Goal: Information Seeking & Learning: Learn about a topic

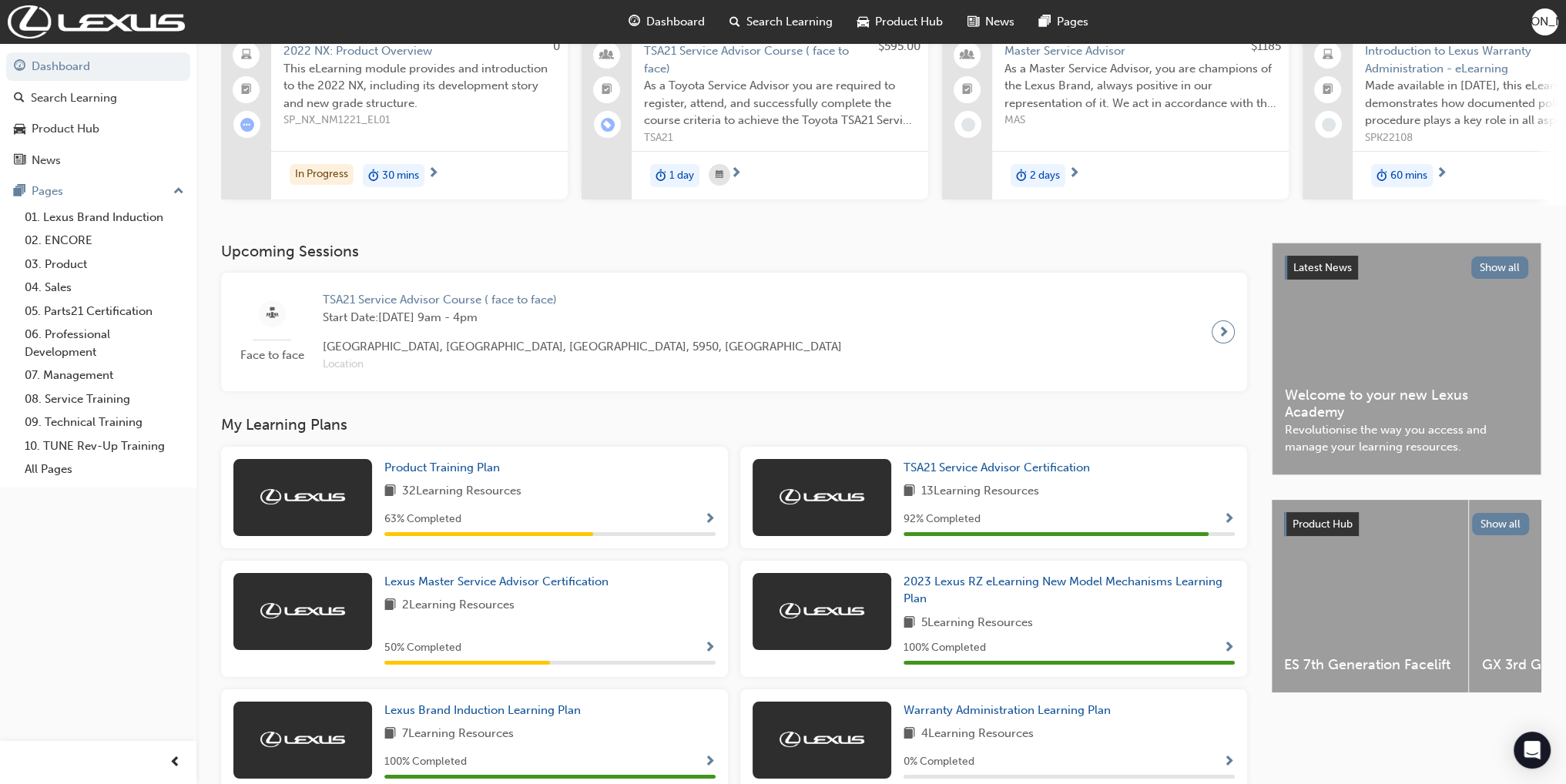
scroll to position [448, 0]
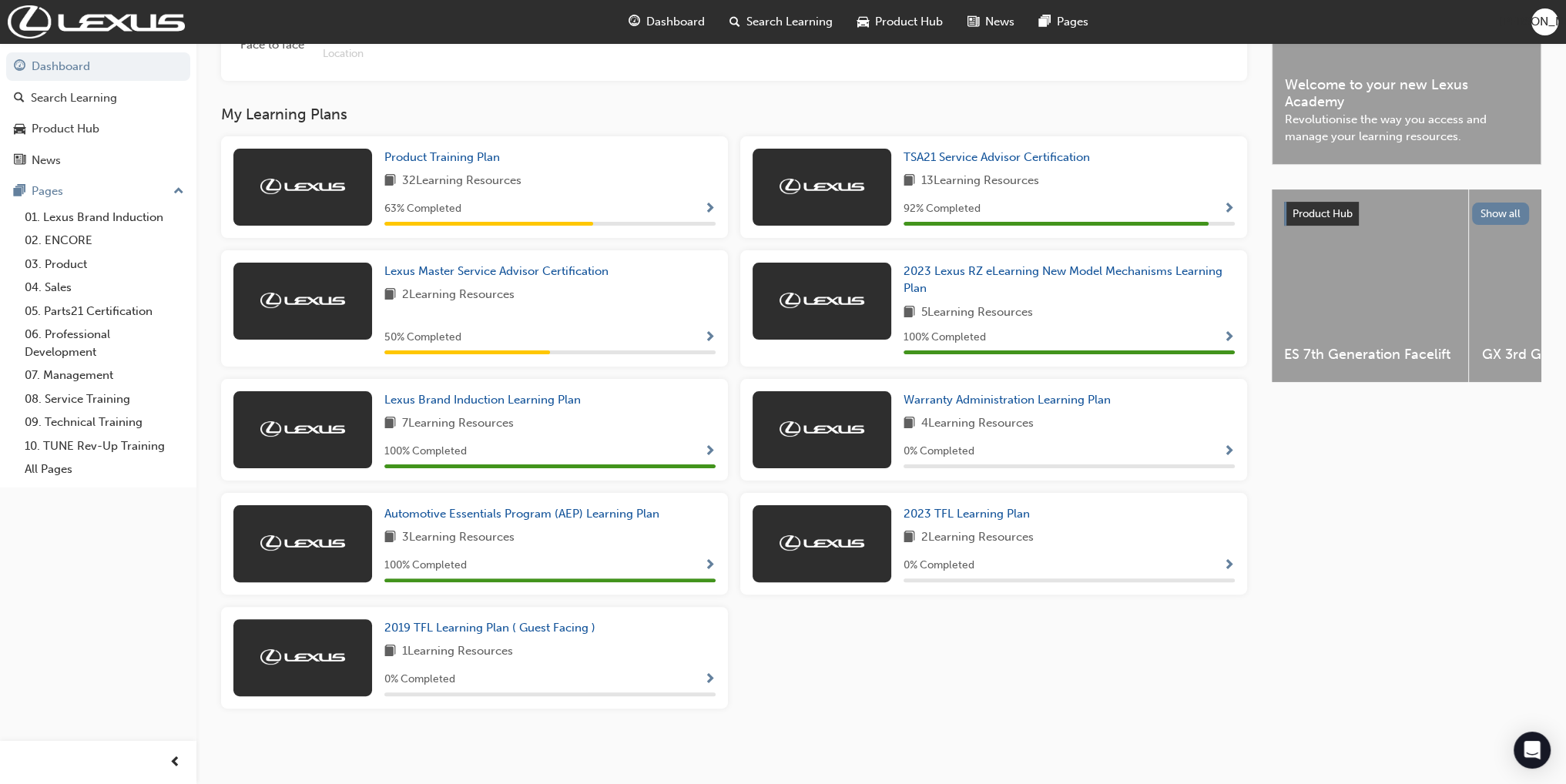
click at [710, 331] on span "Show Progress" at bounding box center [710, 338] width 12 height 14
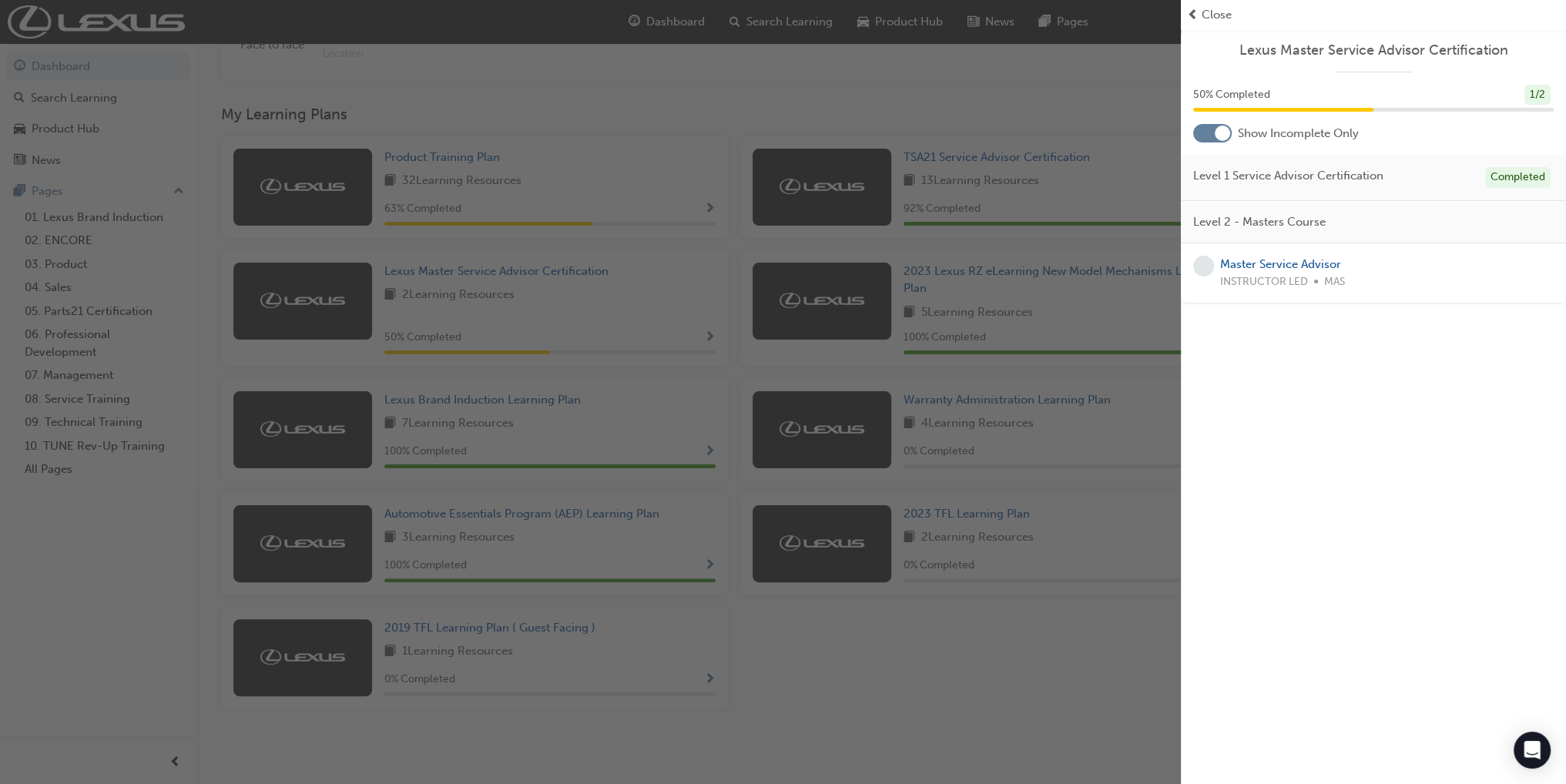
click at [914, 104] on div "button" at bounding box center [590, 392] width 1181 height 784
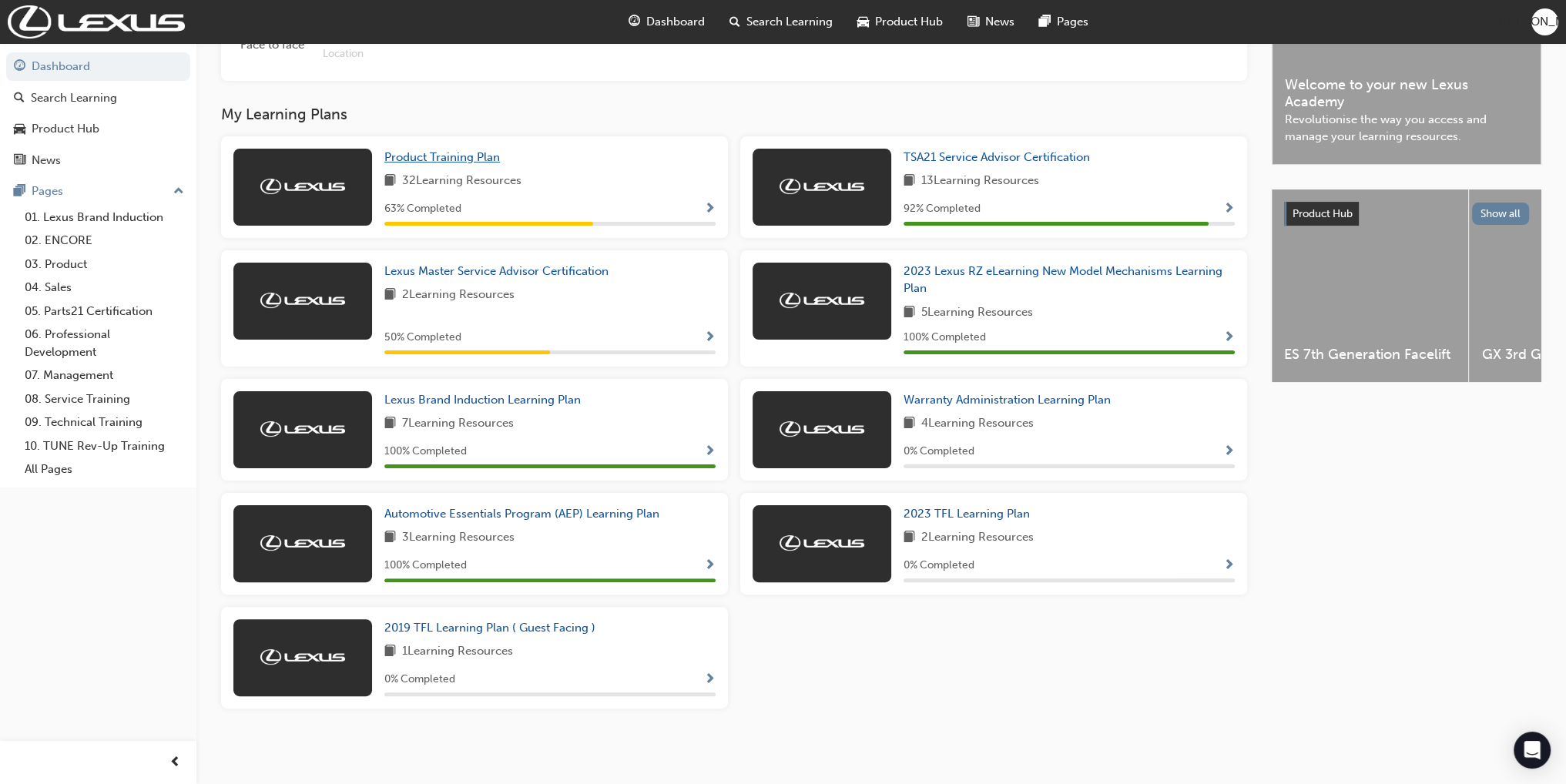
click at [456, 152] on span "Product Training Plan" at bounding box center [442, 157] width 115 height 14
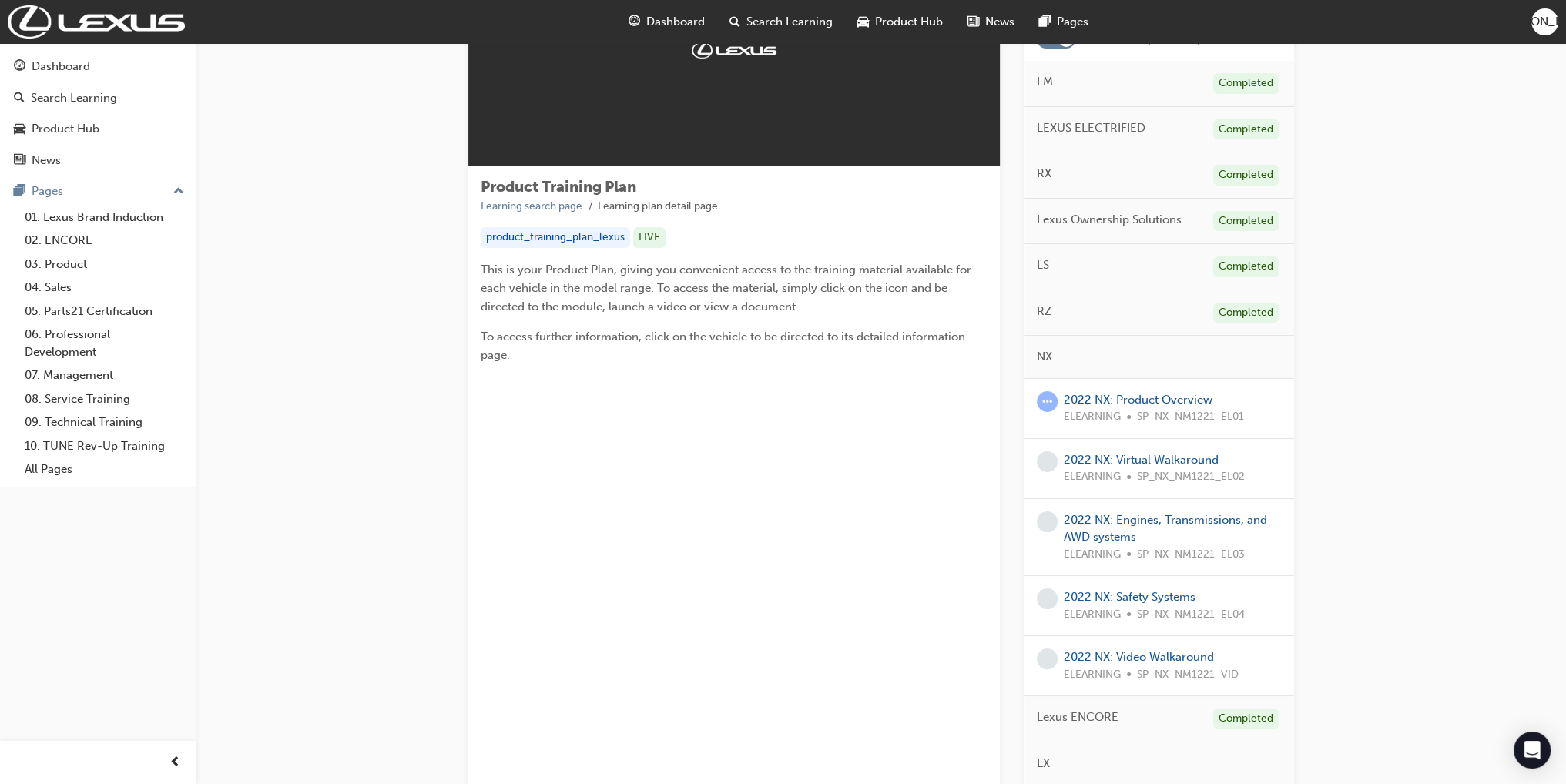
scroll to position [154, 0]
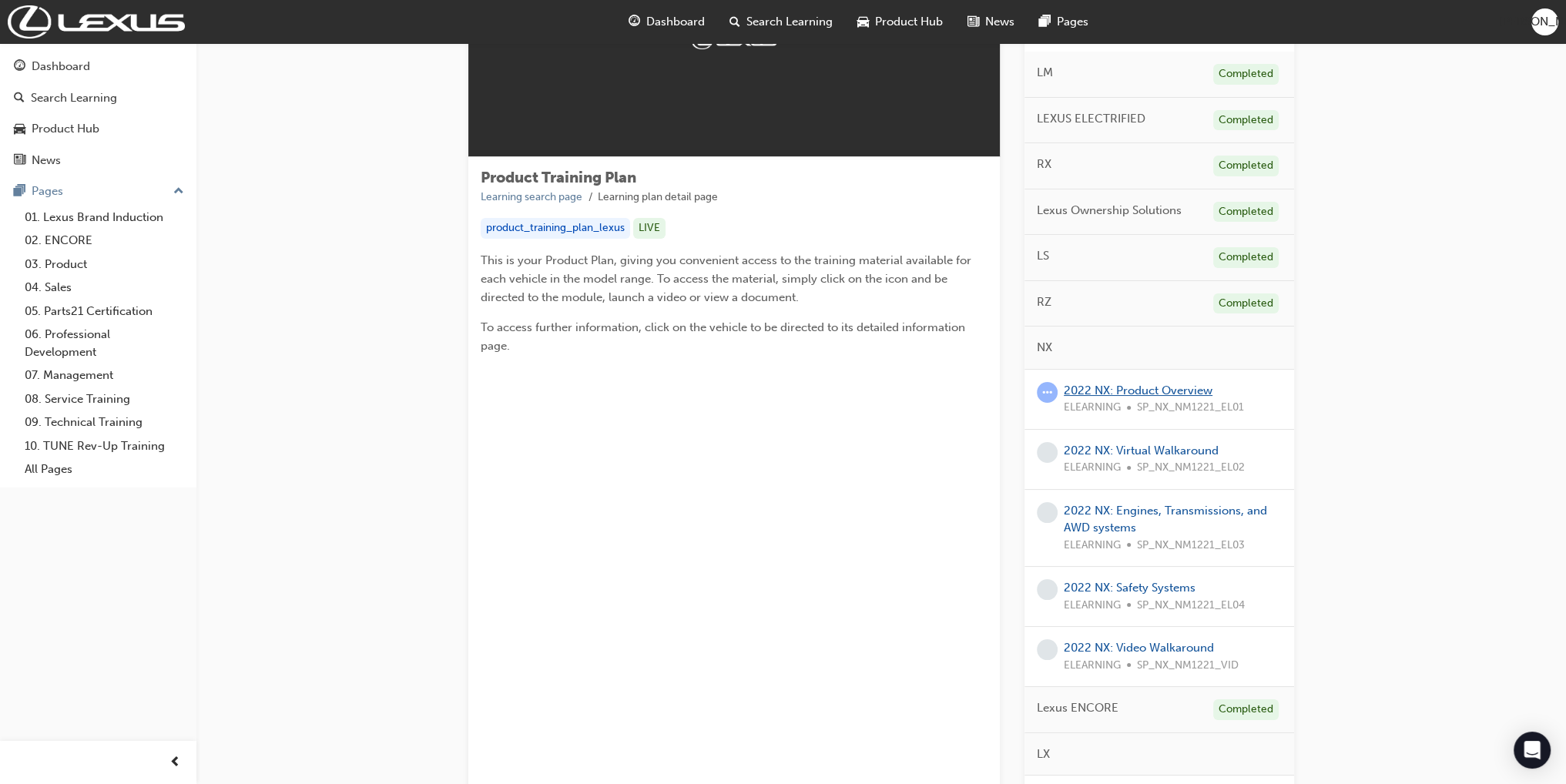
click at [1109, 386] on link "2022 NX: Product Overview" at bounding box center [1137, 391] width 148 height 14
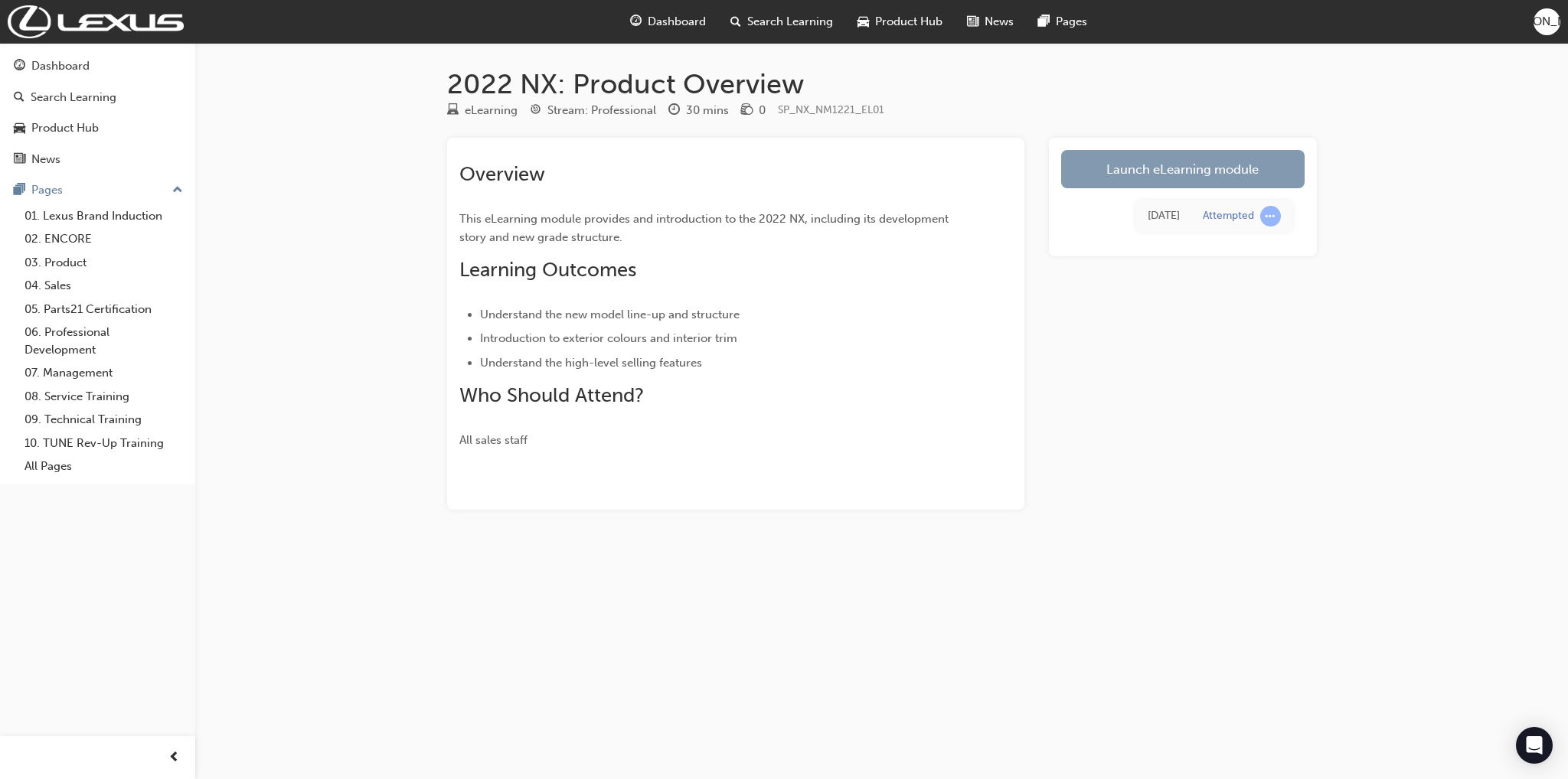
drag, startPoint x: 1073, startPoint y: 351, endPoint x: 1094, endPoint y: 163, distance: 189.2
click at [1073, 341] on div "Launch eLearning module [DATE] Attempted" at bounding box center [1183, 324] width 268 height 372
click at [1108, 162] on link "Launch eLearning module" at bounding box center [1183, 168] width 243 height 38
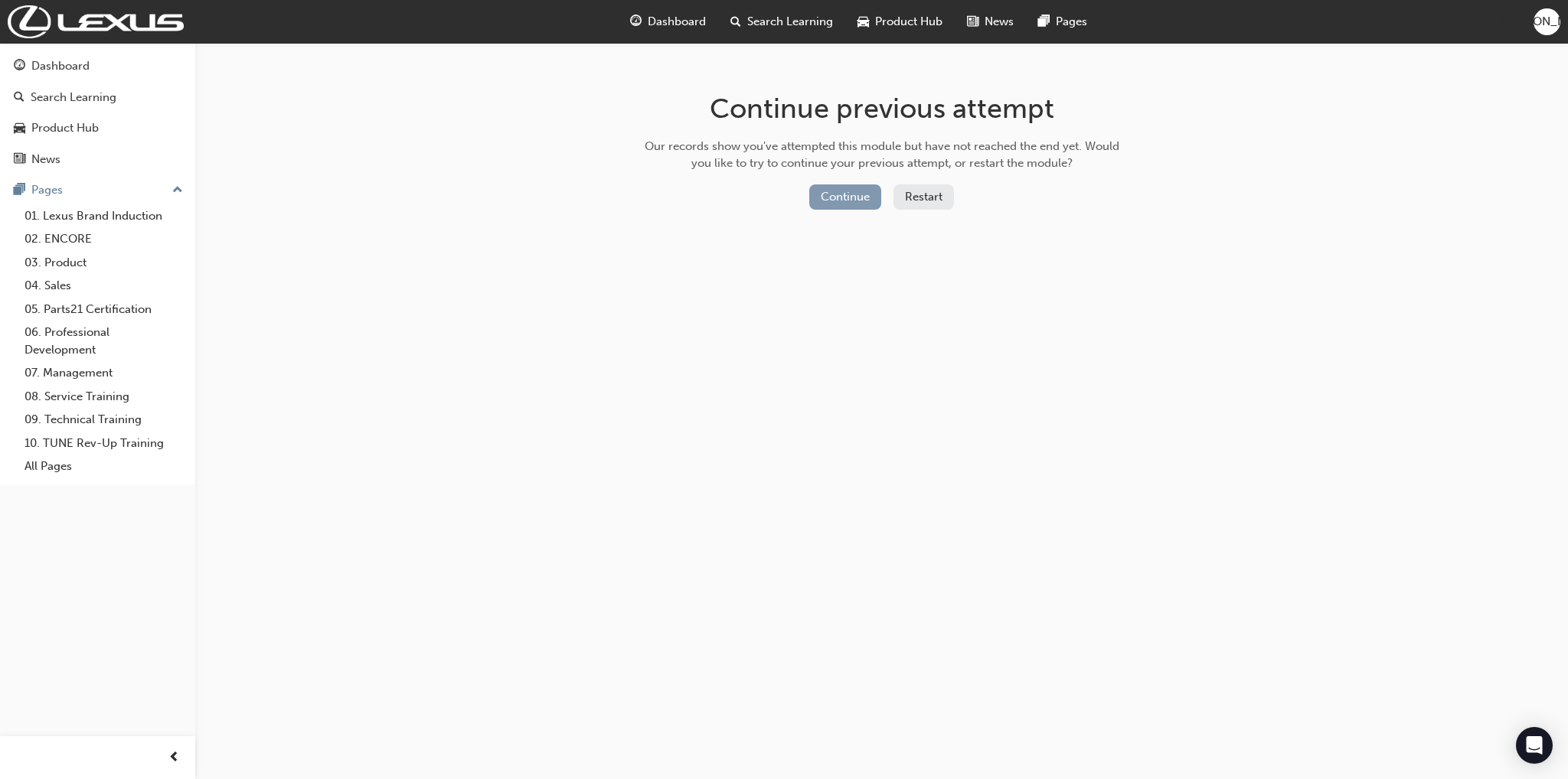
click at [857, 197] on button "Continue" at bounding box center [845, 197] width 72 height 25
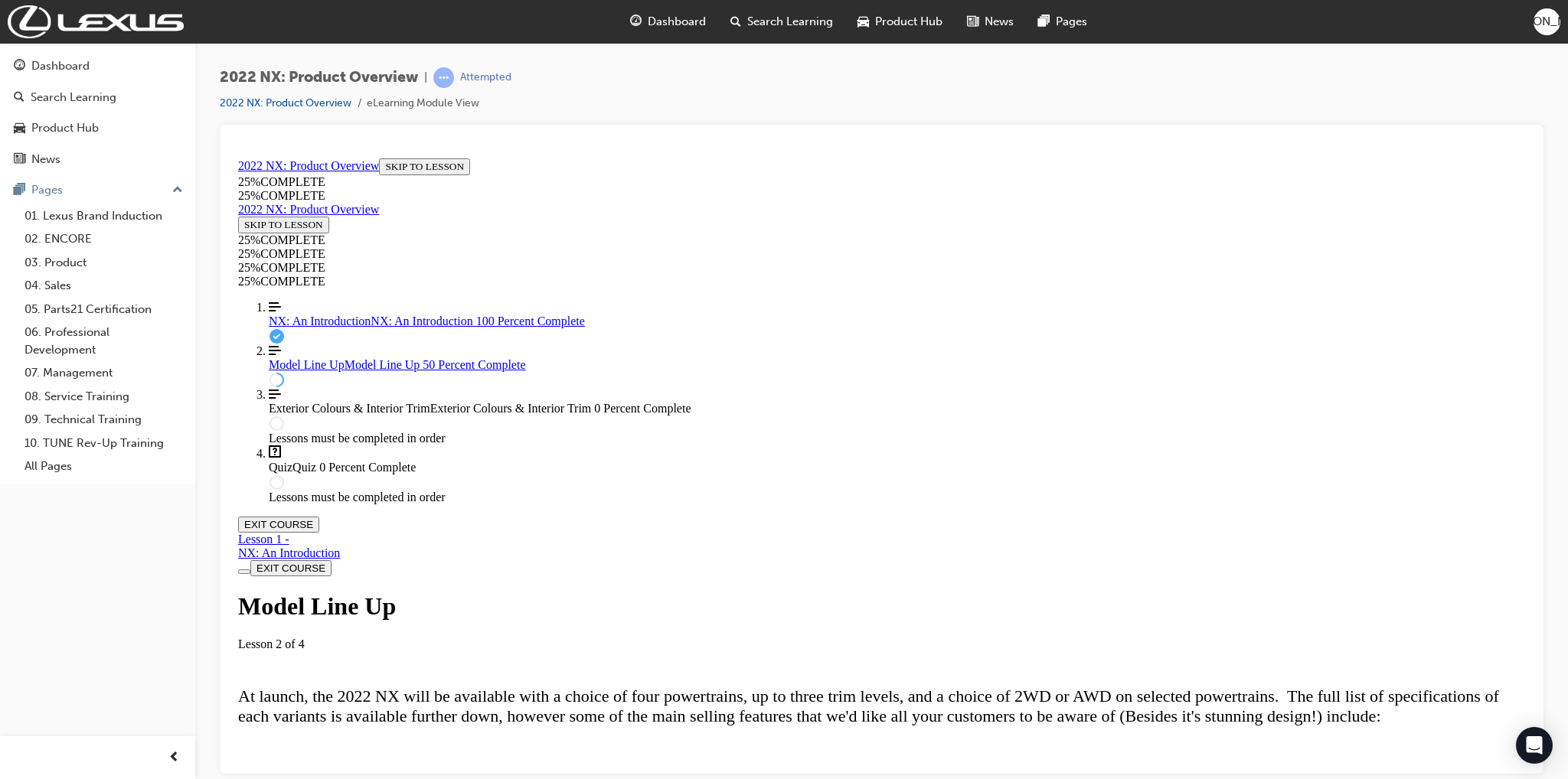
scroll to position [1660, 0]
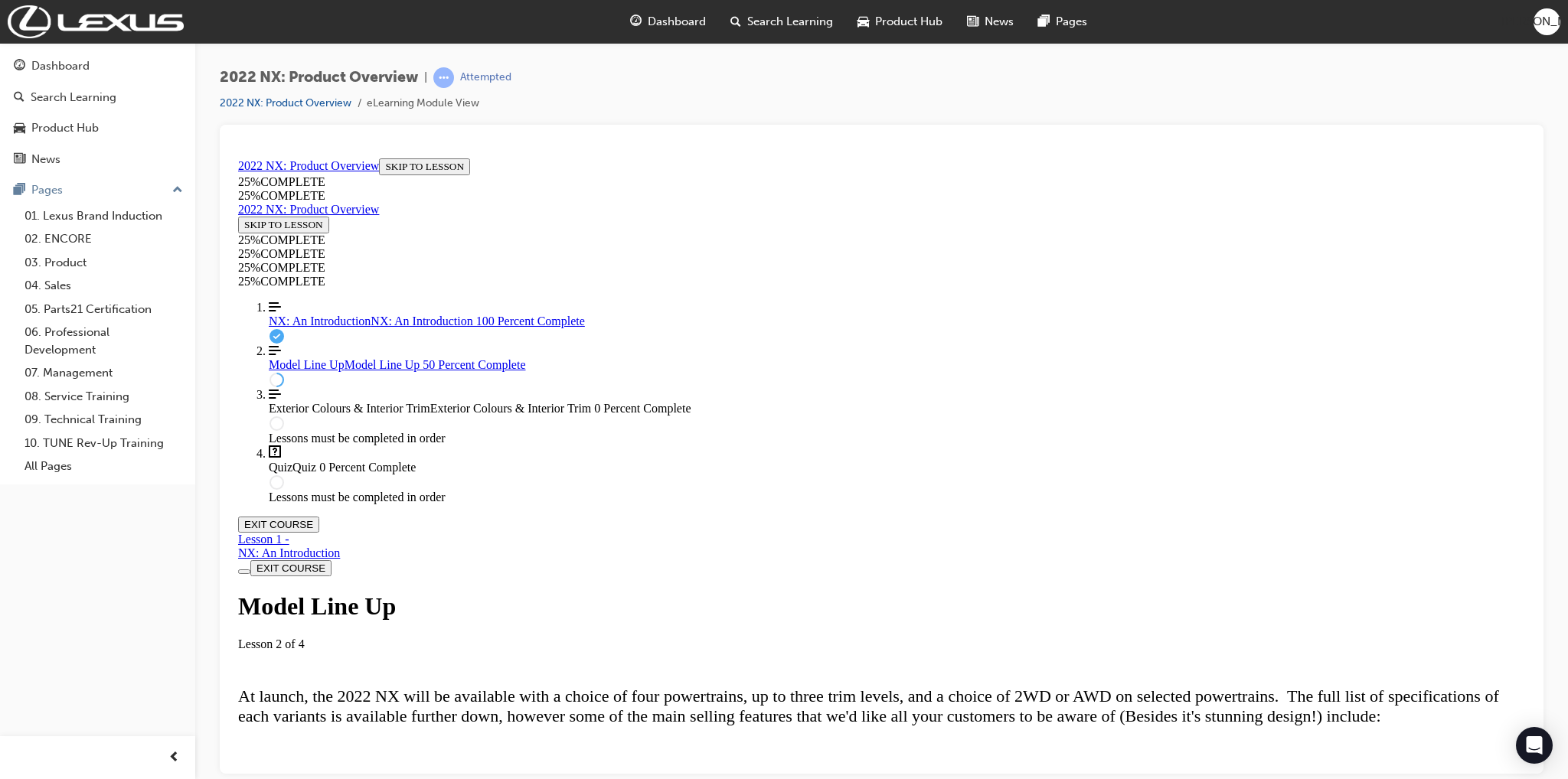
drag, startPoint x: 1062, startPoint y: 453, endPoint x: 1070, endPoint y: 452, distance: 8.1
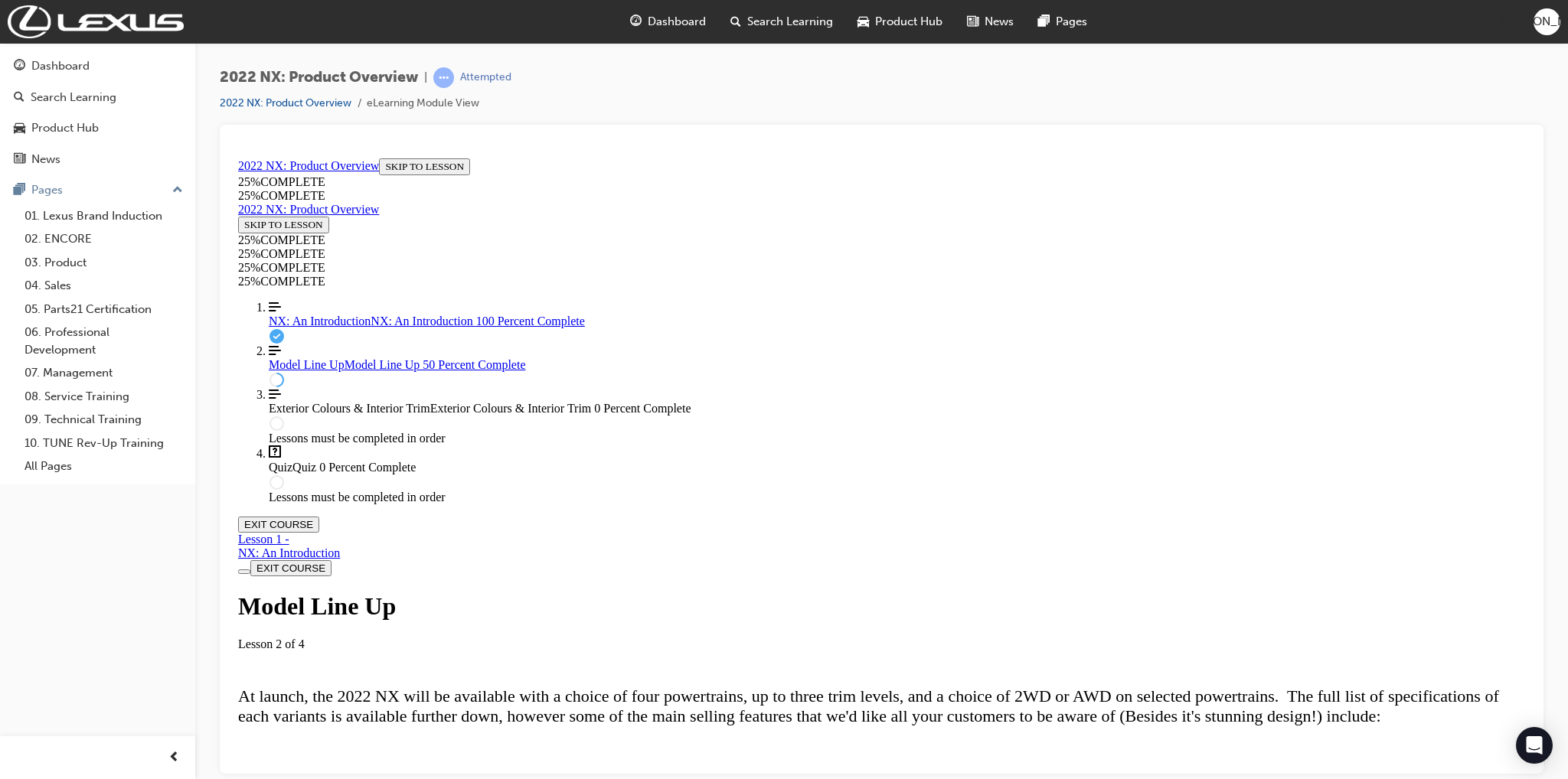
drag, startPoint x: 517, startPoint y: 296, endPoint x: 755, endPoint y: 234, distance: 245.9
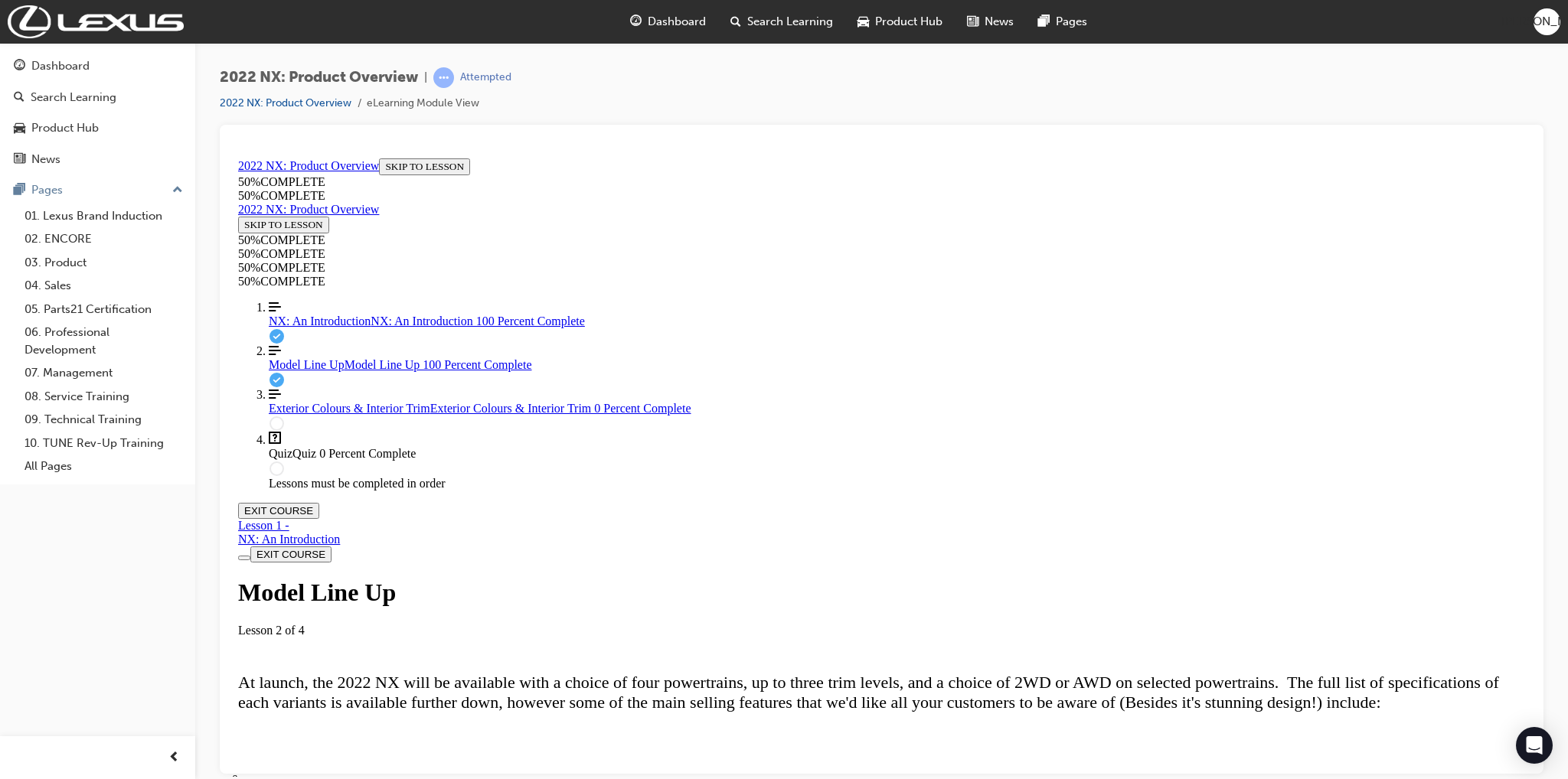
scroll to position [4222, 0]
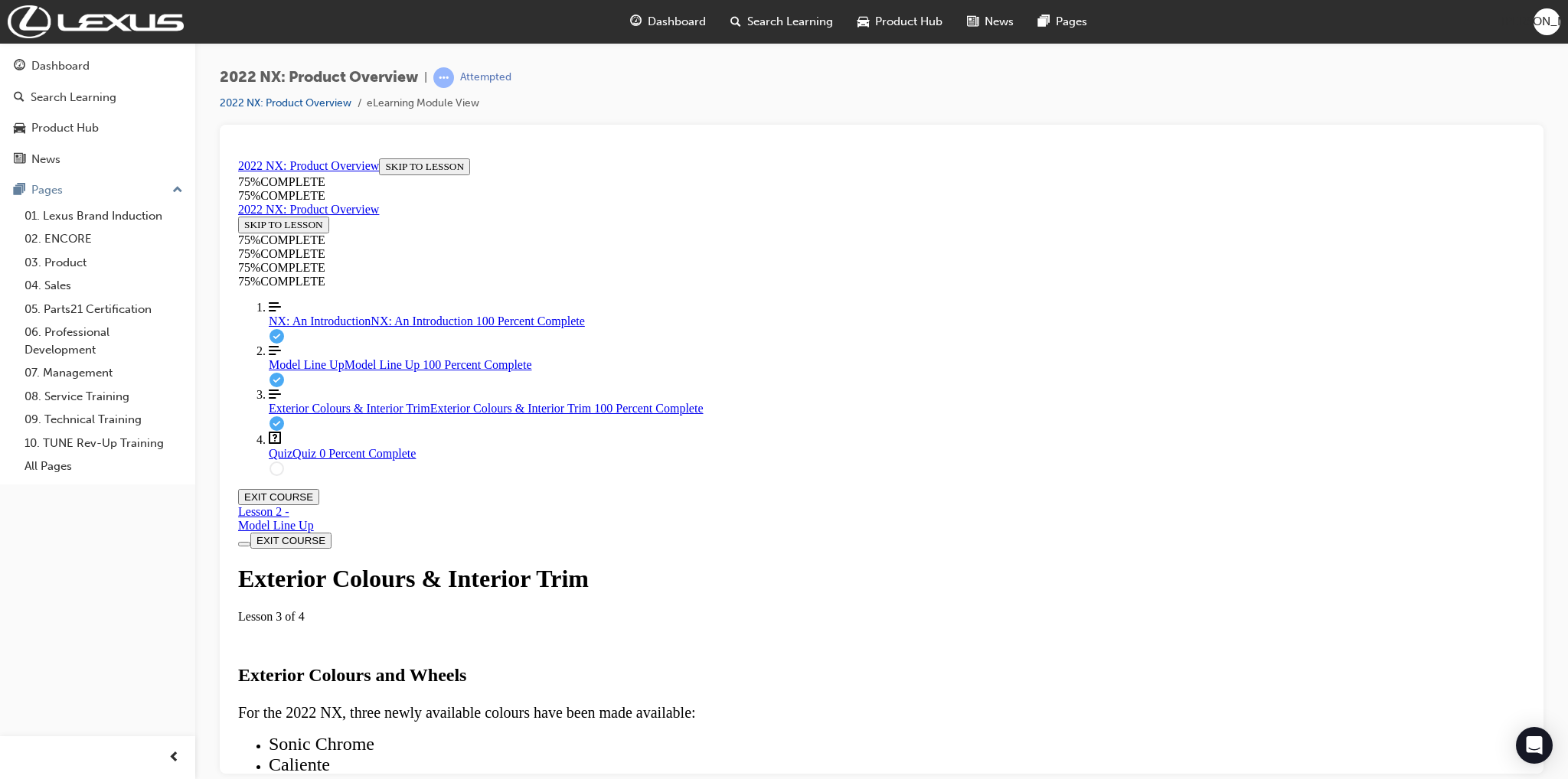
scroll to position [5395, 0]
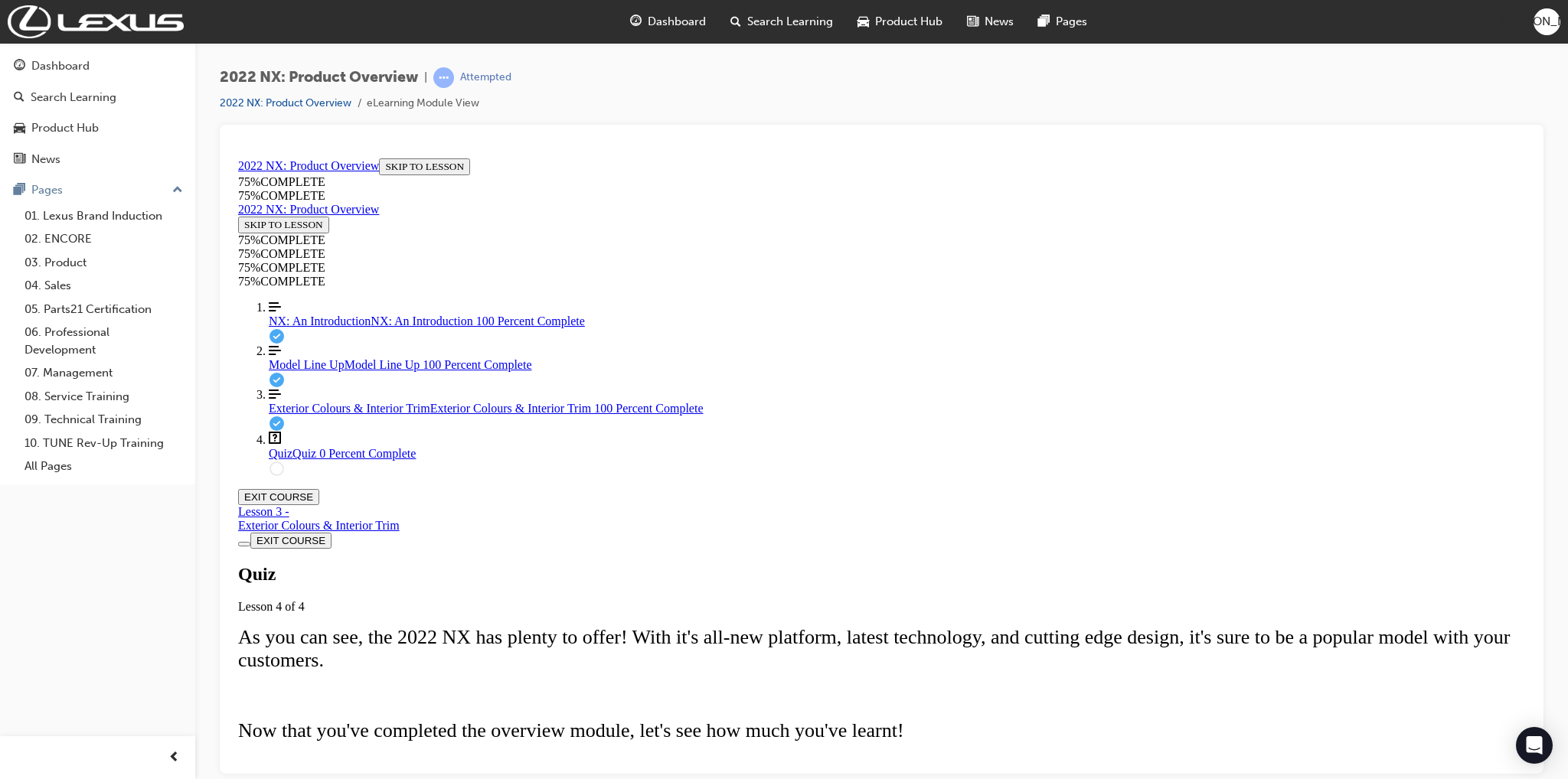
scroll to position [53, 0]
click at [698, 563] on div "Quiz Lesson 4 of 4 As you can see, the 2022 NX has plenty to offer! With it's a…" at bounding box center [882, 679] width 1287 height 233
click at [302, 778] on span "START QUIZ" at bounding box center [273, 788] width 58 height 12
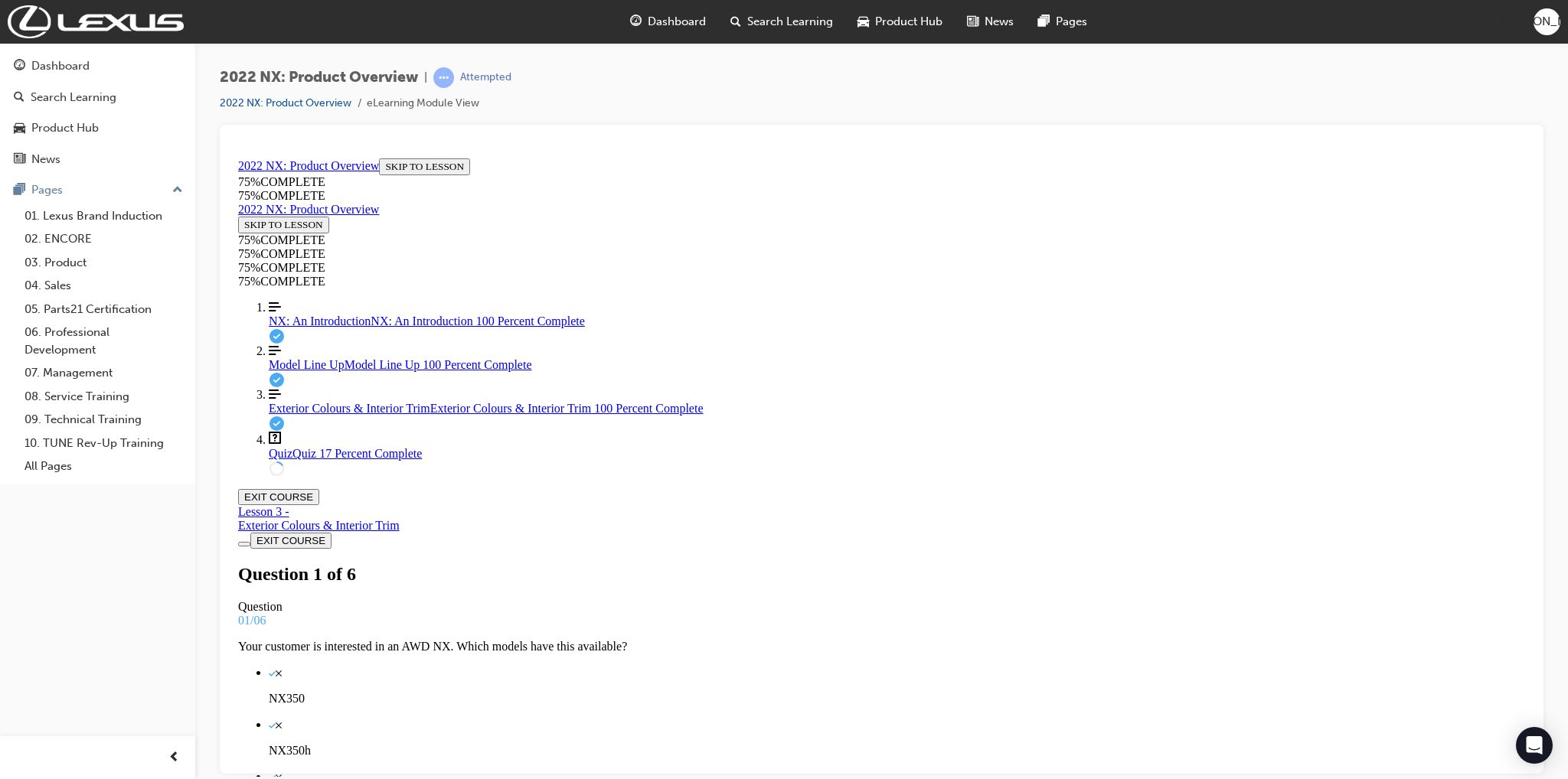
scroll to position [2, 0]
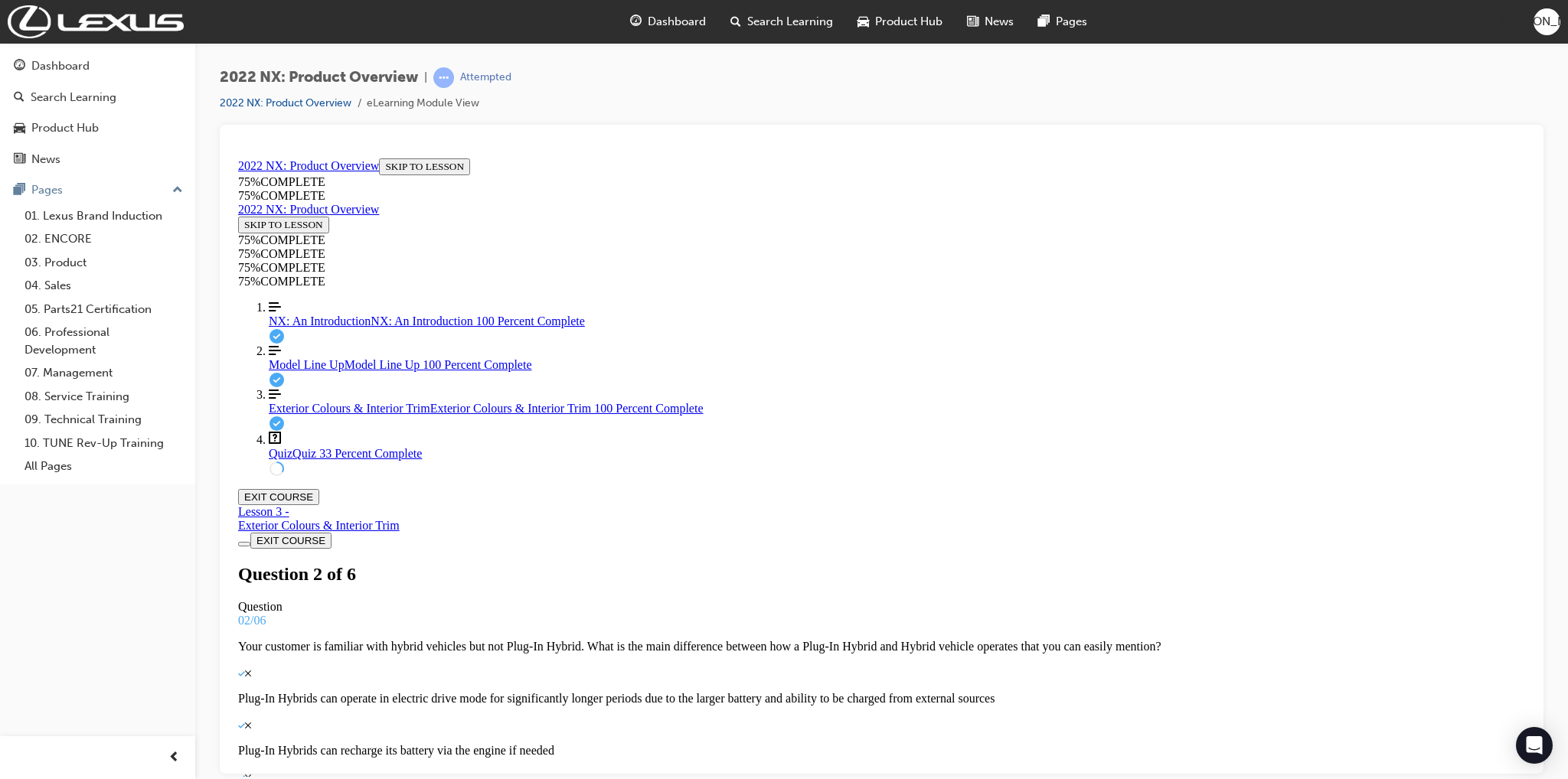
scroll to position [79, 0]
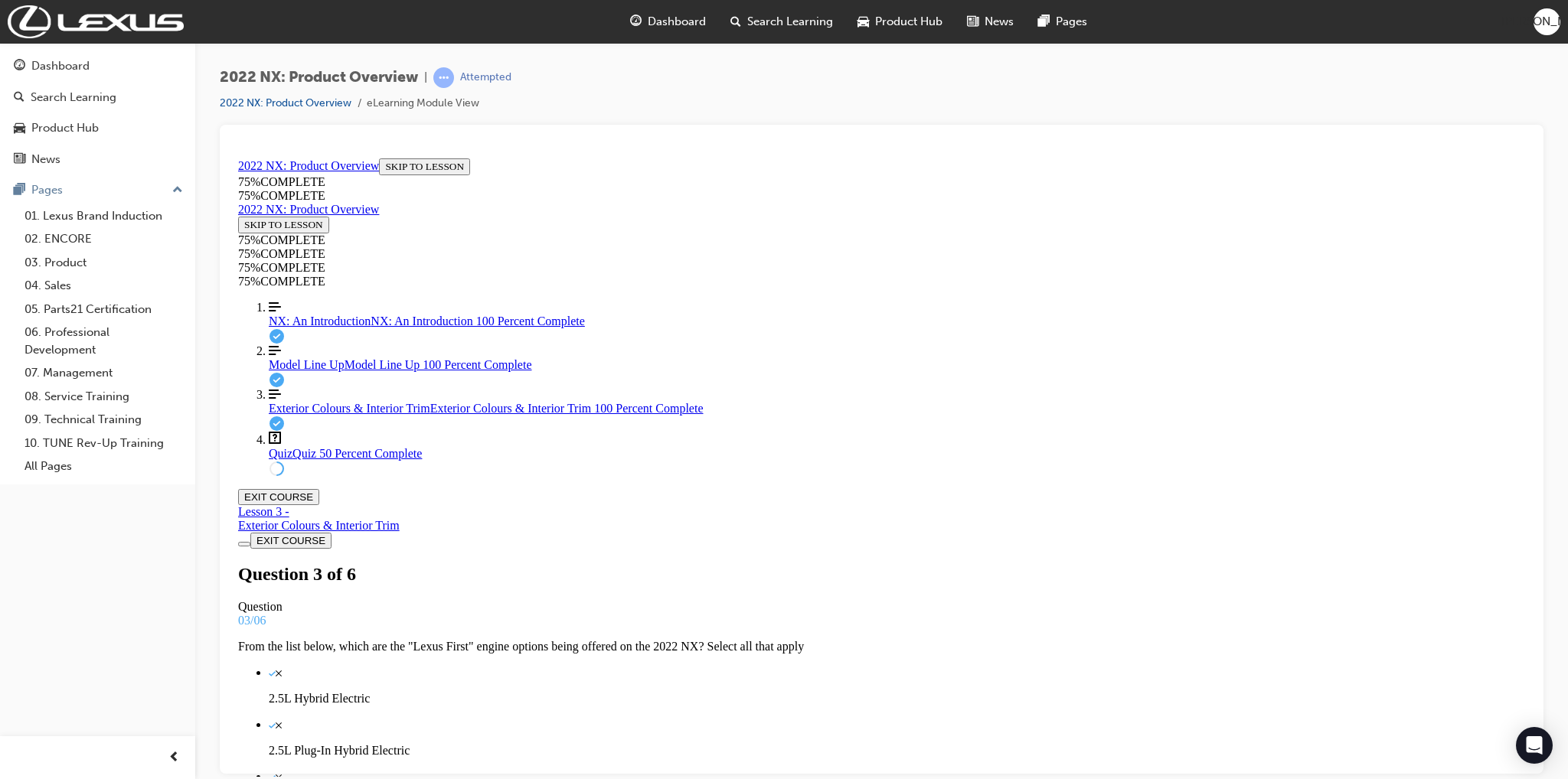
scroll to position [2, 0]
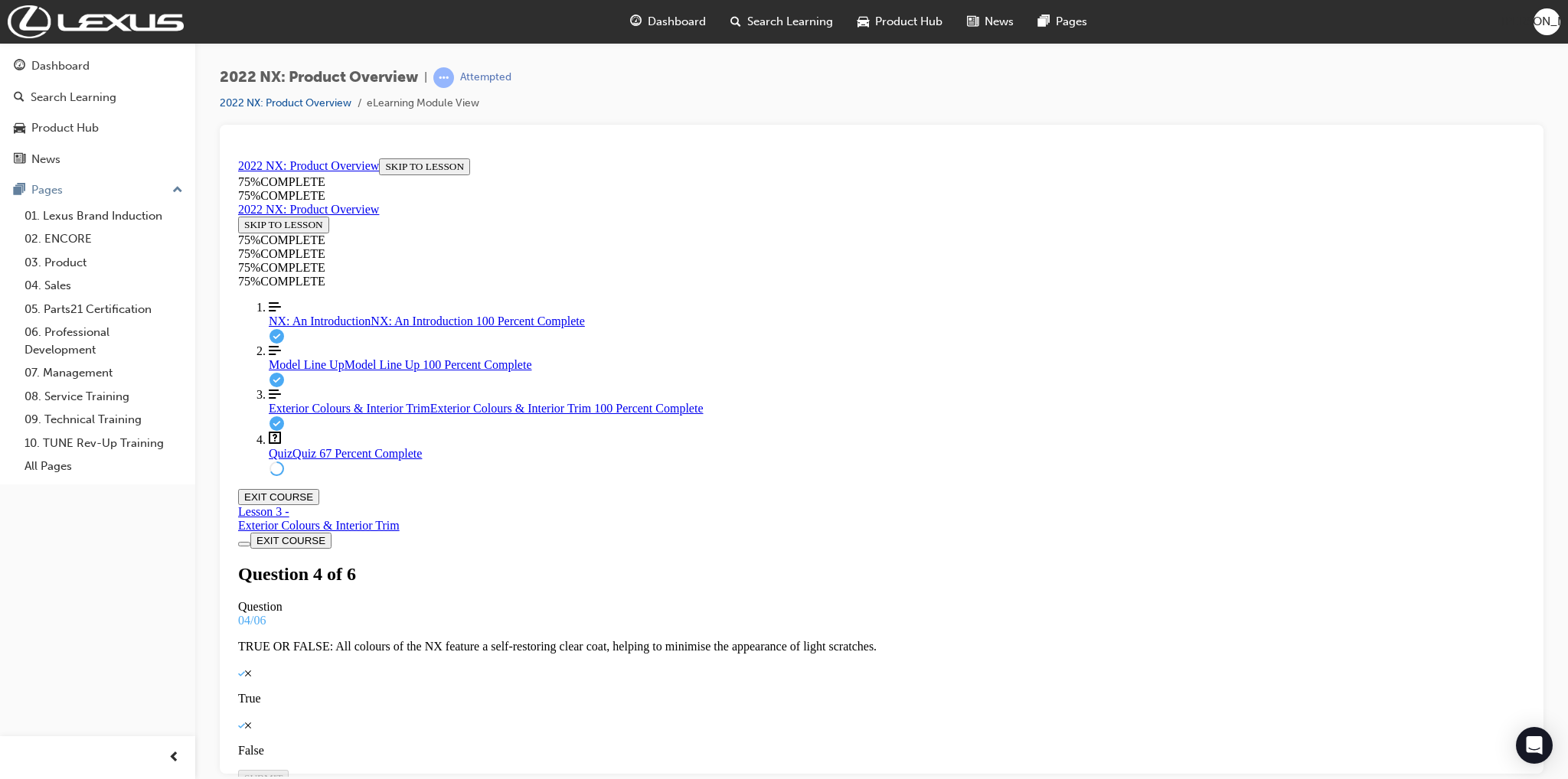
drag, startPoint x: 807, startPoint y: 541, endPoint x: 849, endPoint y: 541, distance: 42.0
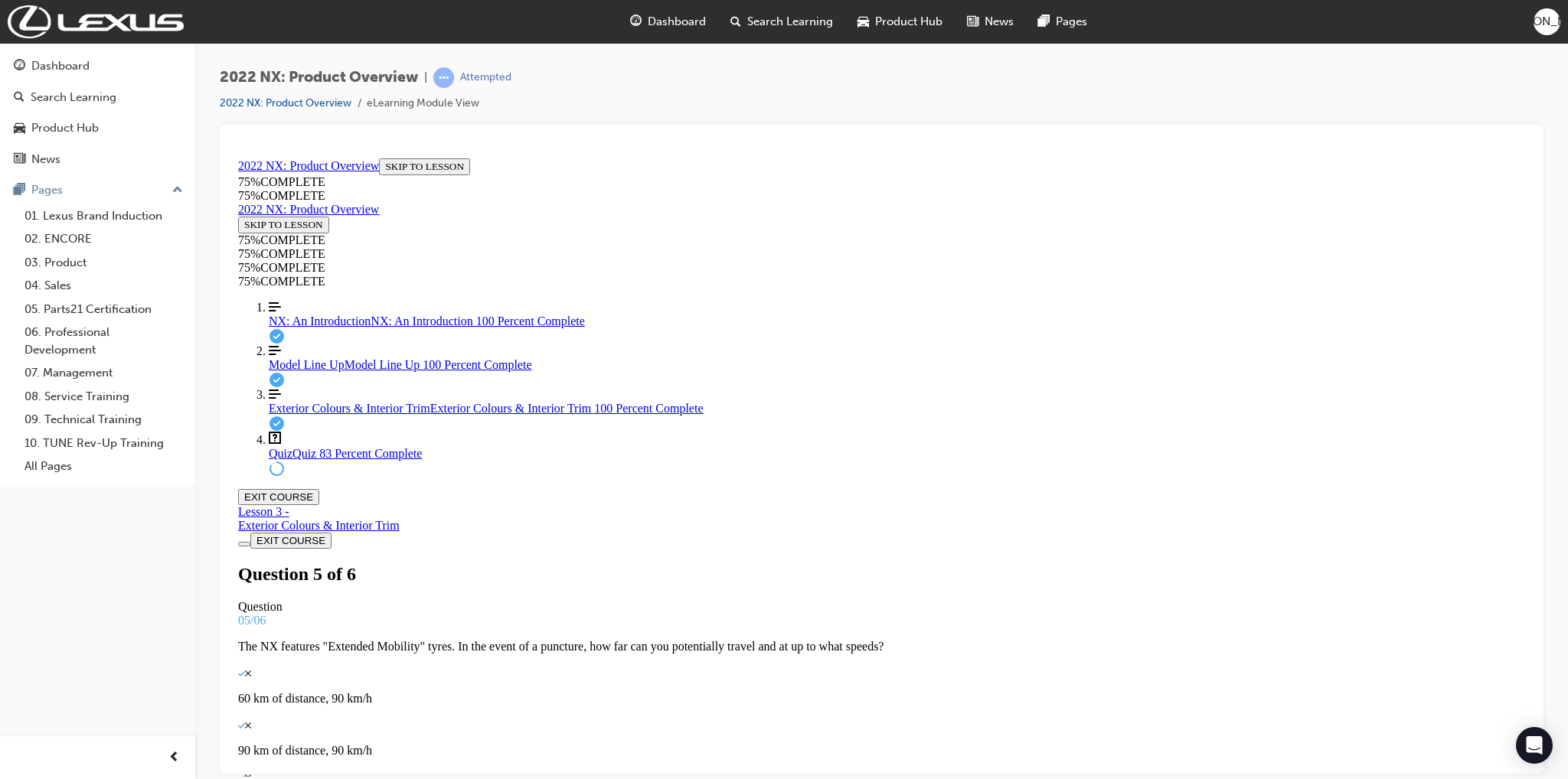
drag, startPoint x: 784, startPoint y: 459, endPoint x: 825, endPoint y: 459, distance: 41.0
drag, startPoint x: 823, startPoint y: 593, endPoint x: 860, endPoint y: 593, distance: 37.0
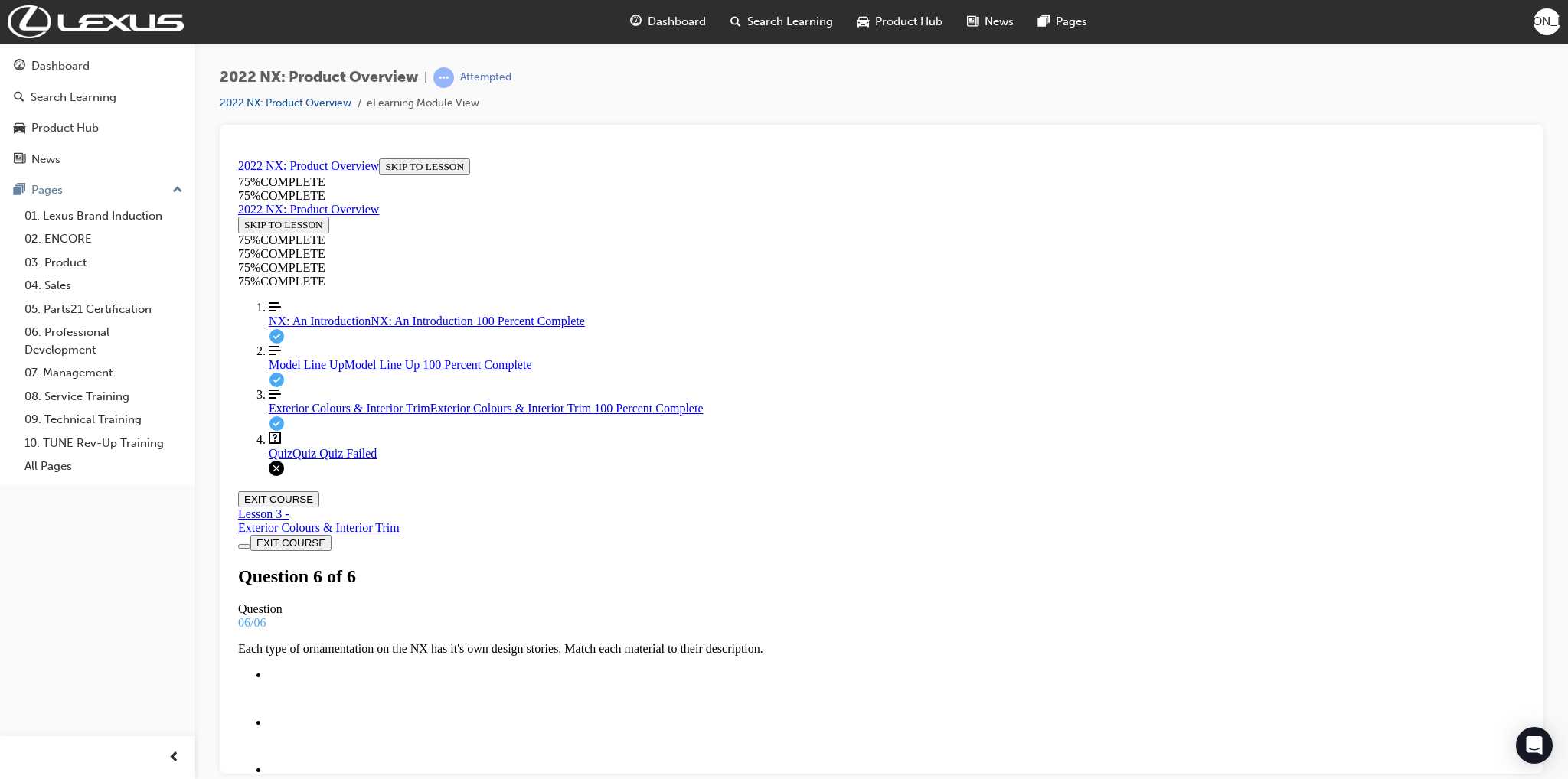
scroll to position [166, 0]
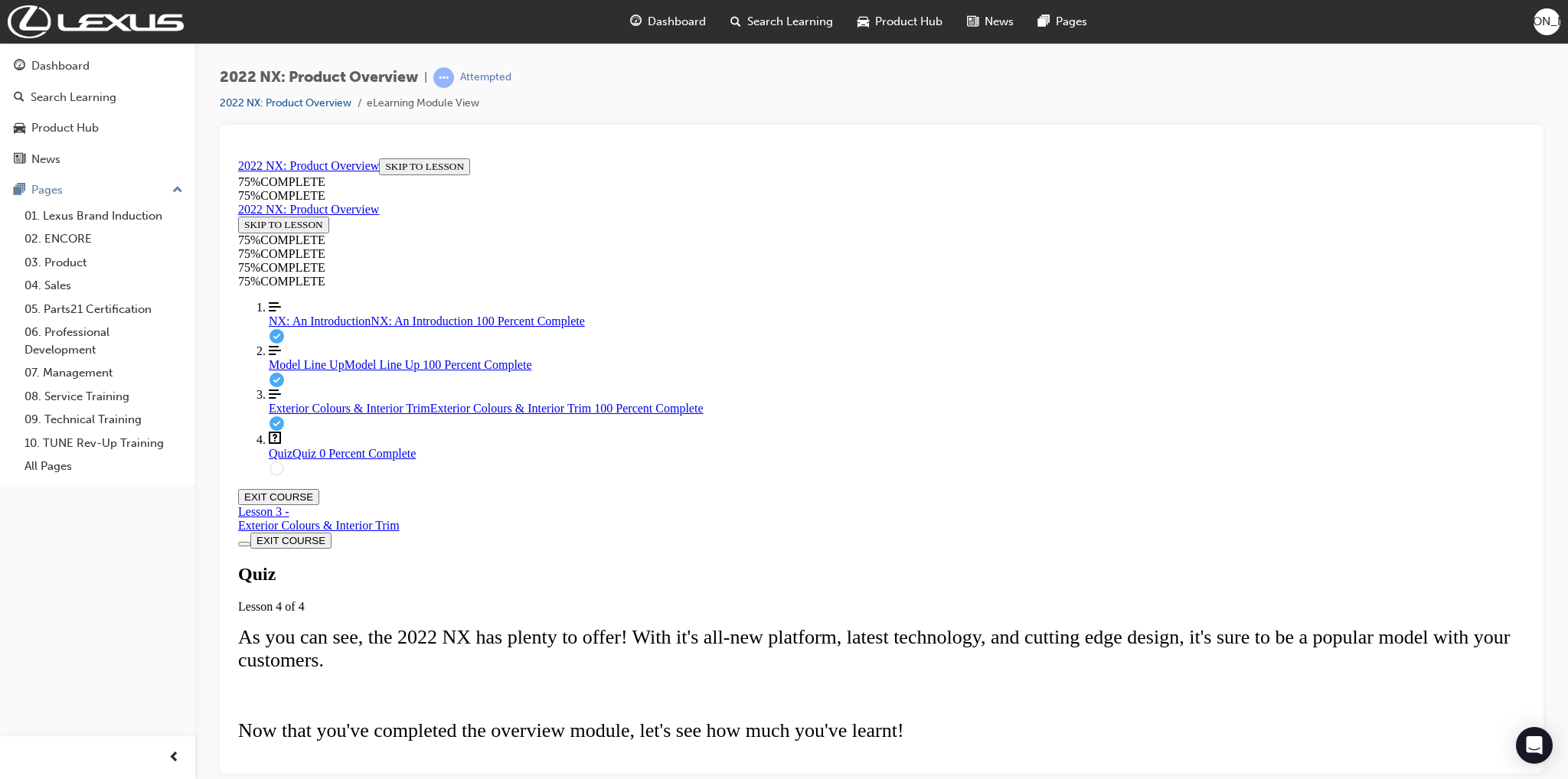
scroll to position [131, 0]
click at [306, 778] on span "TAKE AGAIN" at bounding box center [275, 788] width 62 height 12
drag, startPoint x: 830, startPoint y: 454, endPoint x: 881, endPoint y: 454, distance: 51.0
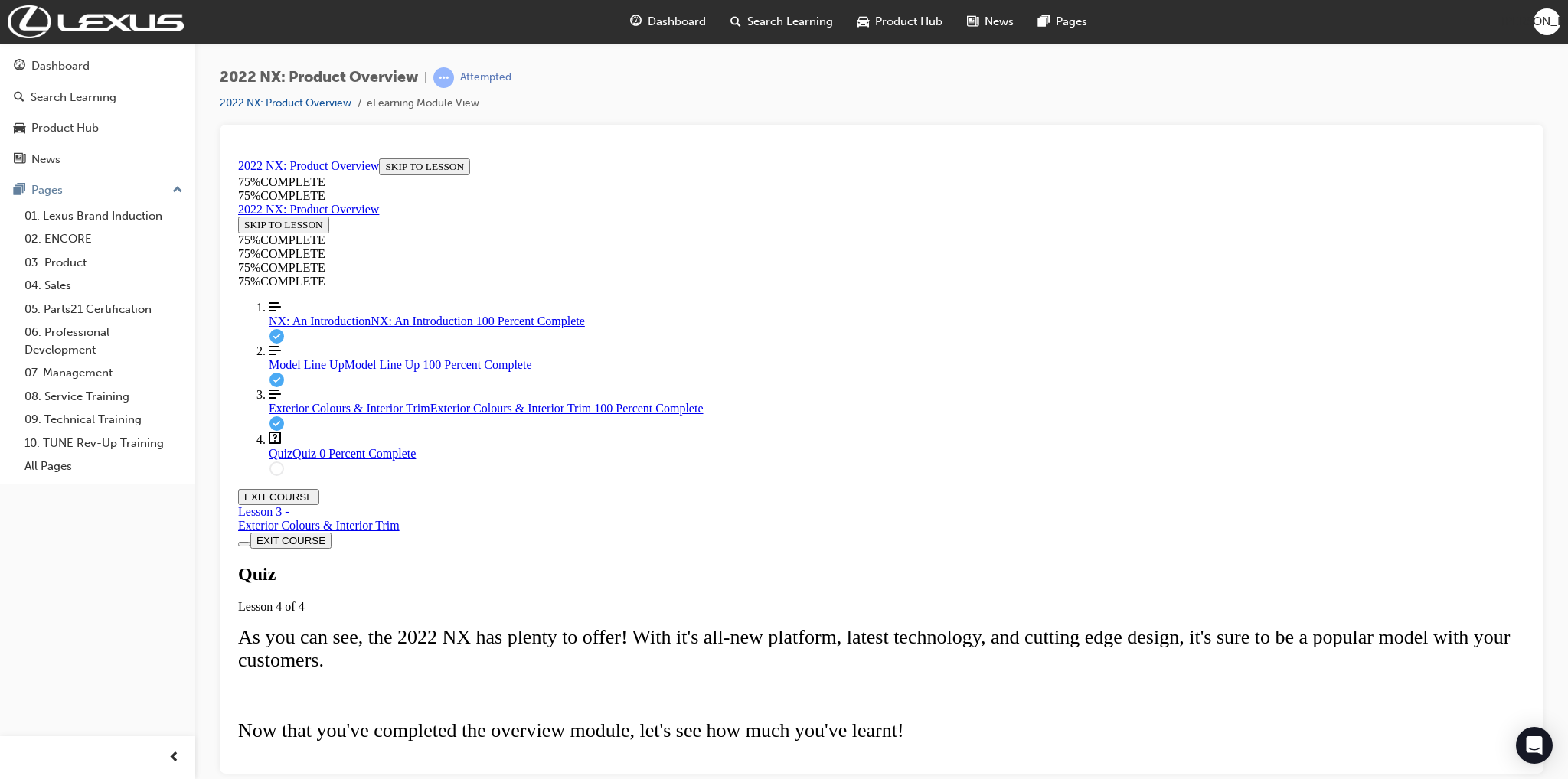
drag, startPoint x: 864, startPoint y: 533, endPoint x: 904, endPoint y: 533, distance: 40.0
drag, startPoint x: 893, startPoint y: 590, endPoint x: 944, endPoint y: 590, distance: 51.0
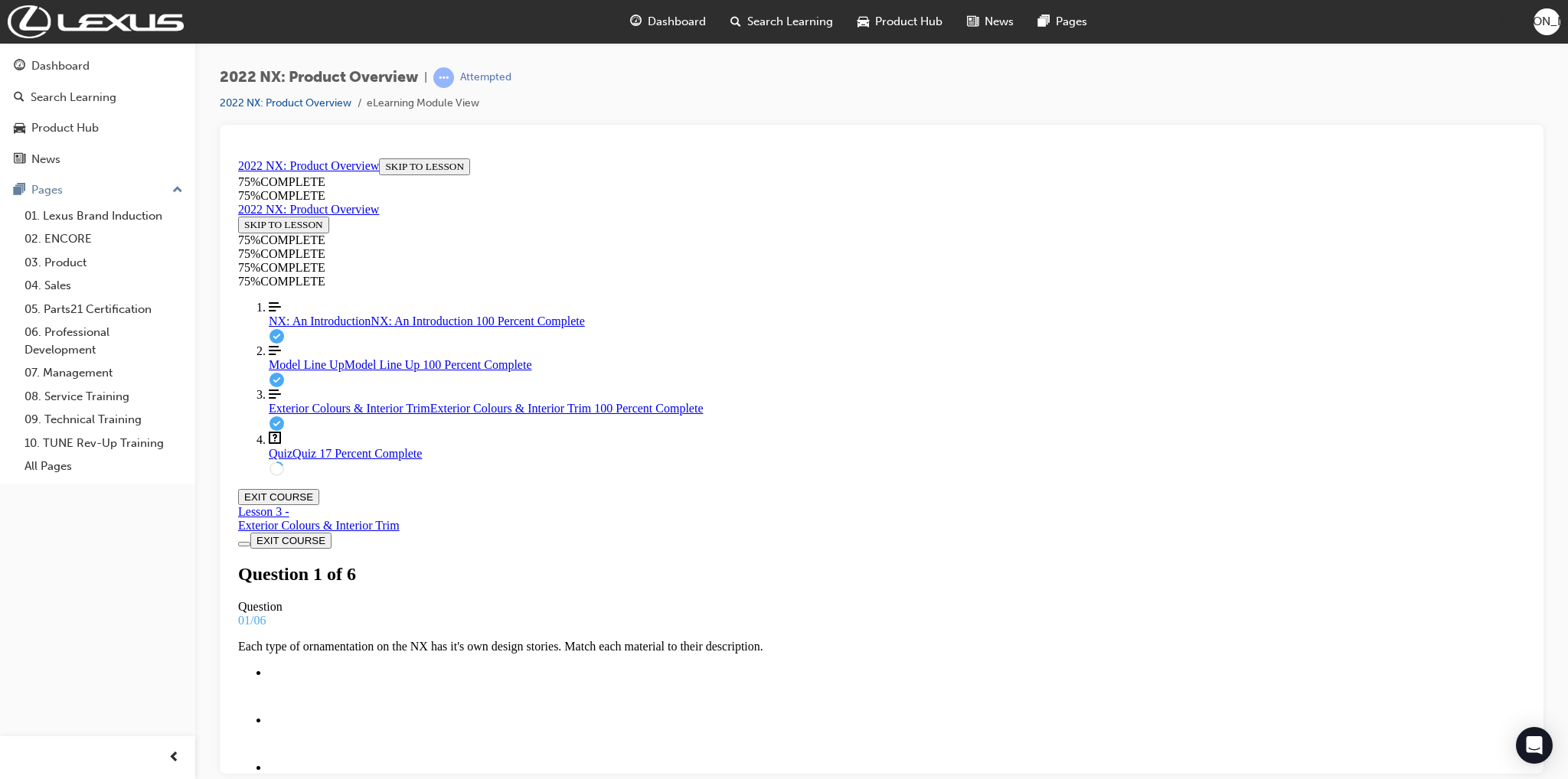
scroll to position [2, 0]
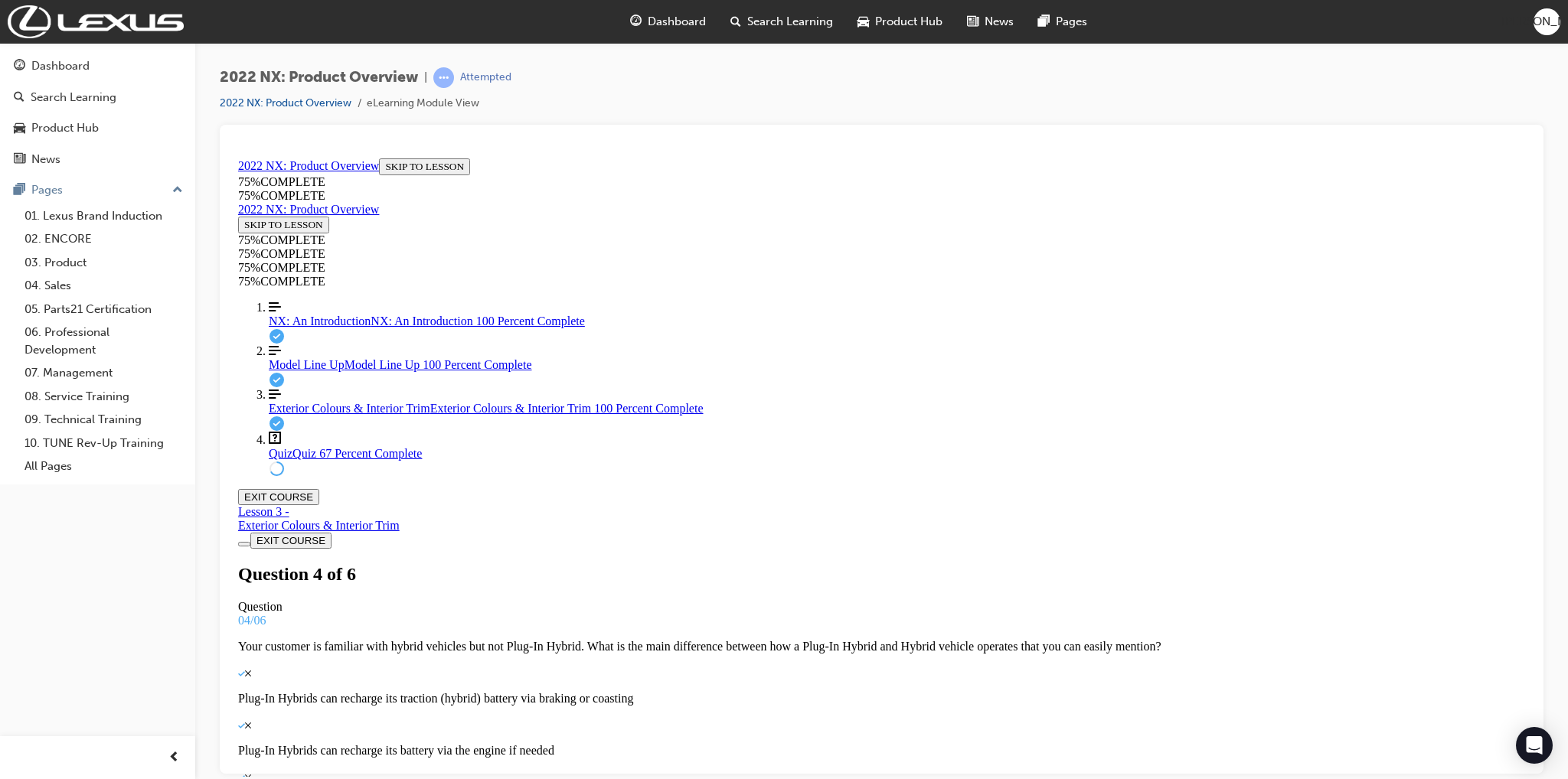
scroll to position [117, 0]
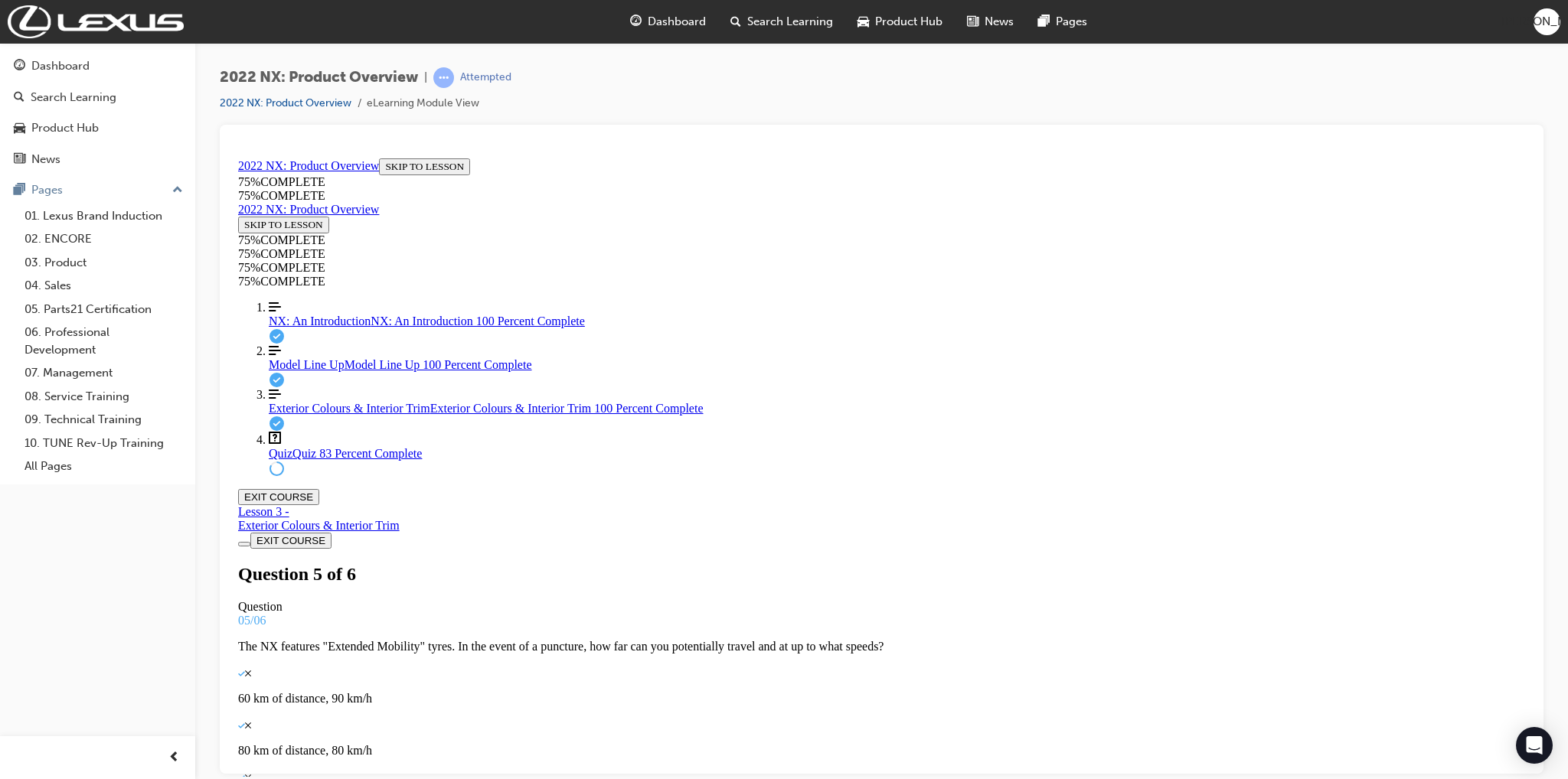
scroll to position [92, 0]
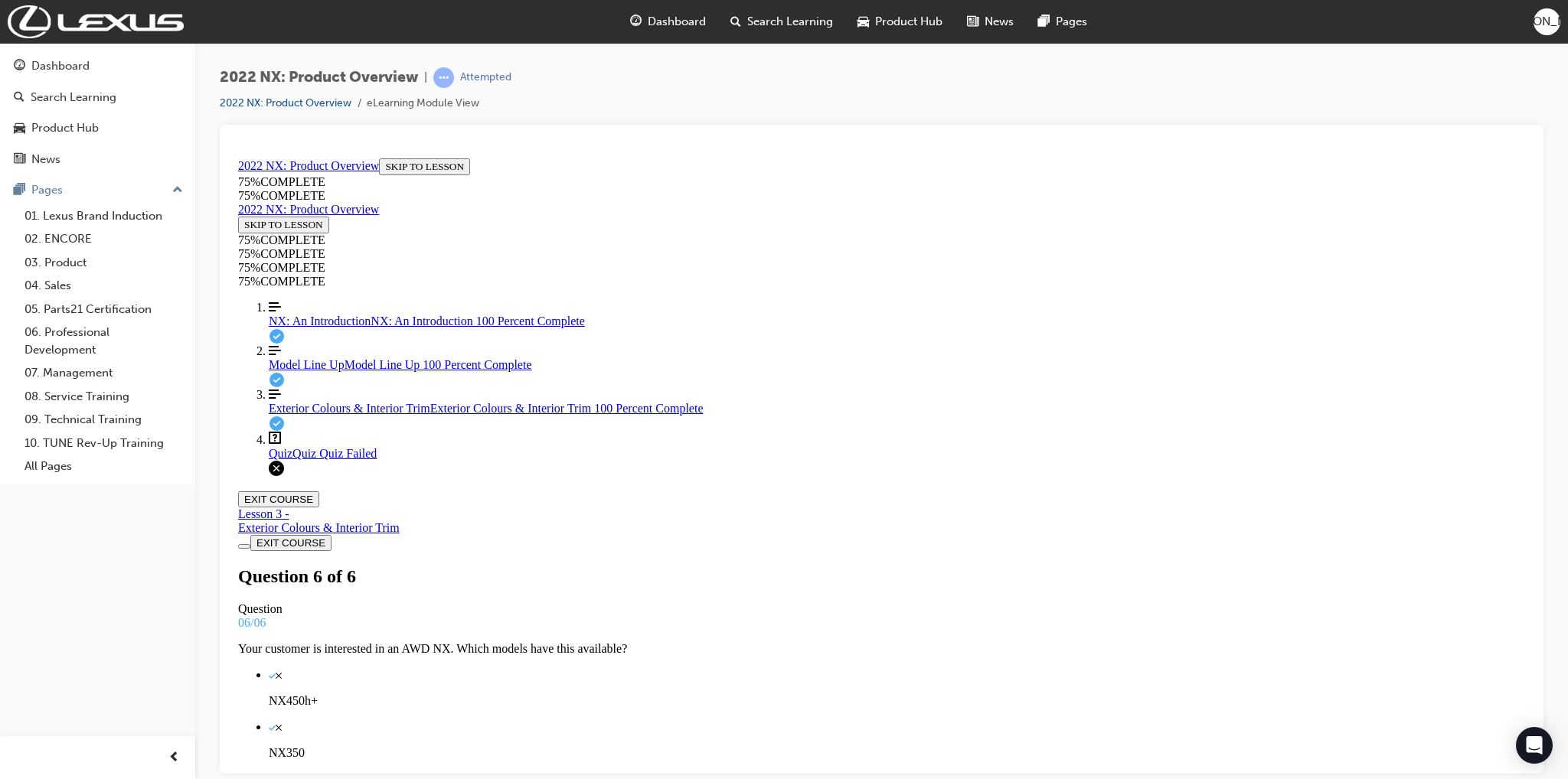
click at [328, 328] on div "NX: An Introduction NX: An Introduction 100 Percent Complete" at bounding box center [897, 320] width 1257 height 14
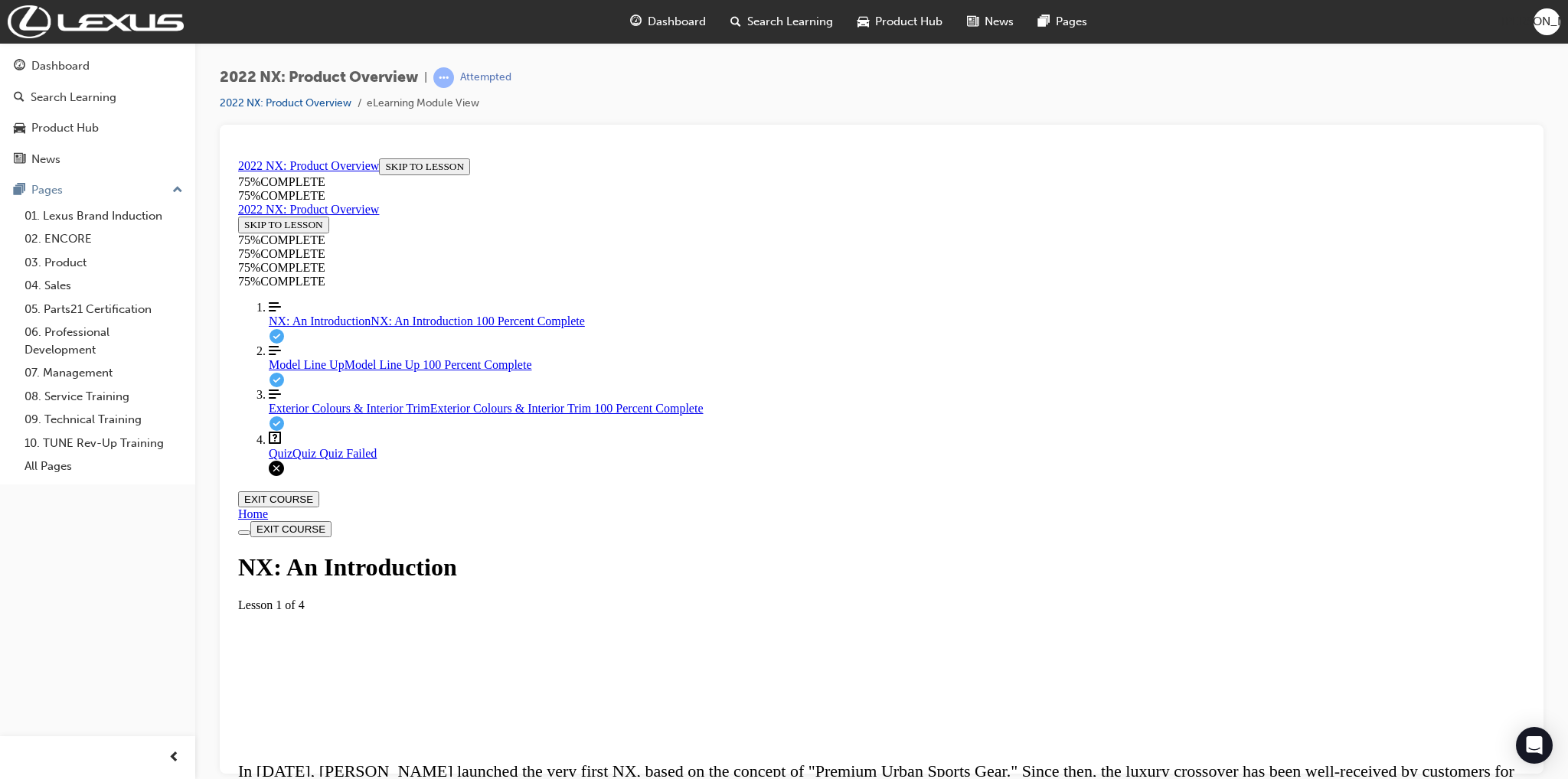
scroll to position [53, 0]
click at [321, 370] on span "Model Line Up" at bounding box center [307, 363] width 76 height 13
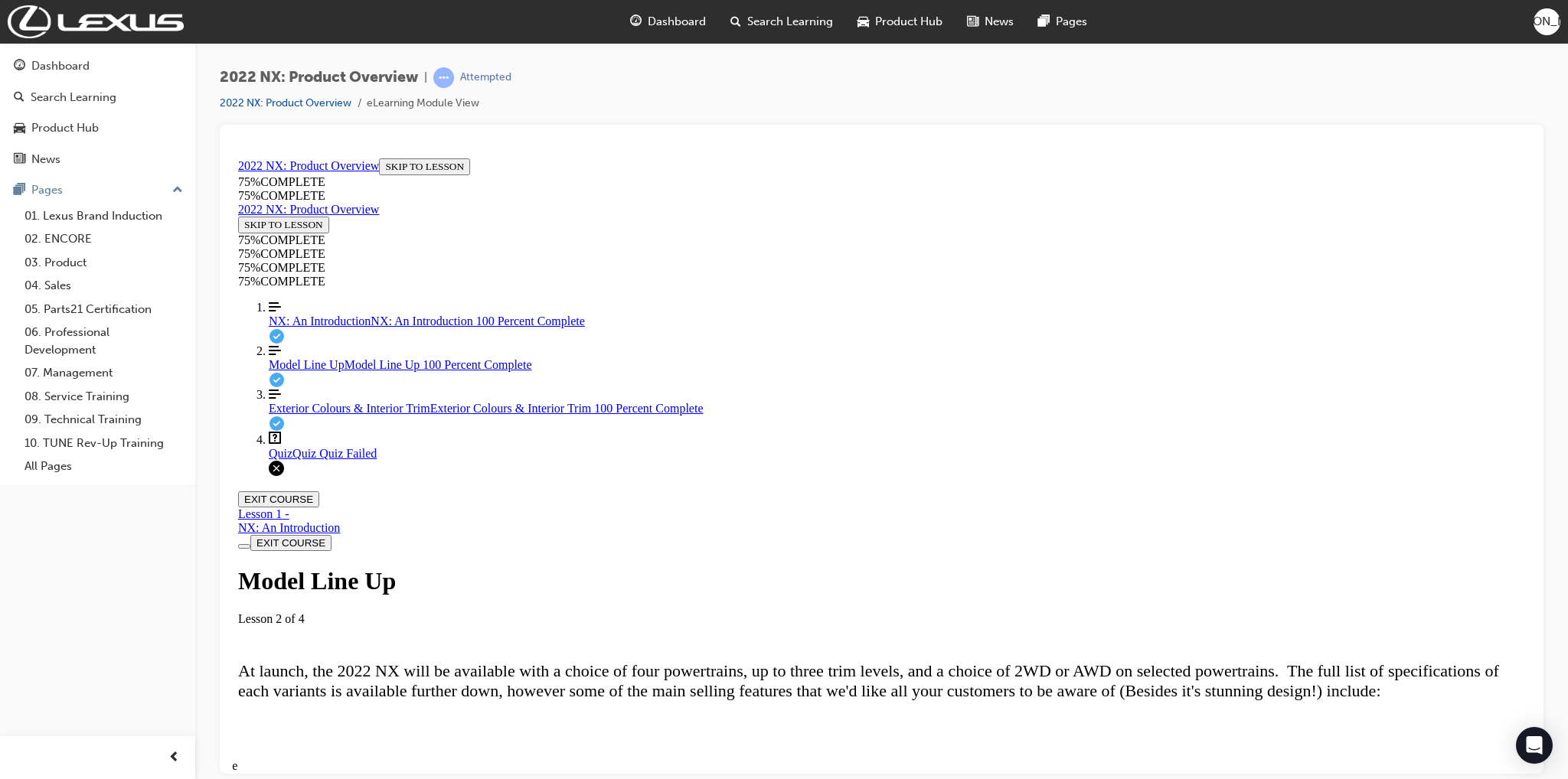
scroll to position [4222, 0]
click at [392, 414] on span "Exterior Colours & Interior Trim" at bounding box center [349, 407] width 161 height 13
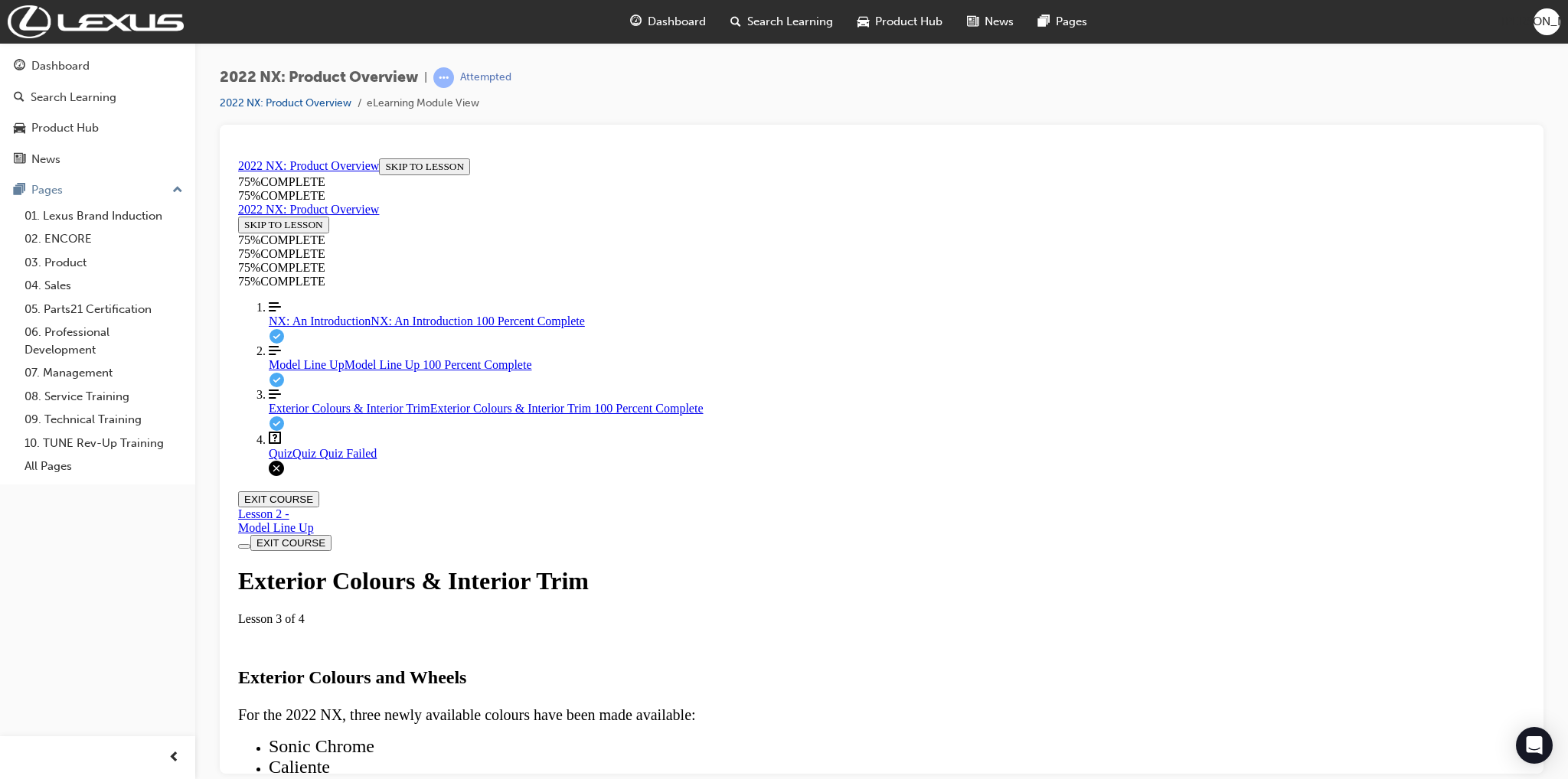
scroll to position [4339, 0]
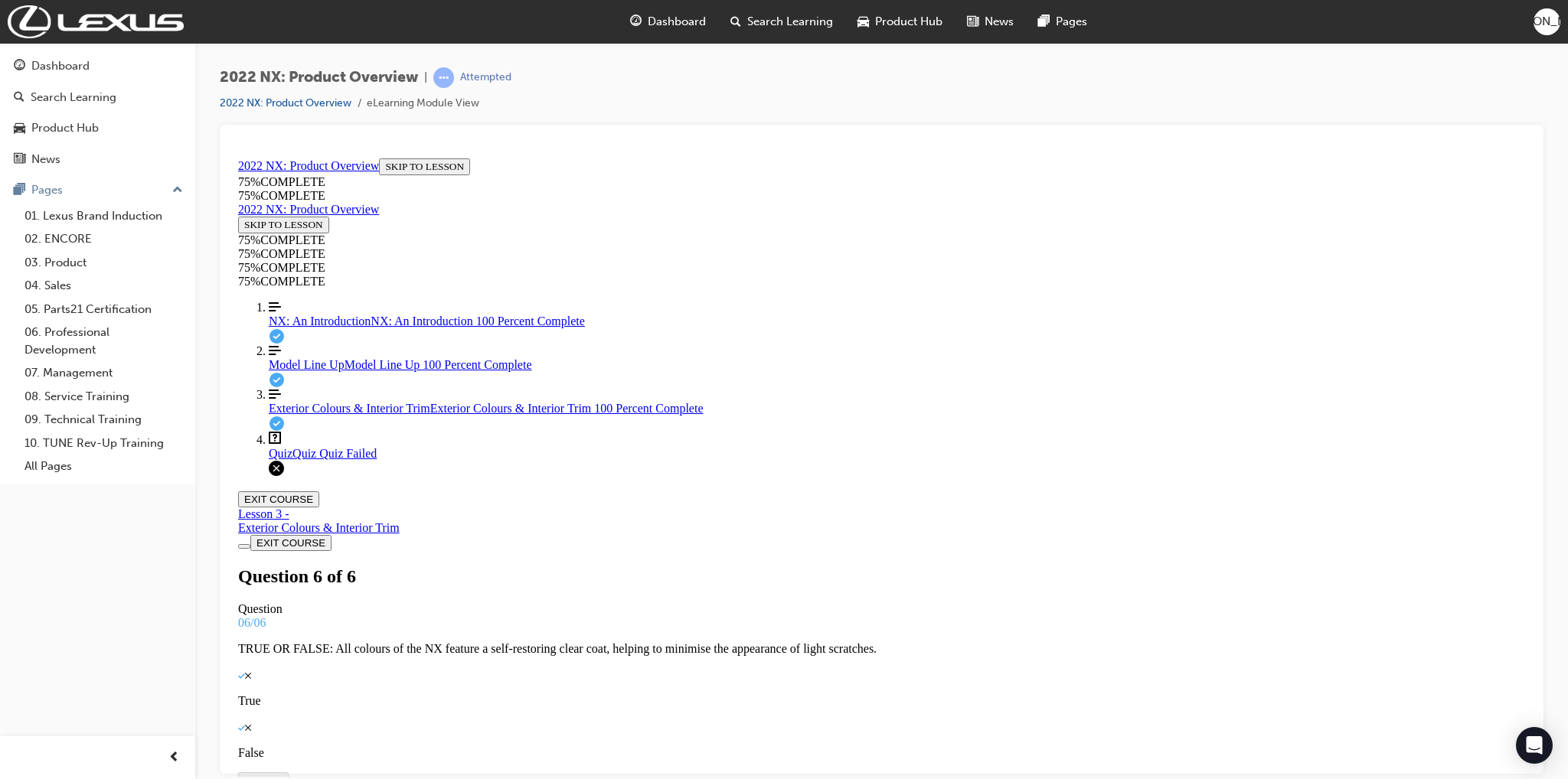
scroll to position [166, 0]
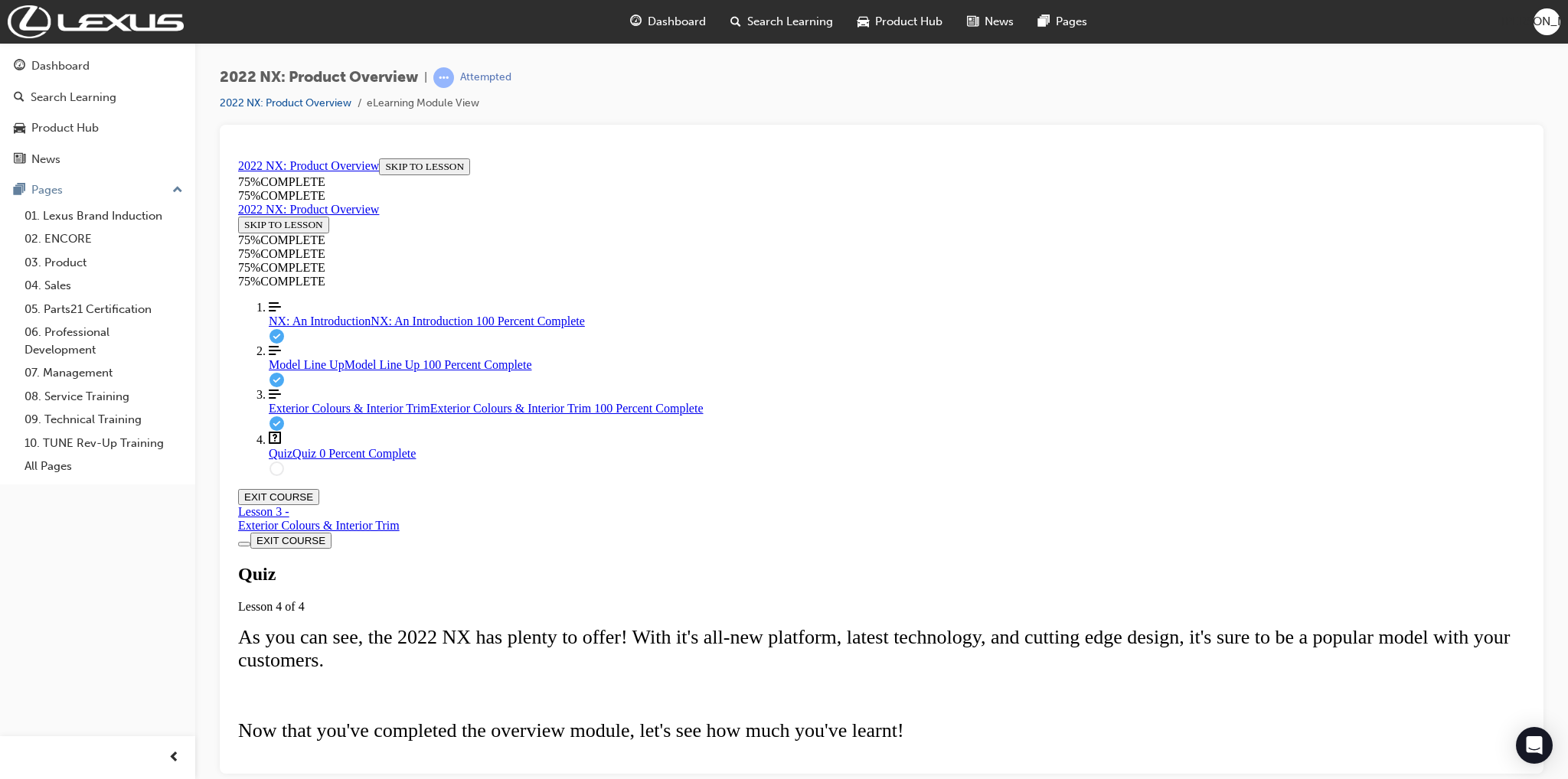
click at [306, 778] on span "TAKE AGAIN" at bounding box center [275, 788] width 62 height 12
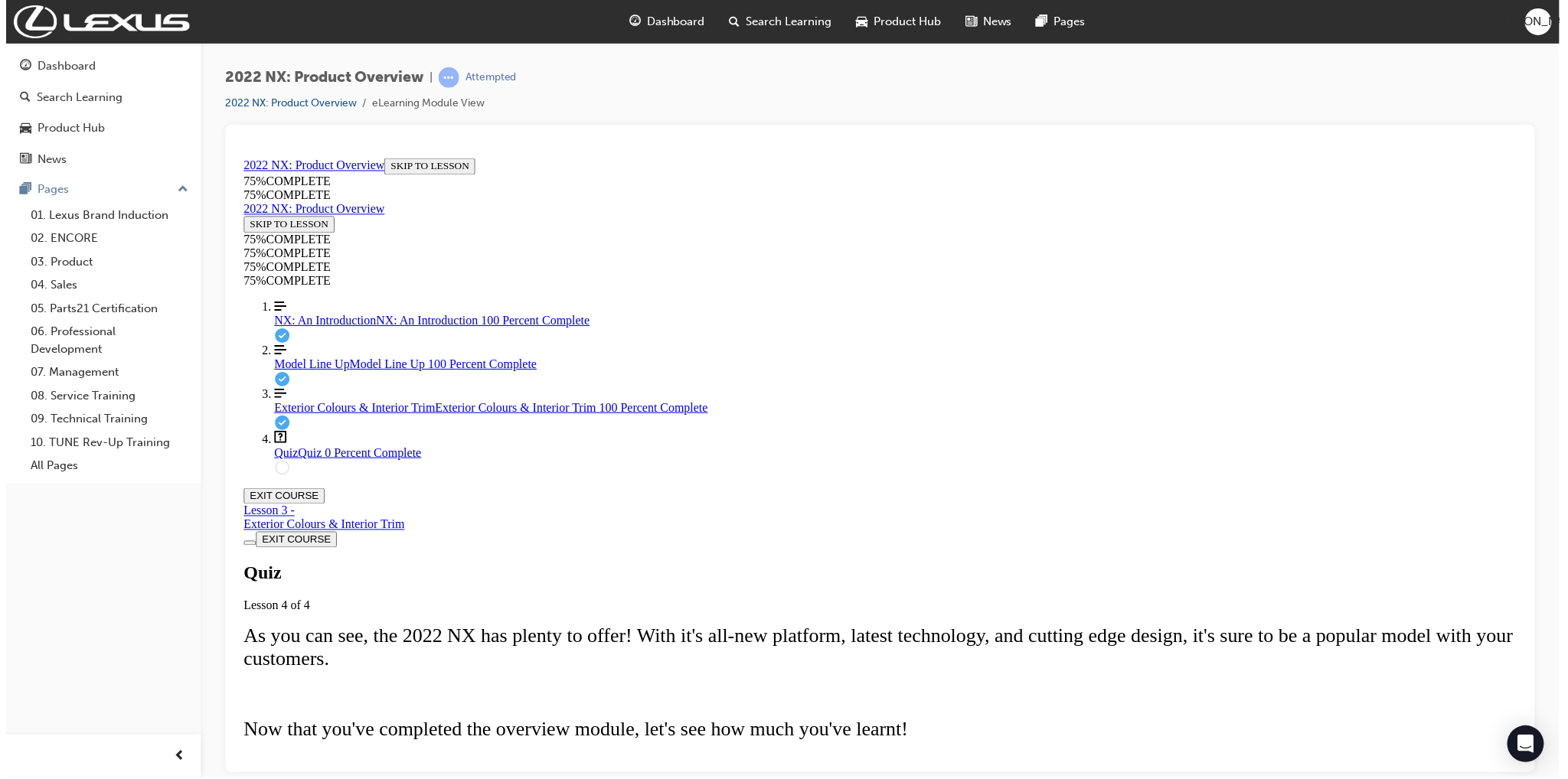
scroll to position [2, 0]
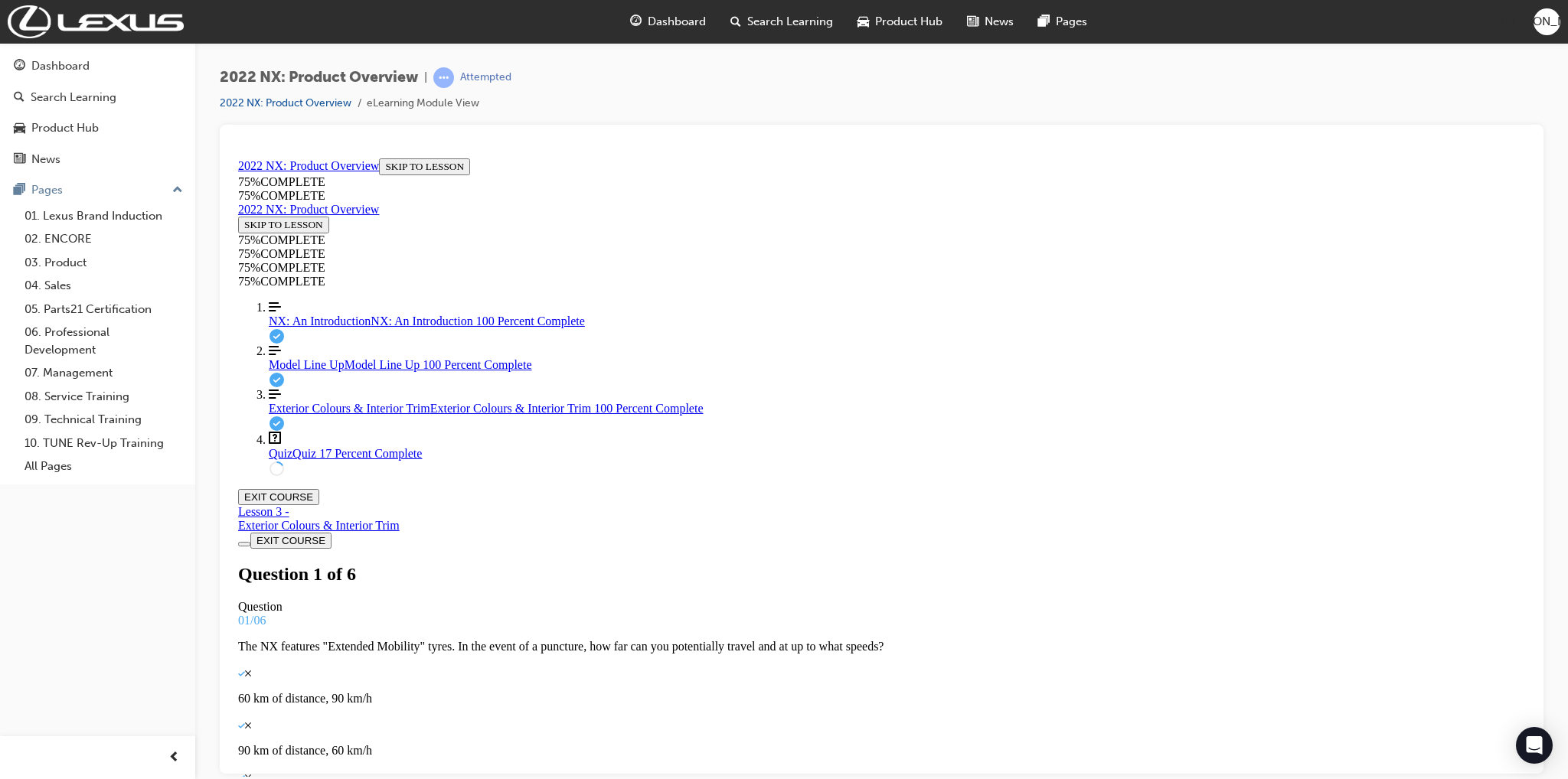
drag, startPoint x: 916, startPoint y: 528, endPoint x: 959, endPoint y: 603, distance: 86.5
drag, startPoint x: 860, startPoint y: 664, endPoint x: 896, endPoint y: 522, distance: 146.5
drag, startPoint x: 796, startPoint y: 667, endPoint x: 830, endPoint y: 667, distance: 34.0
drag, startPoint x: 836, startPoint y: 667, endPoint x: 883, endPoint y: 673, distance: 47.4
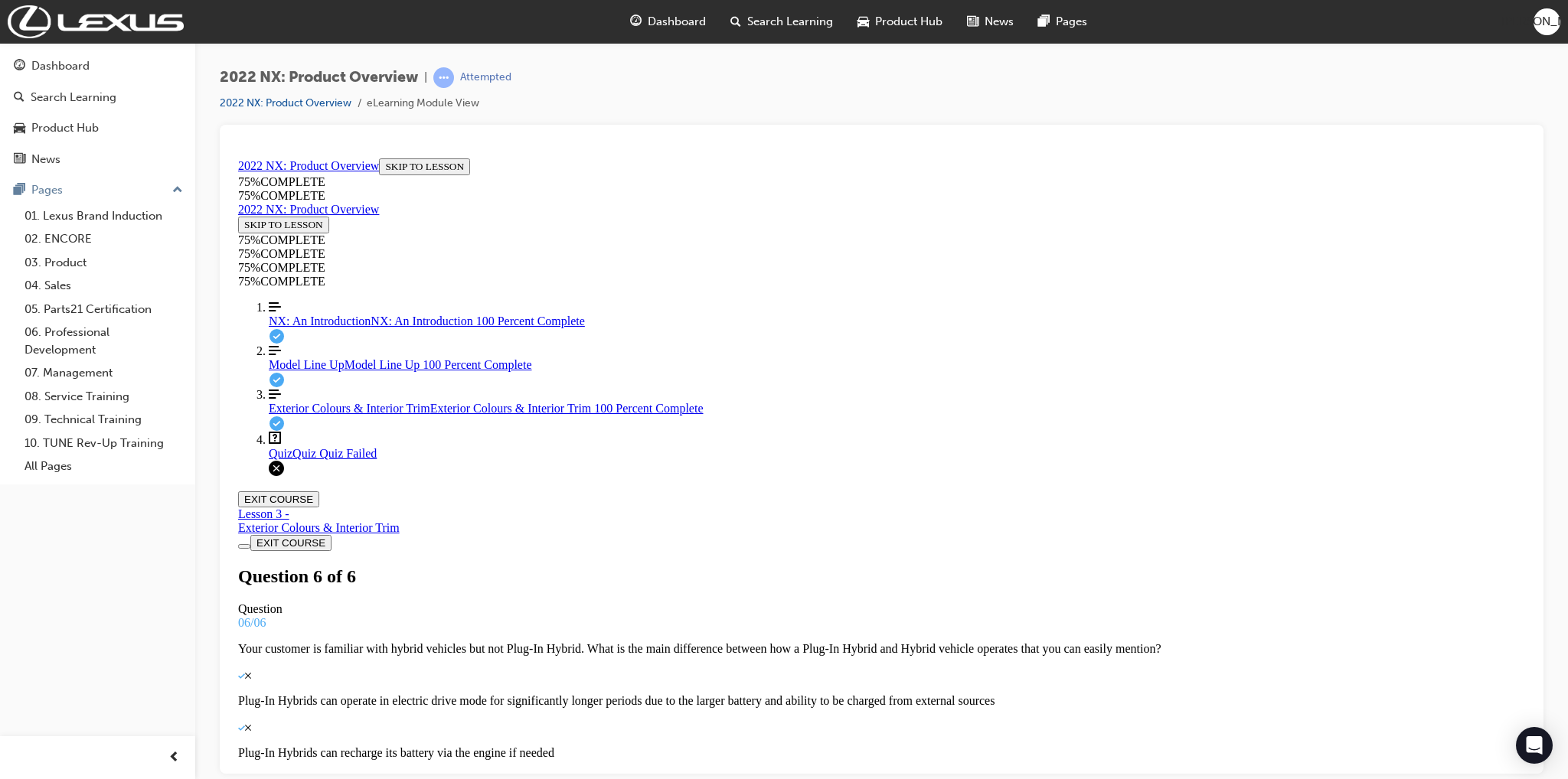
scroll to position [166, 0]
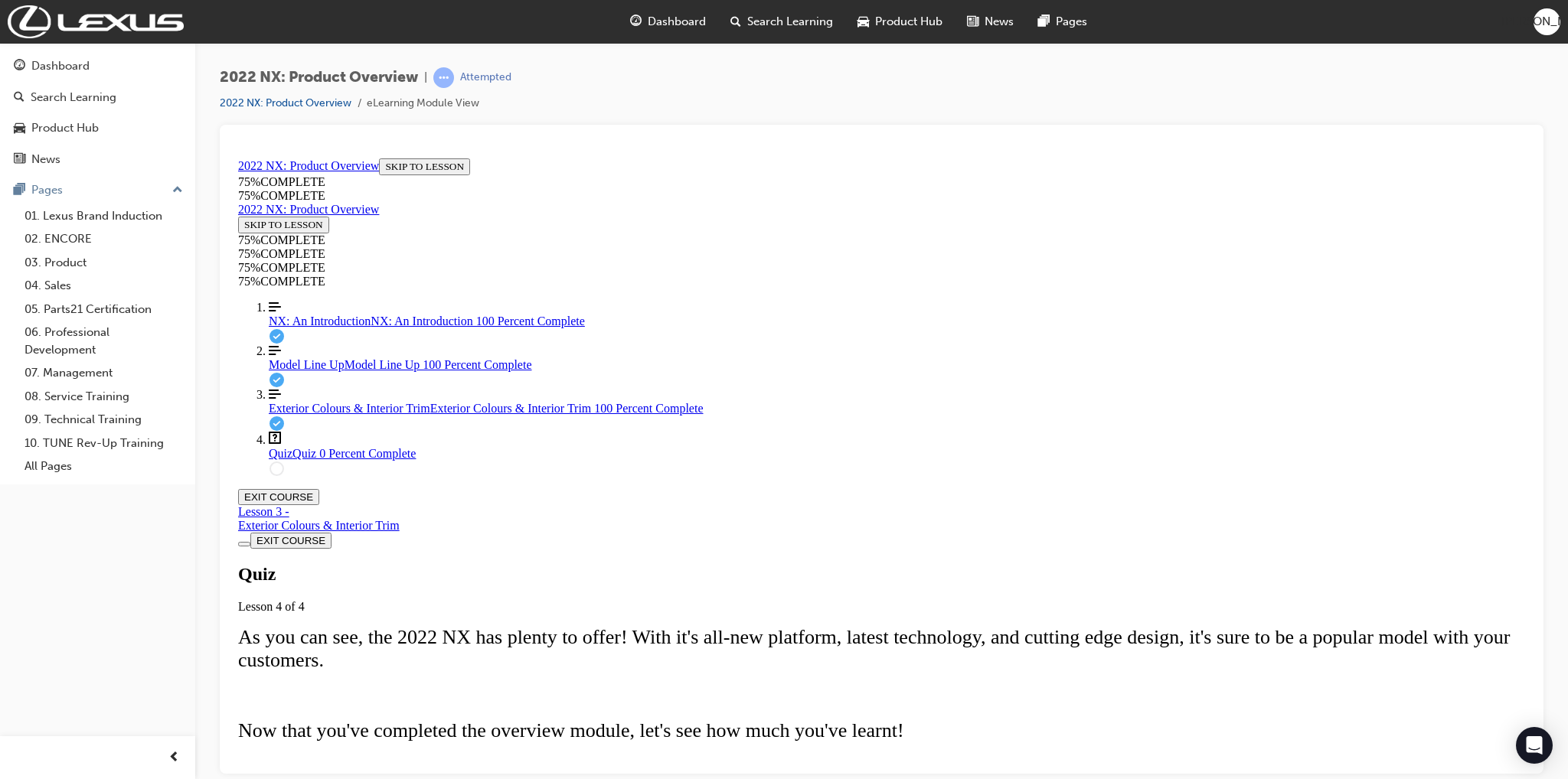
click at [306, 778] on span "TAKE AGAIN" at bounding box center [275, 788] width 62 height 12
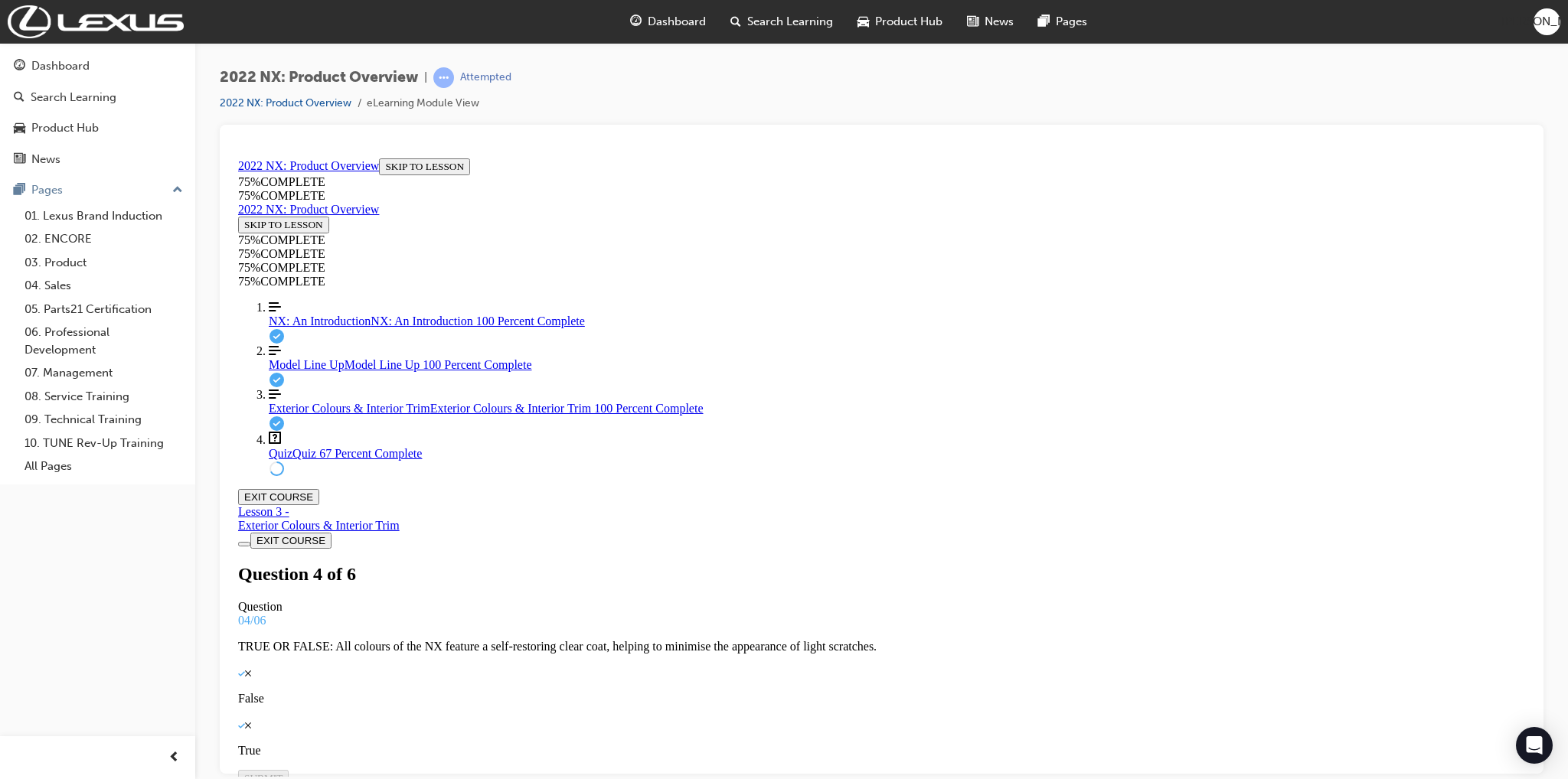
drag, startPoint x: 881, startPoint y: 538, endPoint x: 931, endPoint y: 610, distance: 87.7
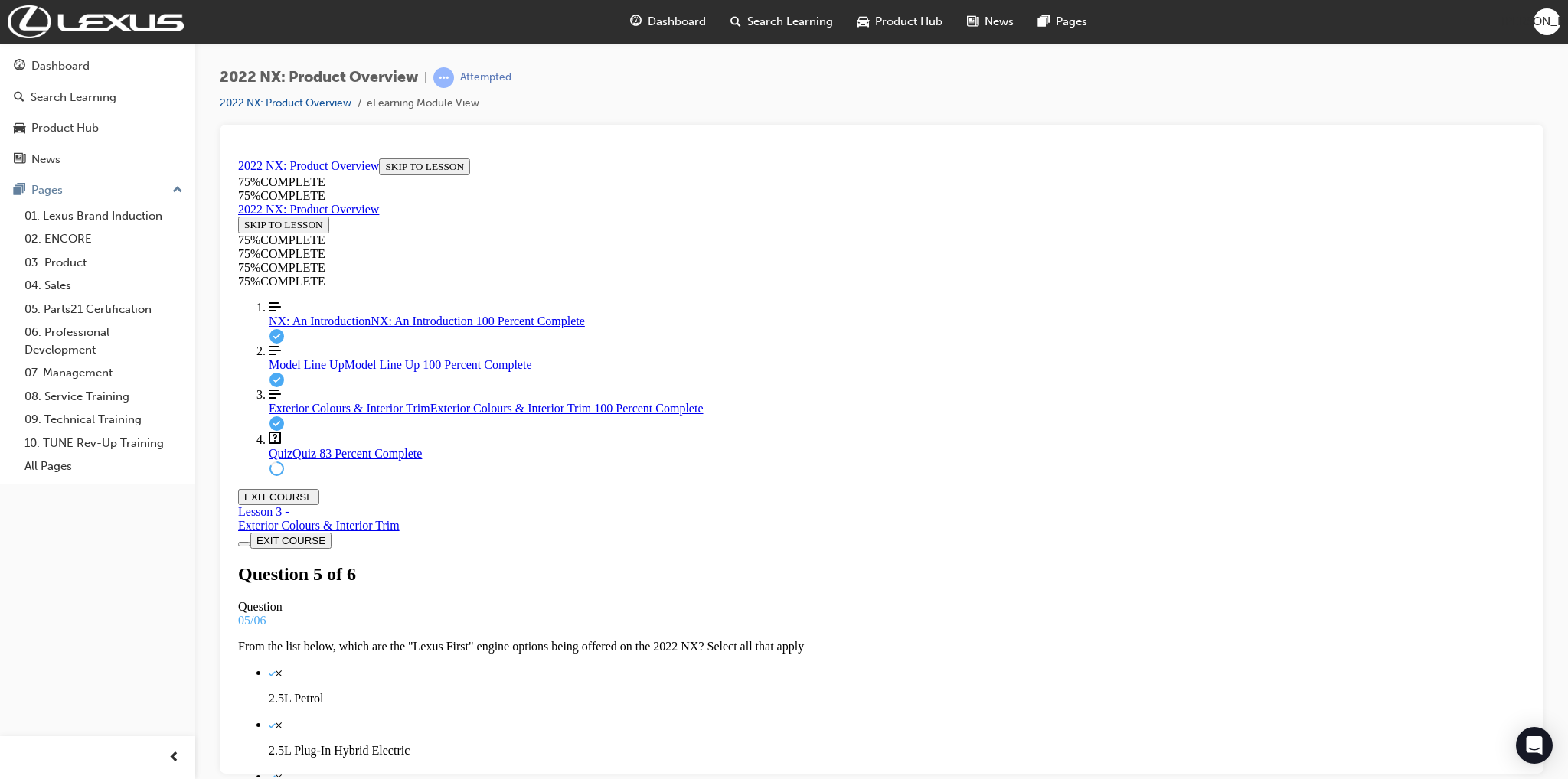
drag, startPoint x: 811, startPoint y: 522, endPoint x: 851, endPoint y: 612, distance: 98.5
drag, startPoint x: 803, startPoint y: 476, endPoint x: 849, endPoint y: 475, distance: 46.0
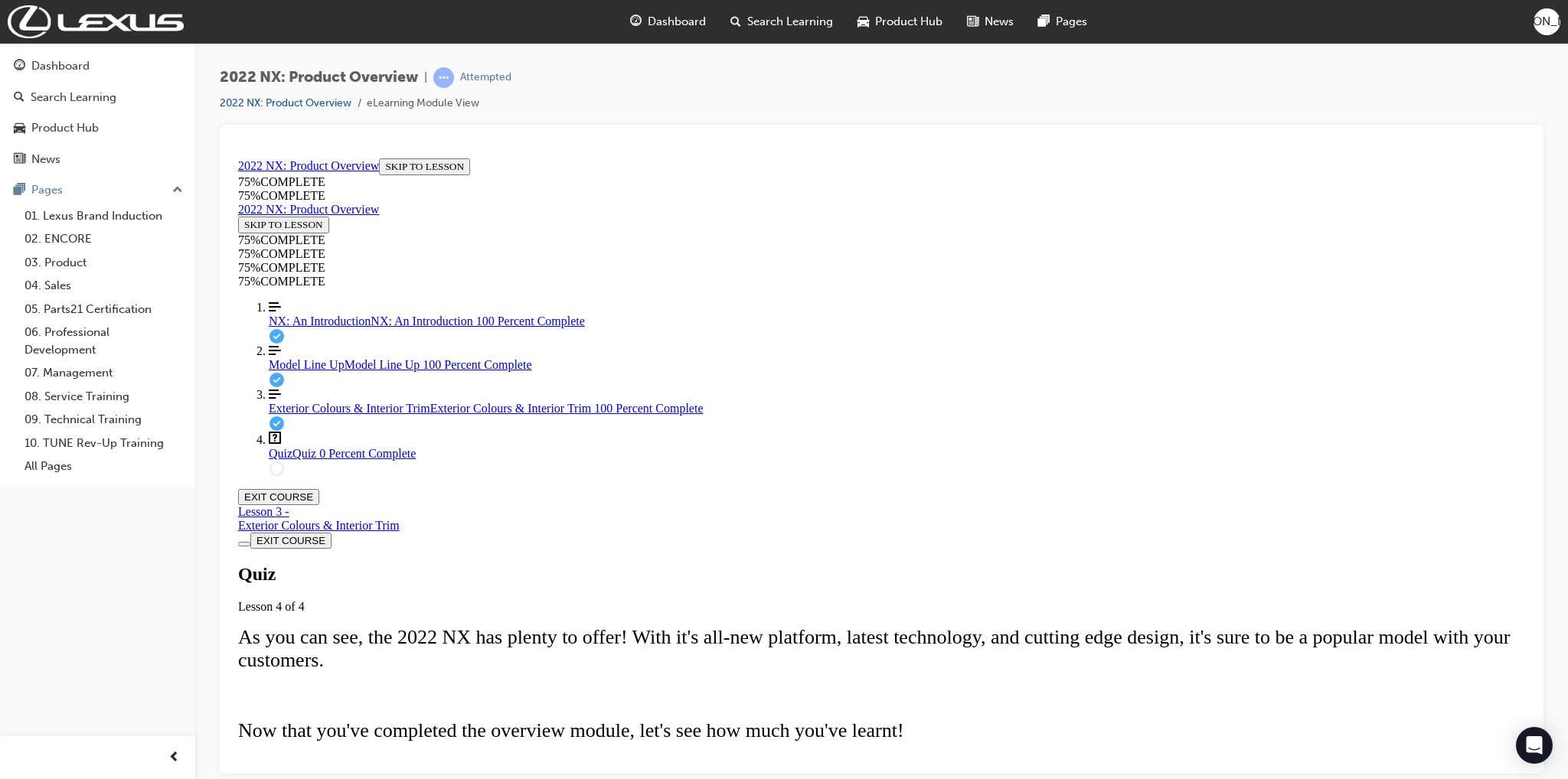
scroll to position [131, 0]
click at [306, 778] on span "TAKE AGAIN" at bounding box center [275, 788] width 62 height 12
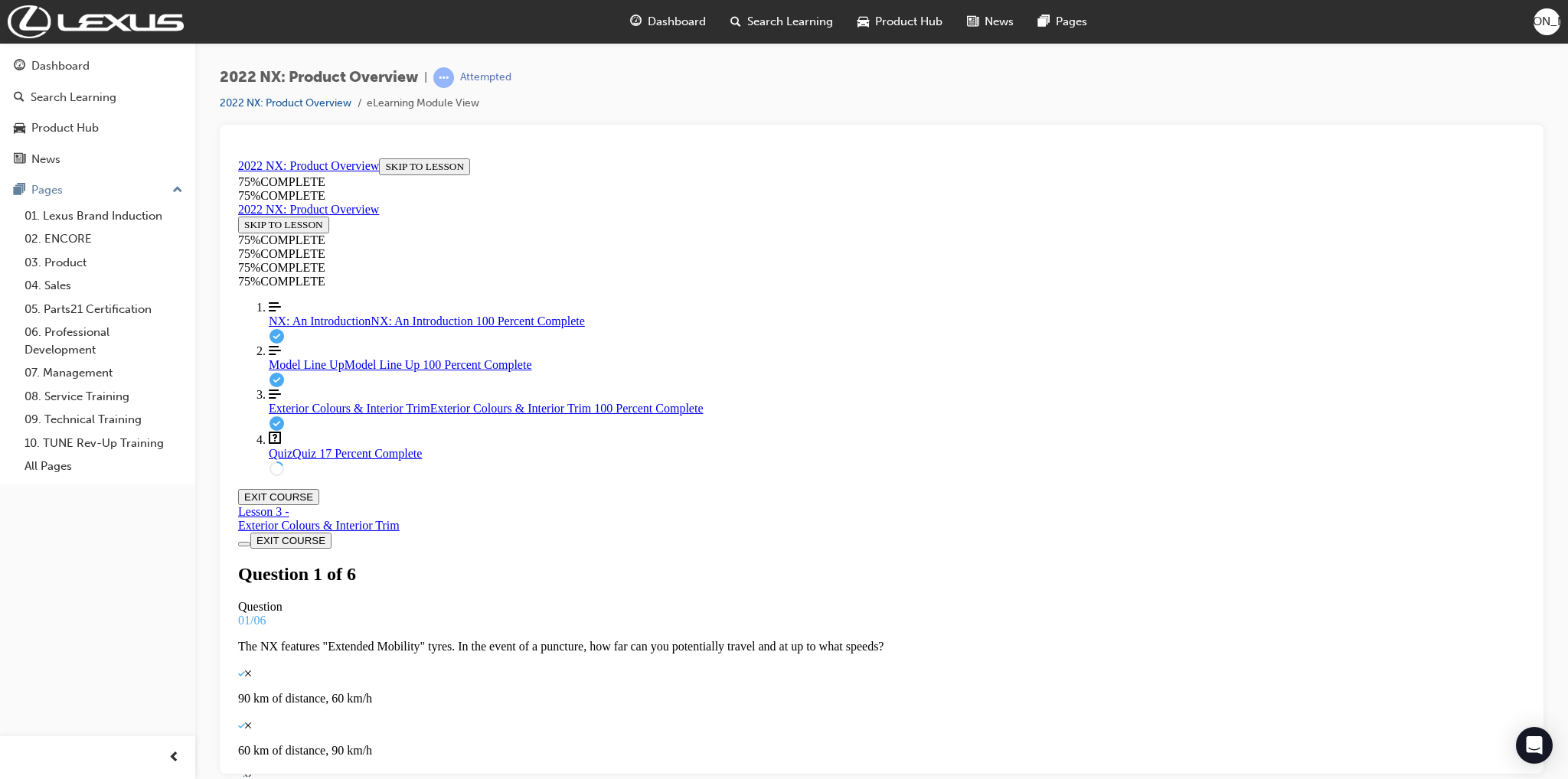
scroll to position [133, 0]
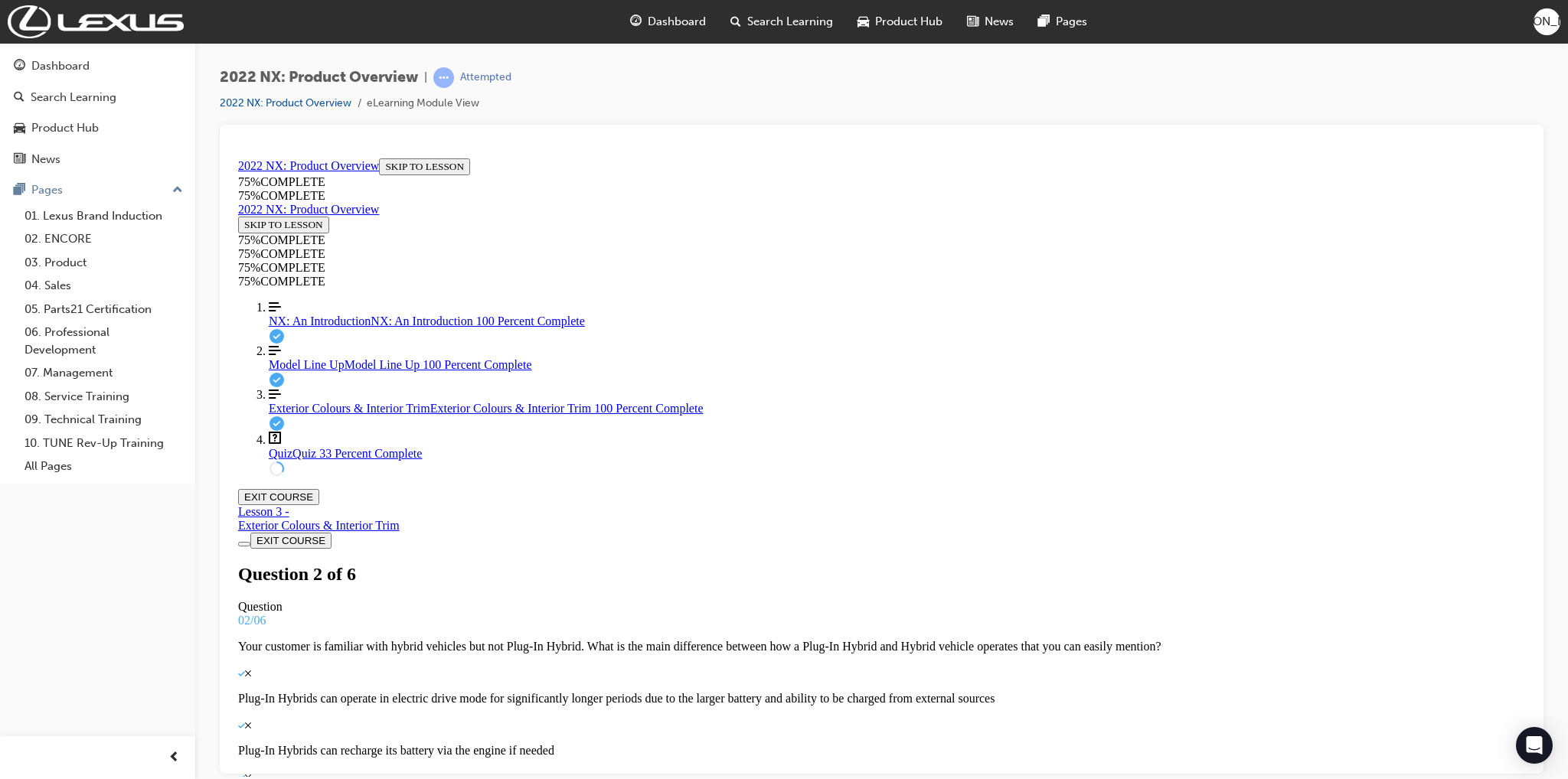
scroll to position [2, 0]
drag, startPoint x: 821, startPoint y: 529, endPoint x: 860, endPoint y: 530, distance: 39.0
drag, startPoint x: 846, startPoint y: 593, endPoint x: 901, endPoint y: 596, distance: 55.1
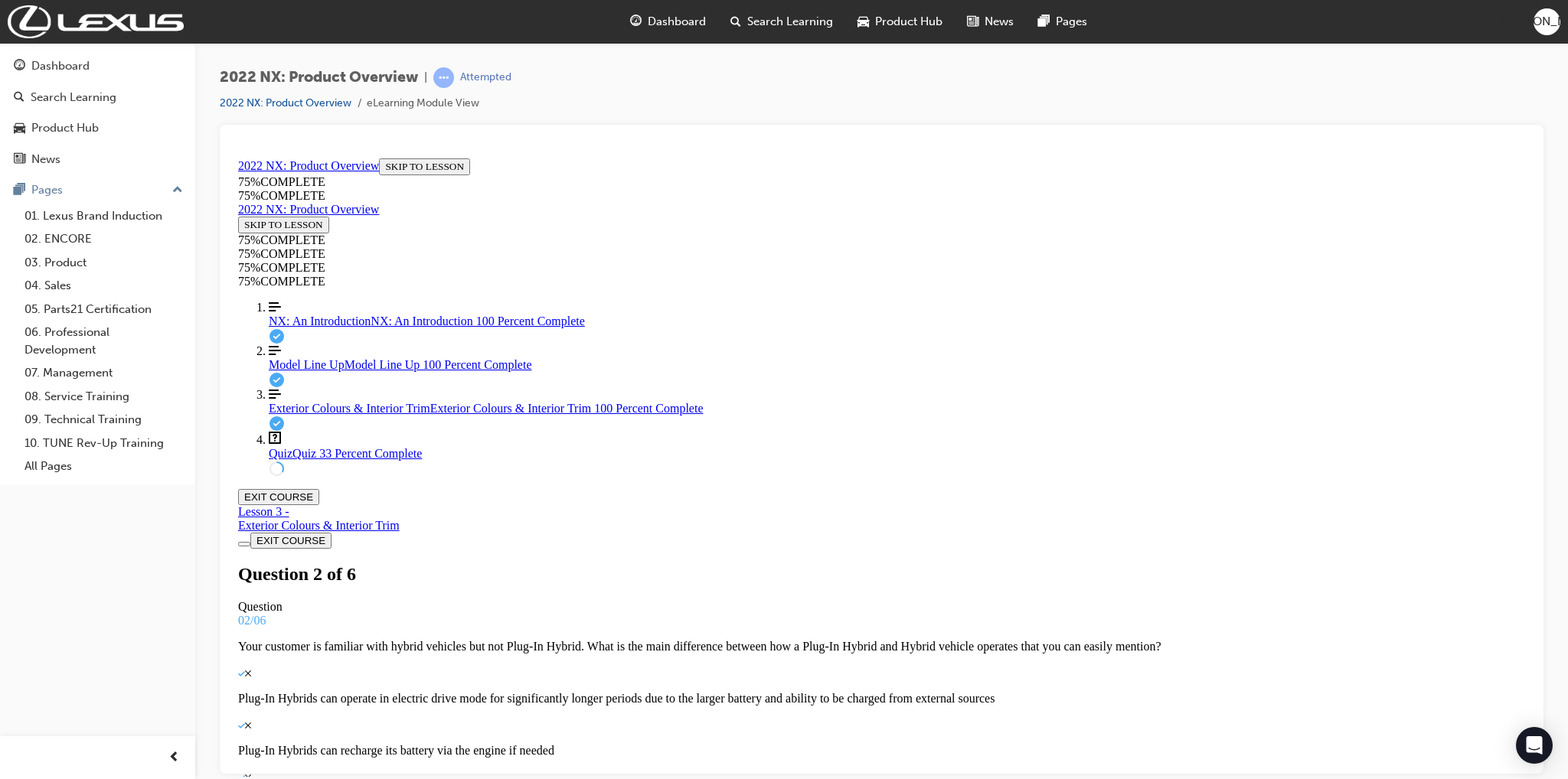
drag, startPoint x: 861, startPoint y: 670, endPoint x: 894, endPoint y: 668, distance: 33.1
drag, startPoint x: 875, startPoint y: 531, endPoint x: 884, endPoint y: 673, distance: 142.3
drag, startPoint x: 806, startPoint y: 520, endPoint x: 873, endPoint y: 525, distance: 67.2
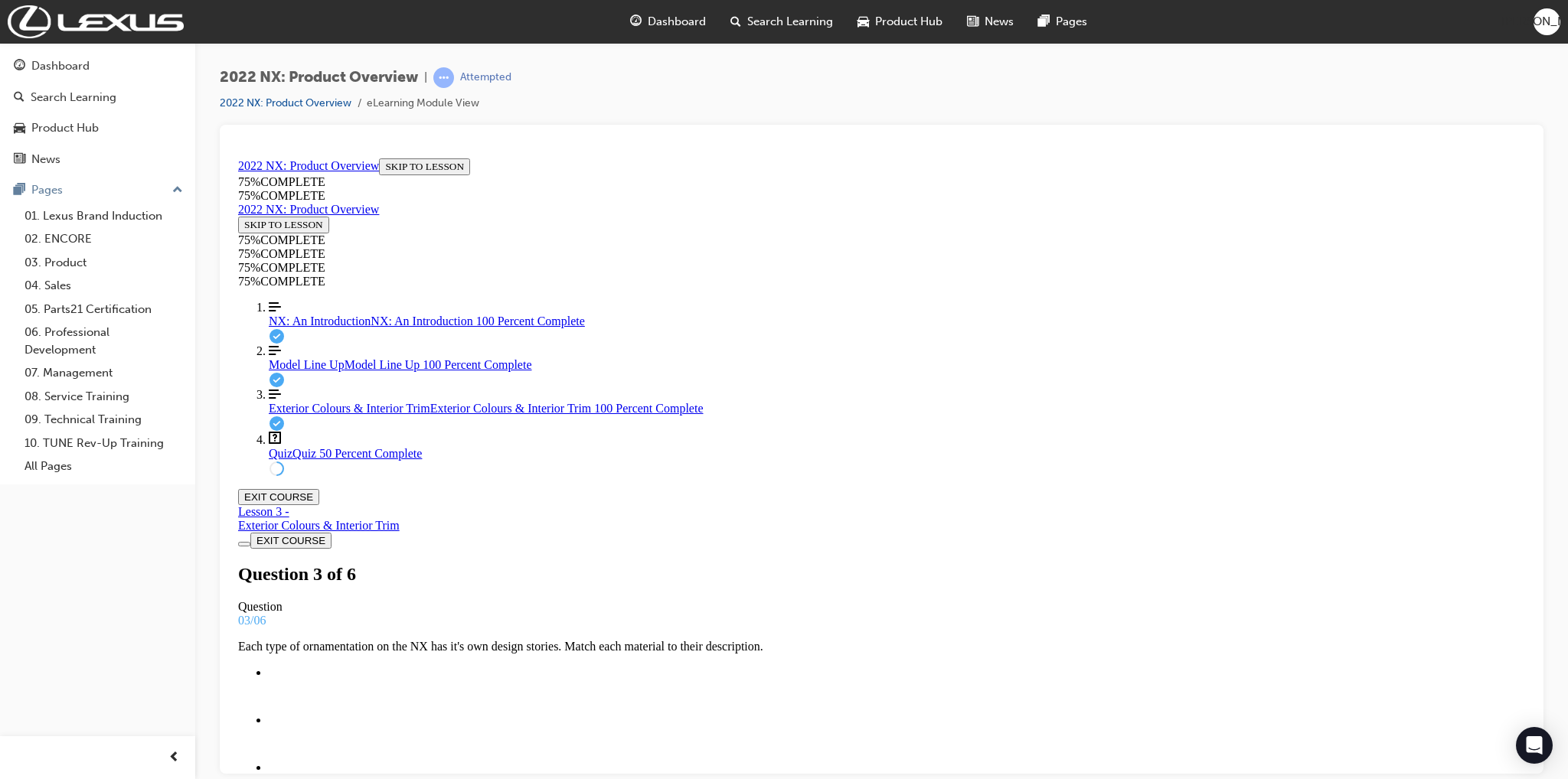
scroll to position [117, 0]
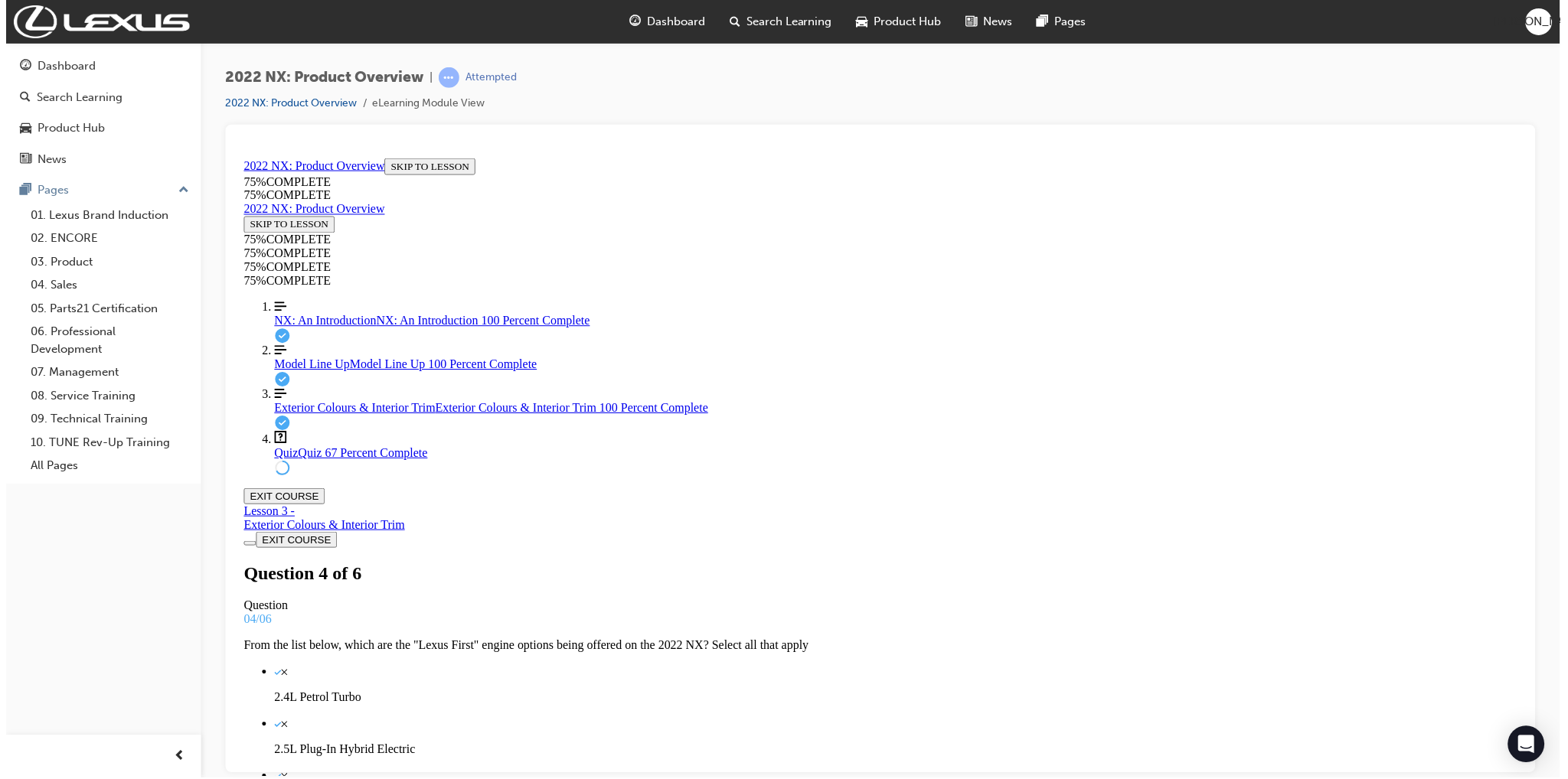
scroll to position [2, 0]
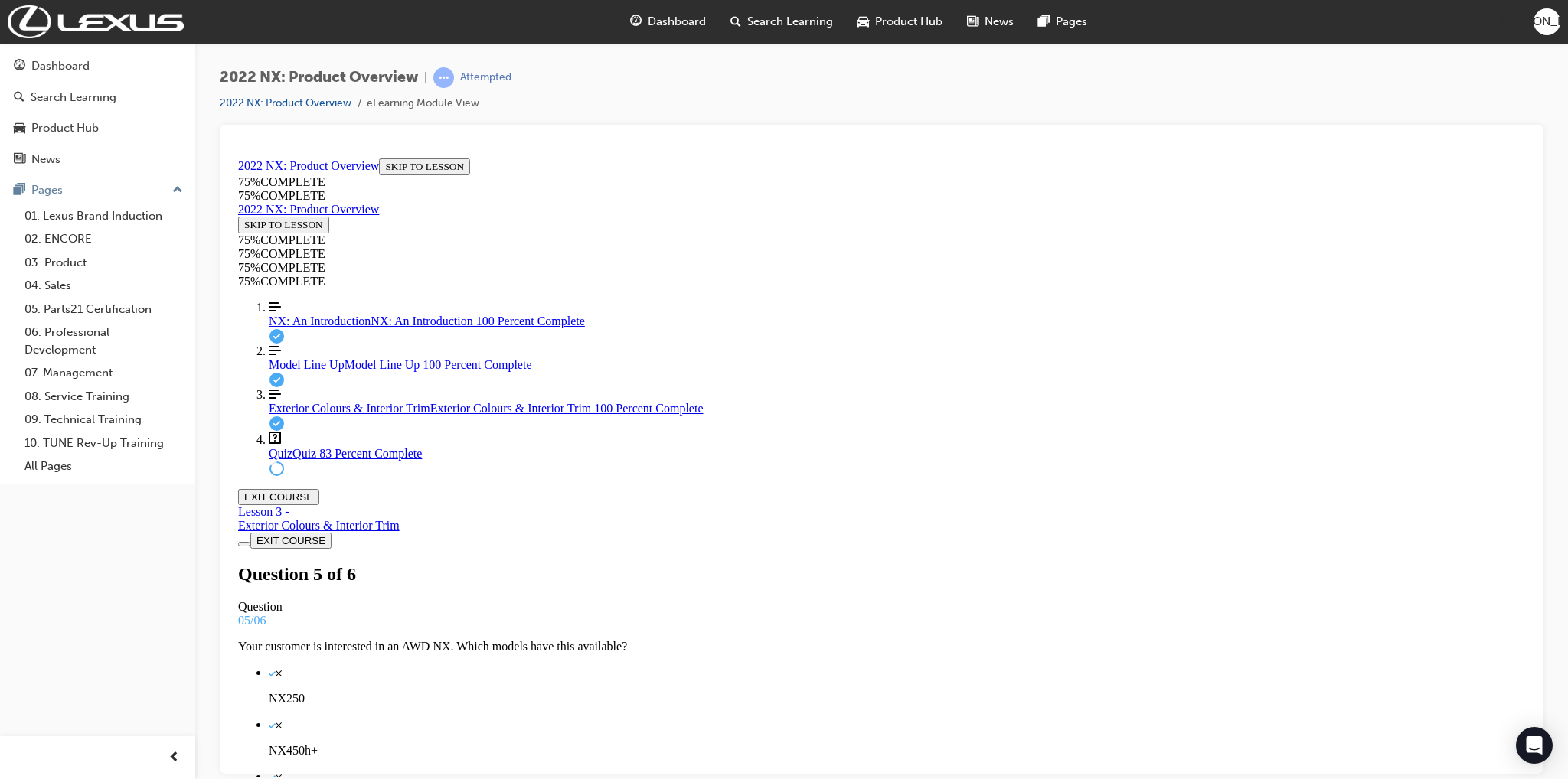
scroll to position [2, 0]
click at [319, 488] on button "EXIT COURSE" at bounding box center [278, 496] width 81 height 16
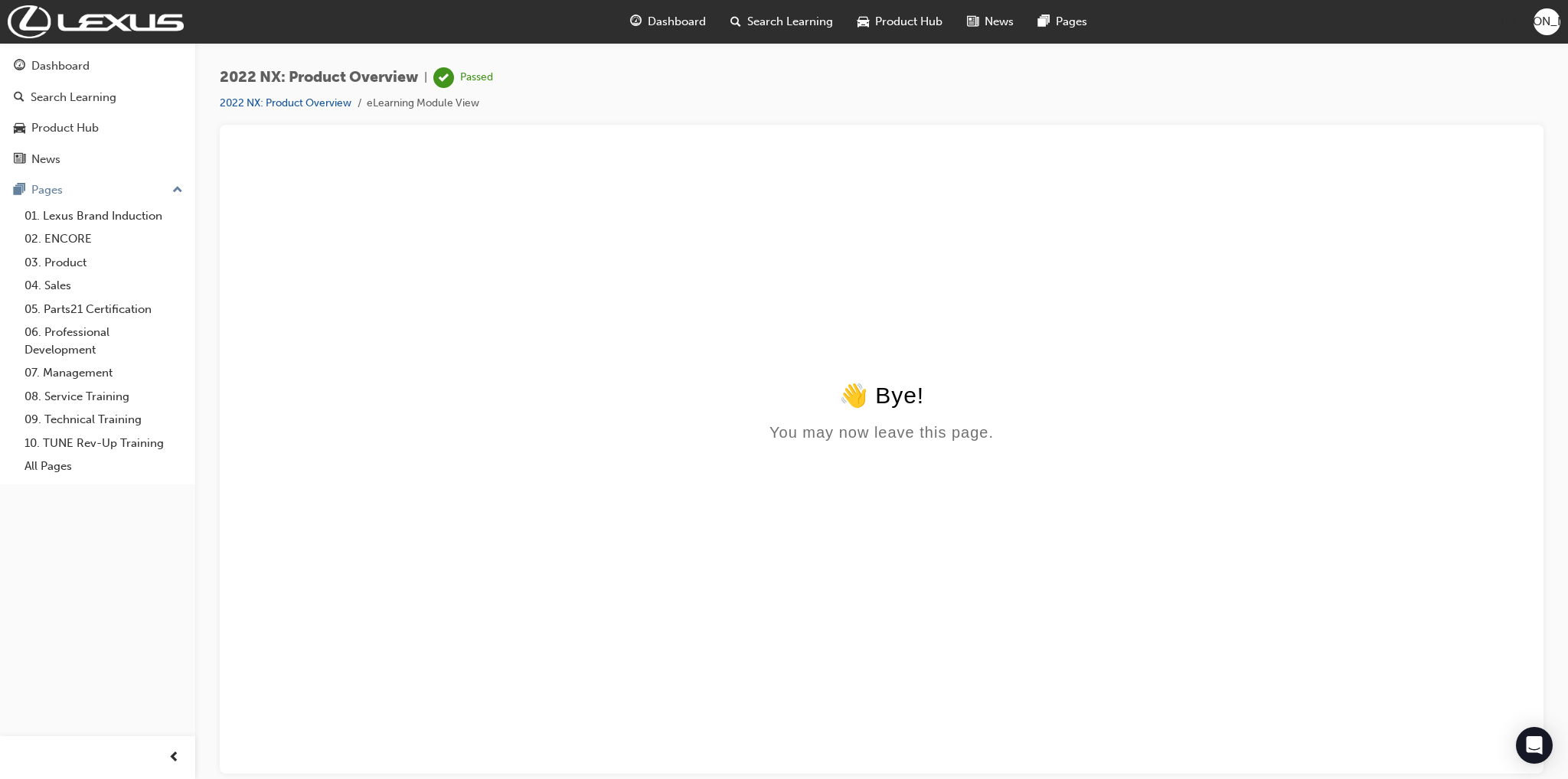
scroll to position [0, 0]
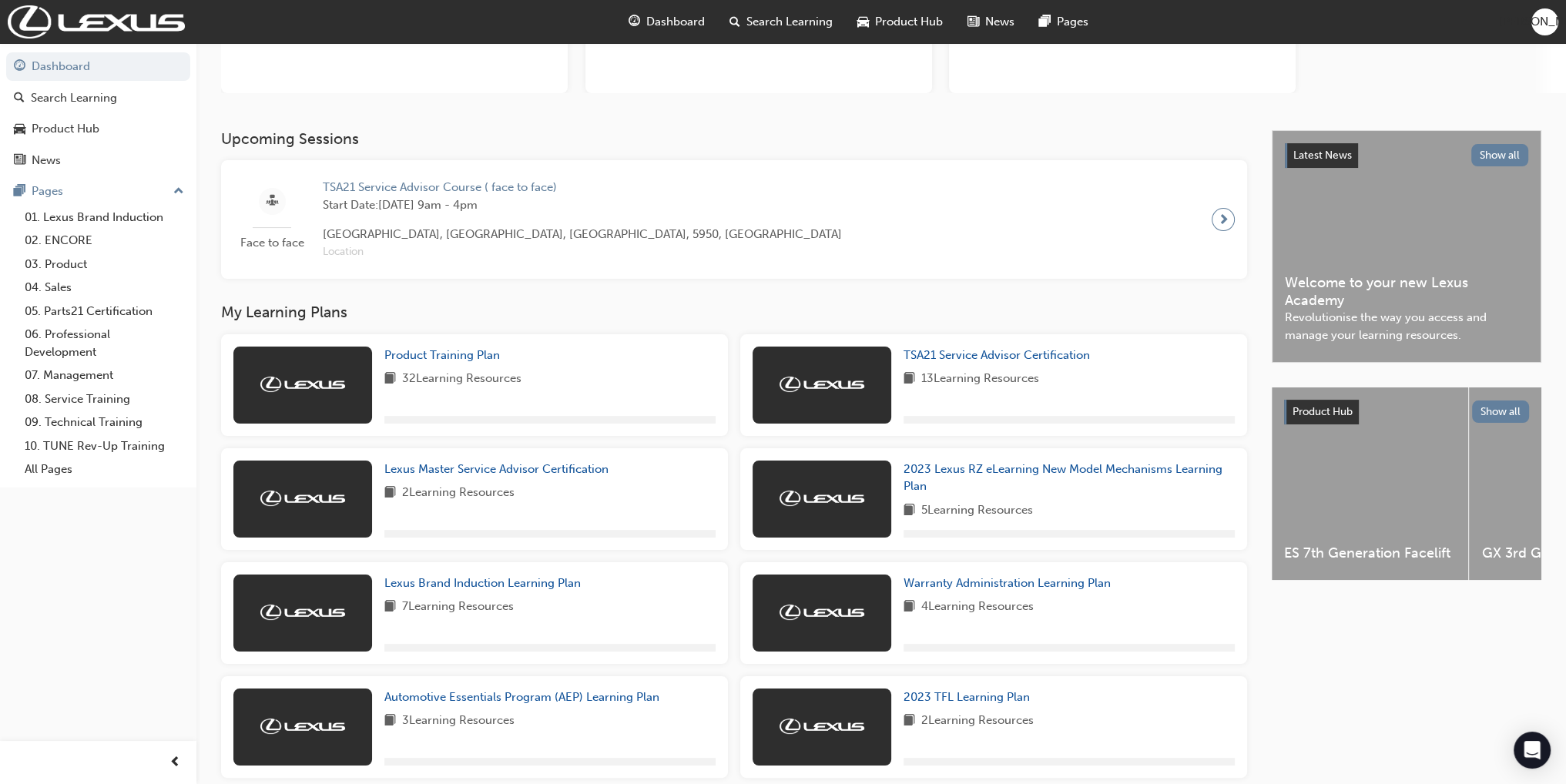
scroll to position [231, 0]
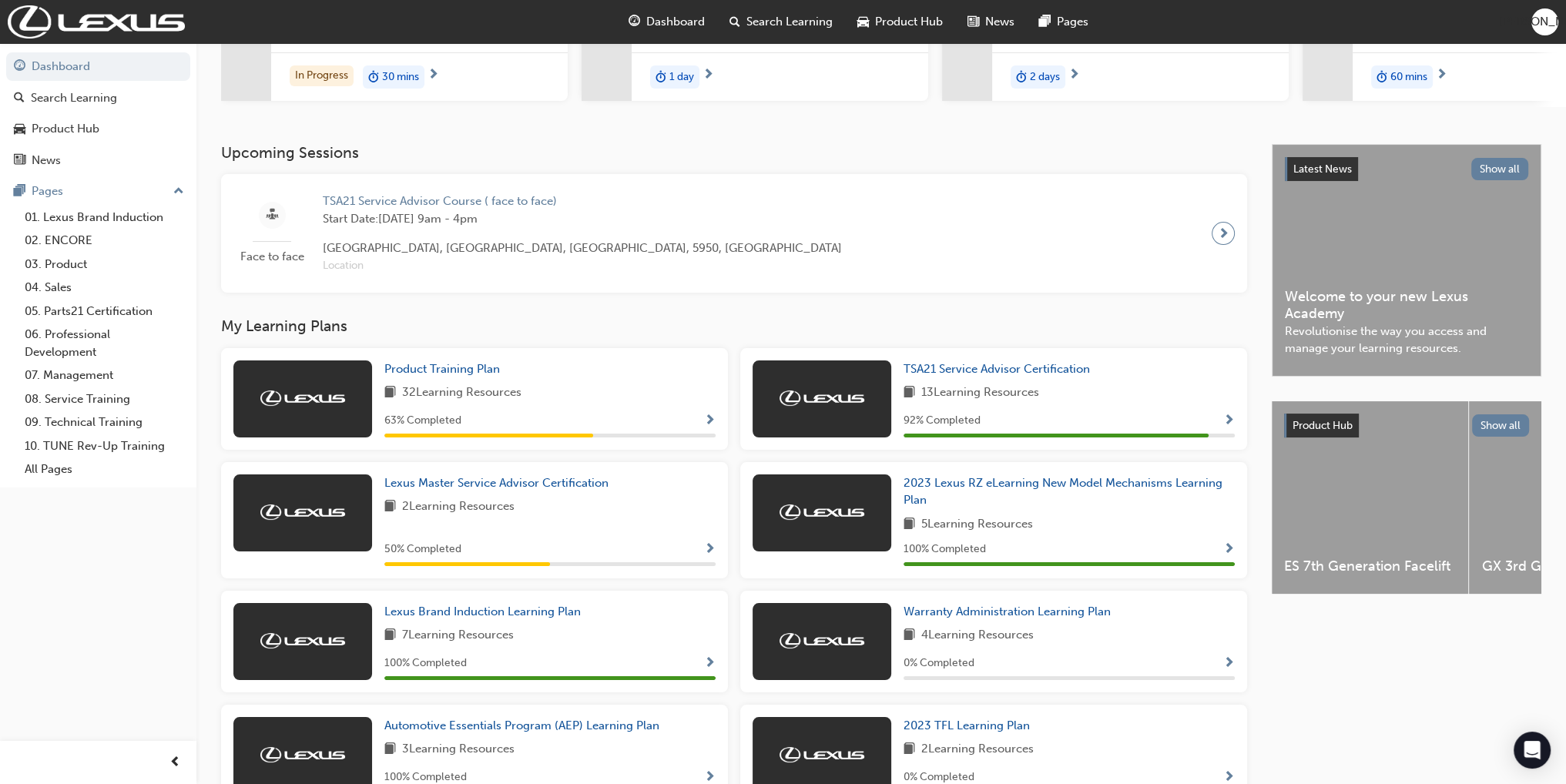
click at [440, 327] on h3 "My Learning Plans" at bounding box center [734, 326] width 1026 height 18
click at [444, 373] on span "Product Training Plan" at bounding box center [442, 369] width 115 height 14
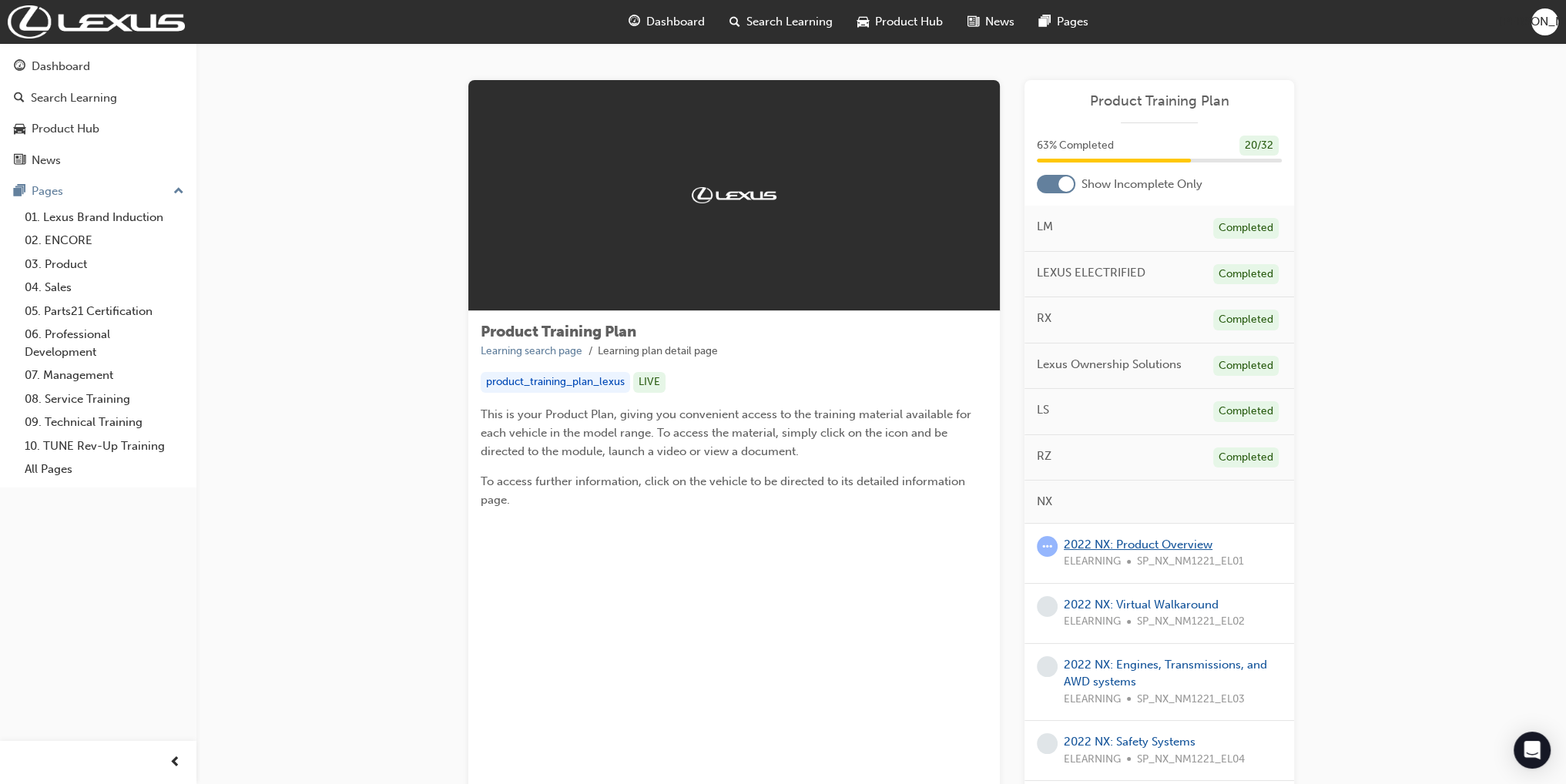
click at [1112, 541] on link "2022 NX: Product Overview" at bounding box center [1137, 545] width 148 height 14
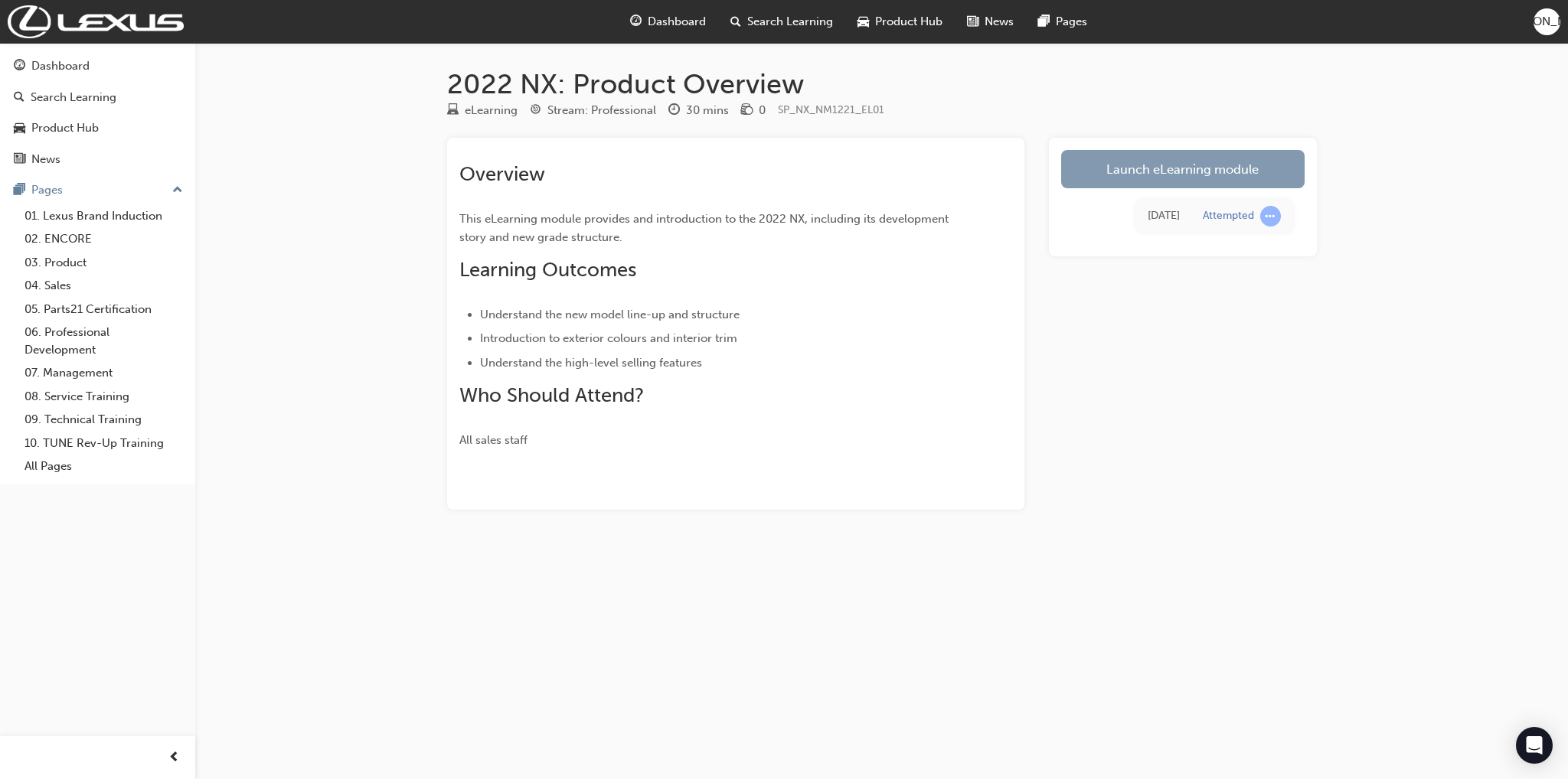
click at [1109, 172] on link "Launch eLearning module" at bounding box center [1183, 168] width 243 height 38
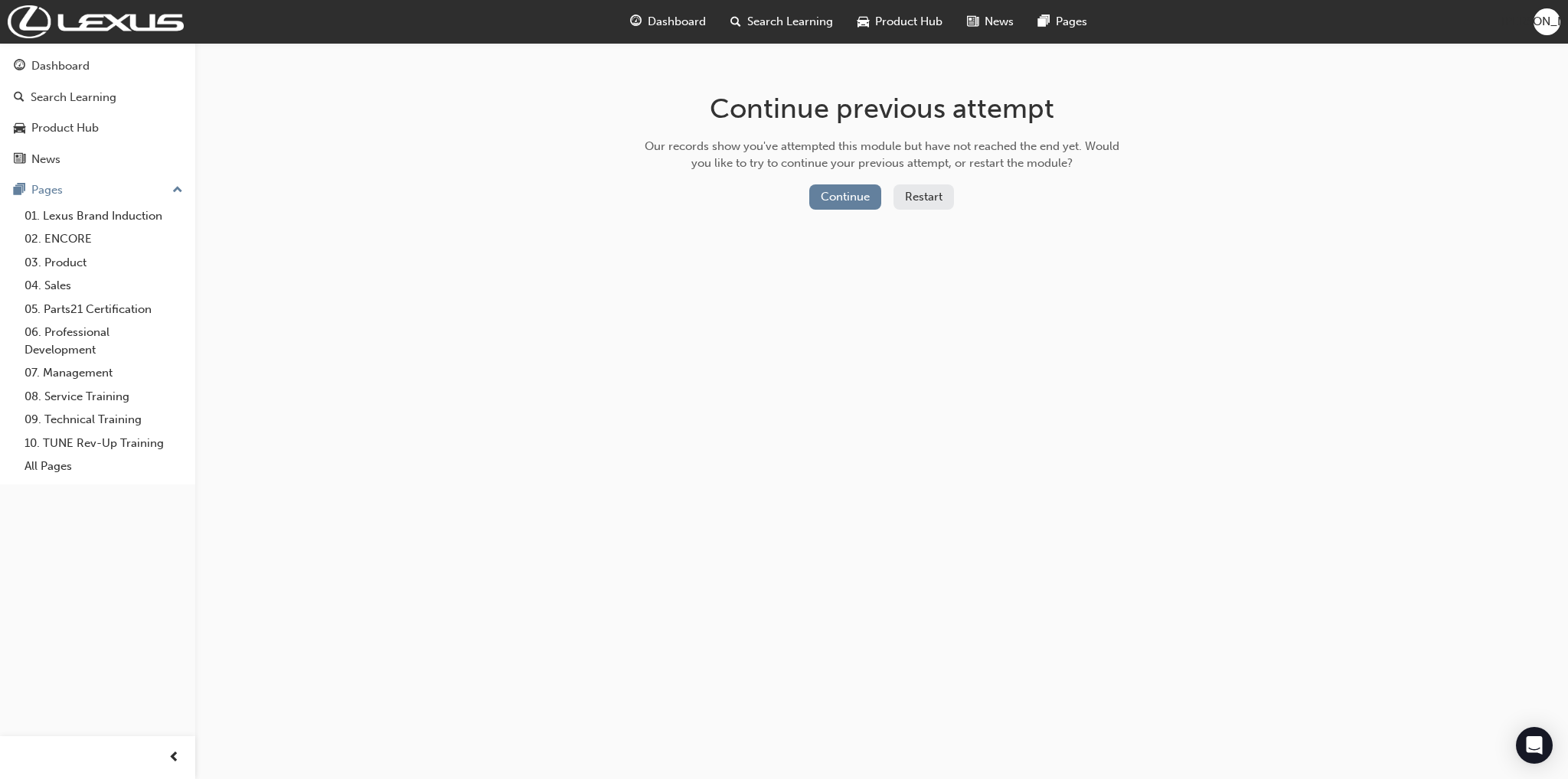
click at [912, 197] on button "Restart" at bounding box center [924, 197] width 61 height 25
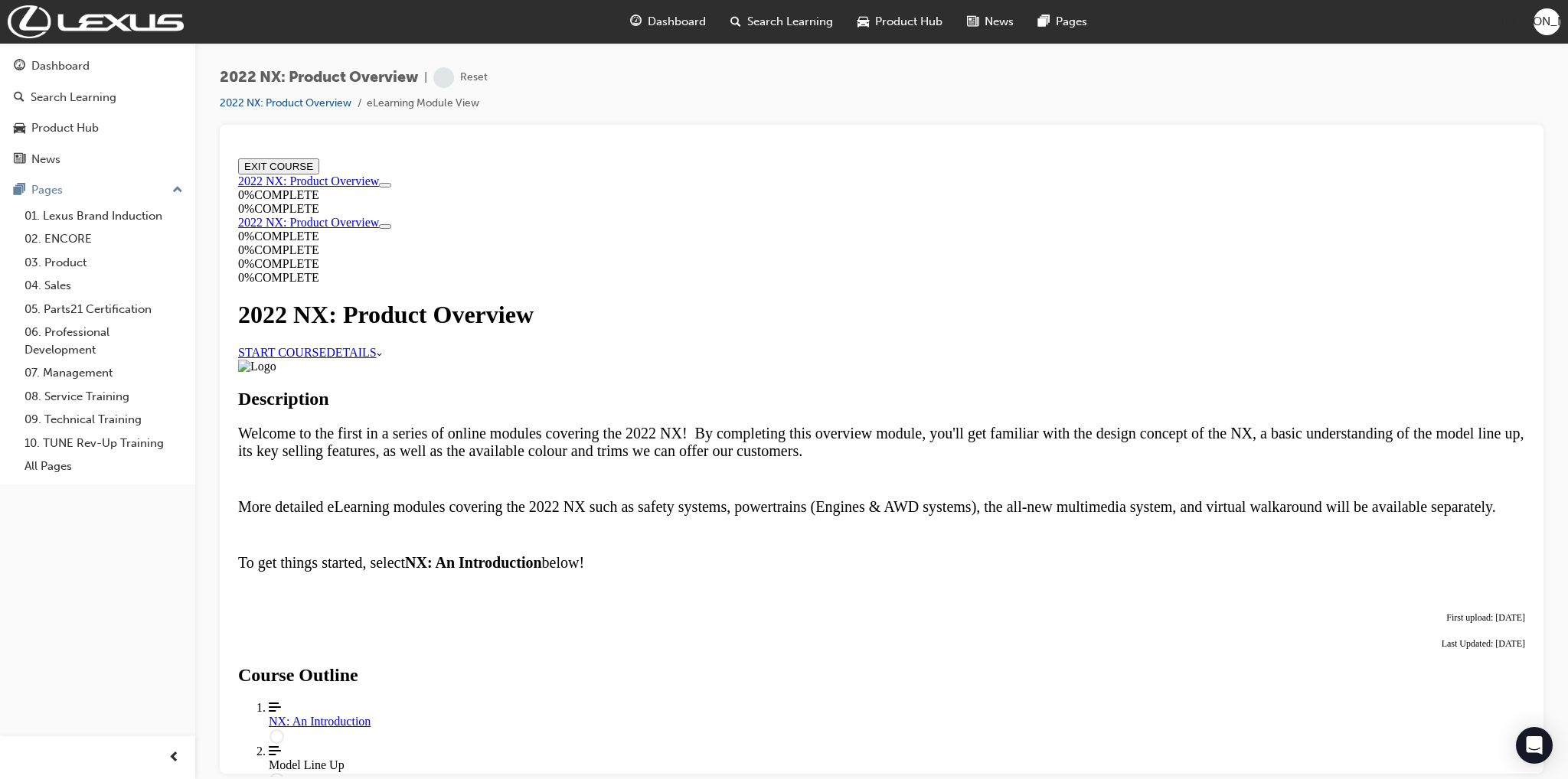
click at [326, 349] on link "START COURSE" at bounding box center [282, 352] width 88 height 13
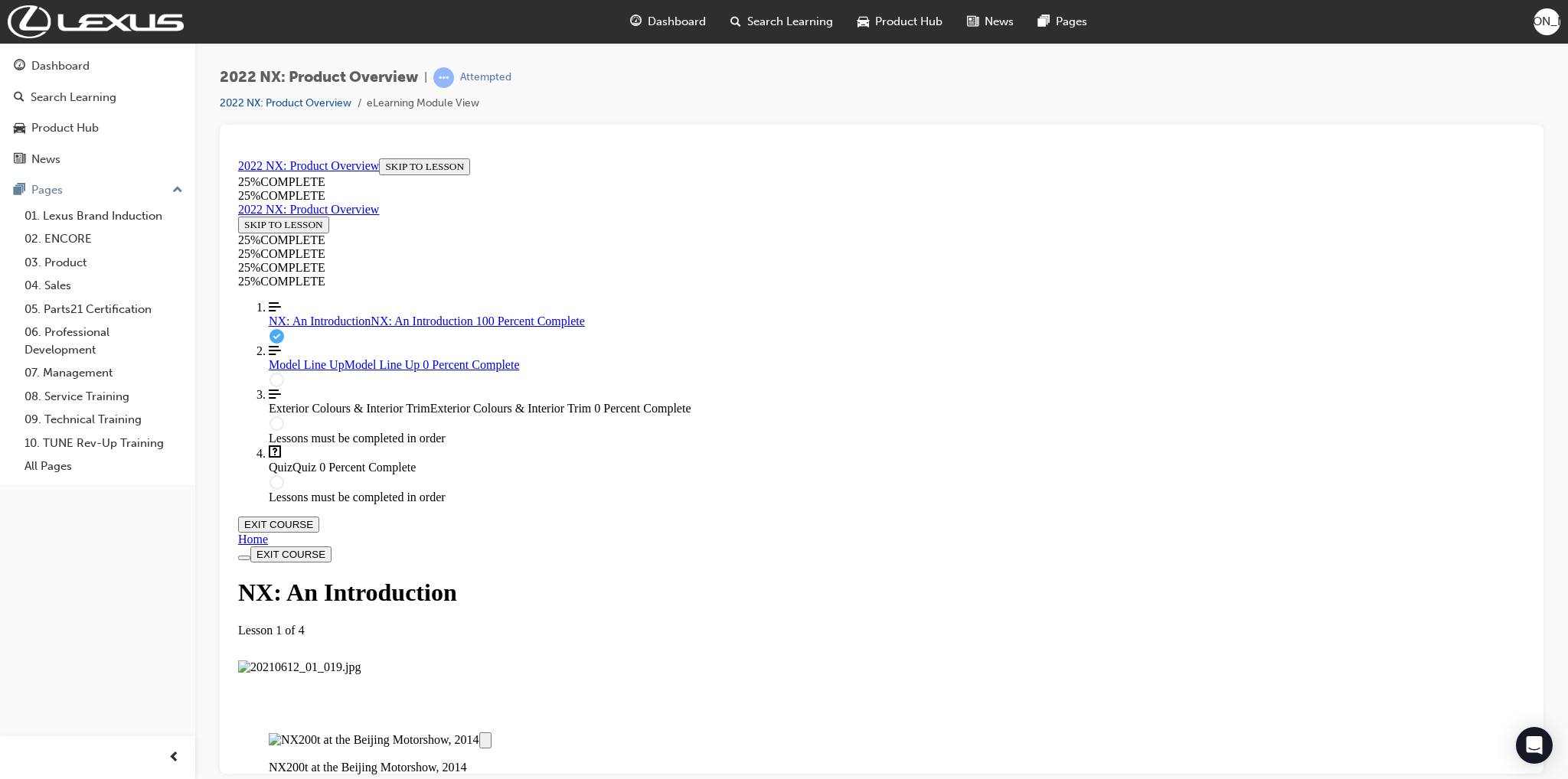
scroll to position [2429, 0]
click at [315, 415] on span "Align left Three vertical lines aligned to the left Exterior Colours & Interior…" at bounding box center [897, 401] width 1257 height 27
click at [305, 414] on span "Exterior Colours & Interior Trim" at bounding box center [349, 407] width 161 height 13
click at [307, 370] on span "Model Line Up" at bounding box center [307, 363] width 76 height 13
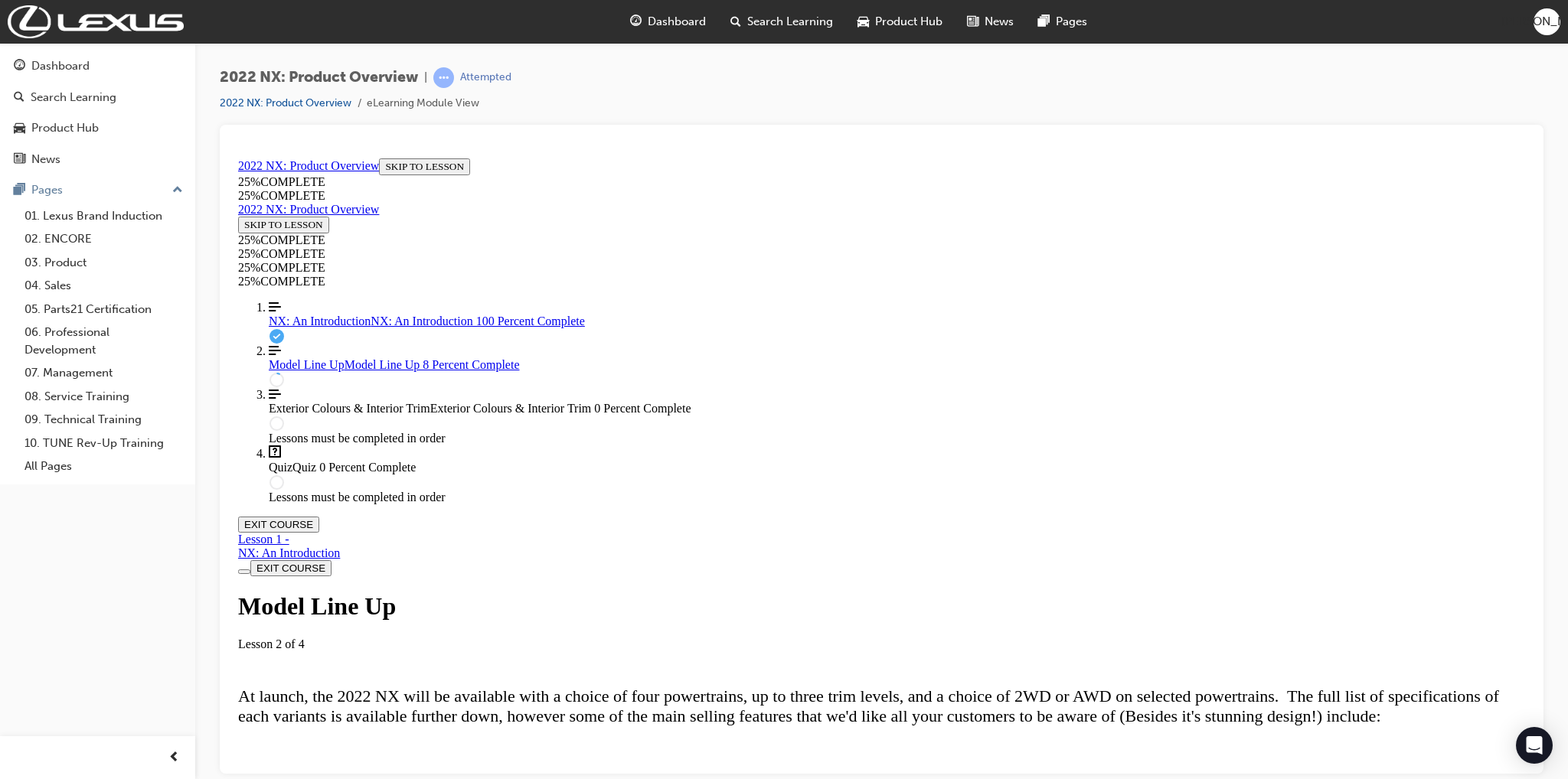
scroll to position [665, 0]
click at [321, 415] on div "Exterior Colours & Interior Trim Exterior Colours & Interior Trim 0 Percent Com…" at bounding box center [897, 408] width 1257 height 14
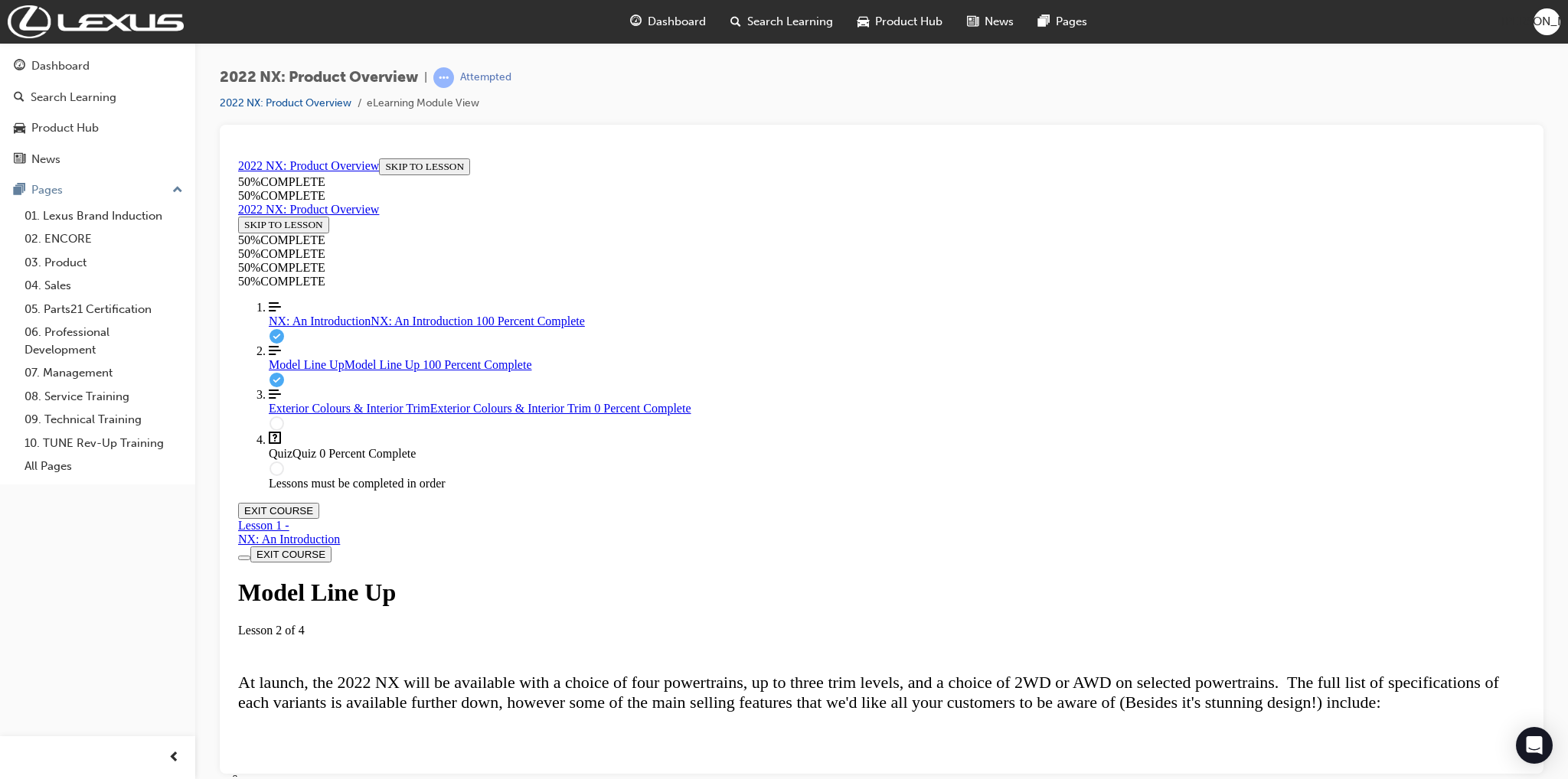
scroll to position [4168, 0]
click at [365, 414] on span "Exterior Colours & Interior Trim" at bounding box center [349, 407] width 161 height 13
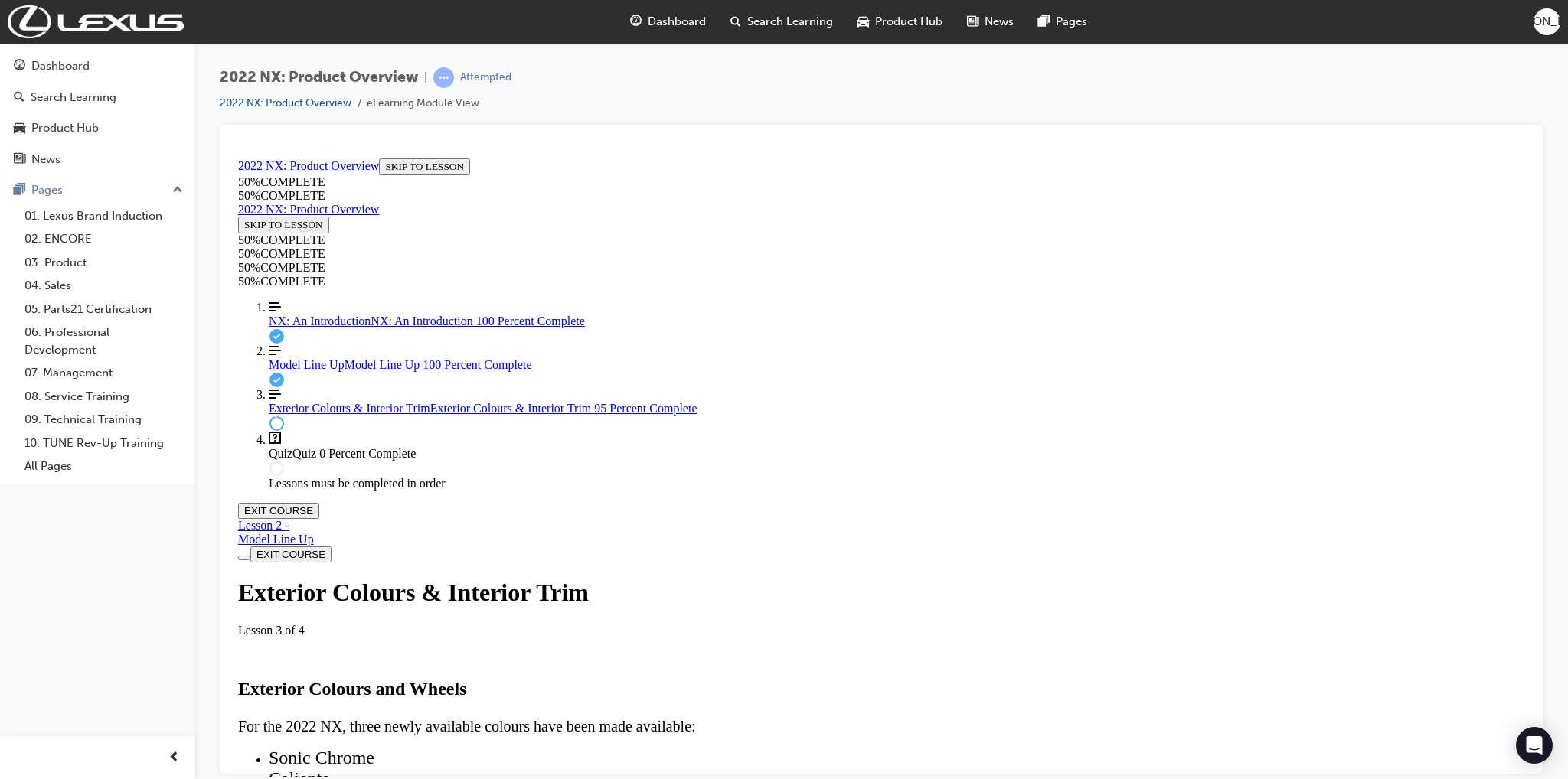
scroll to position [4415, 0]
click at [323, 370] on span "Model Line Up" at bounding box center [307, 363] width 76 height 13
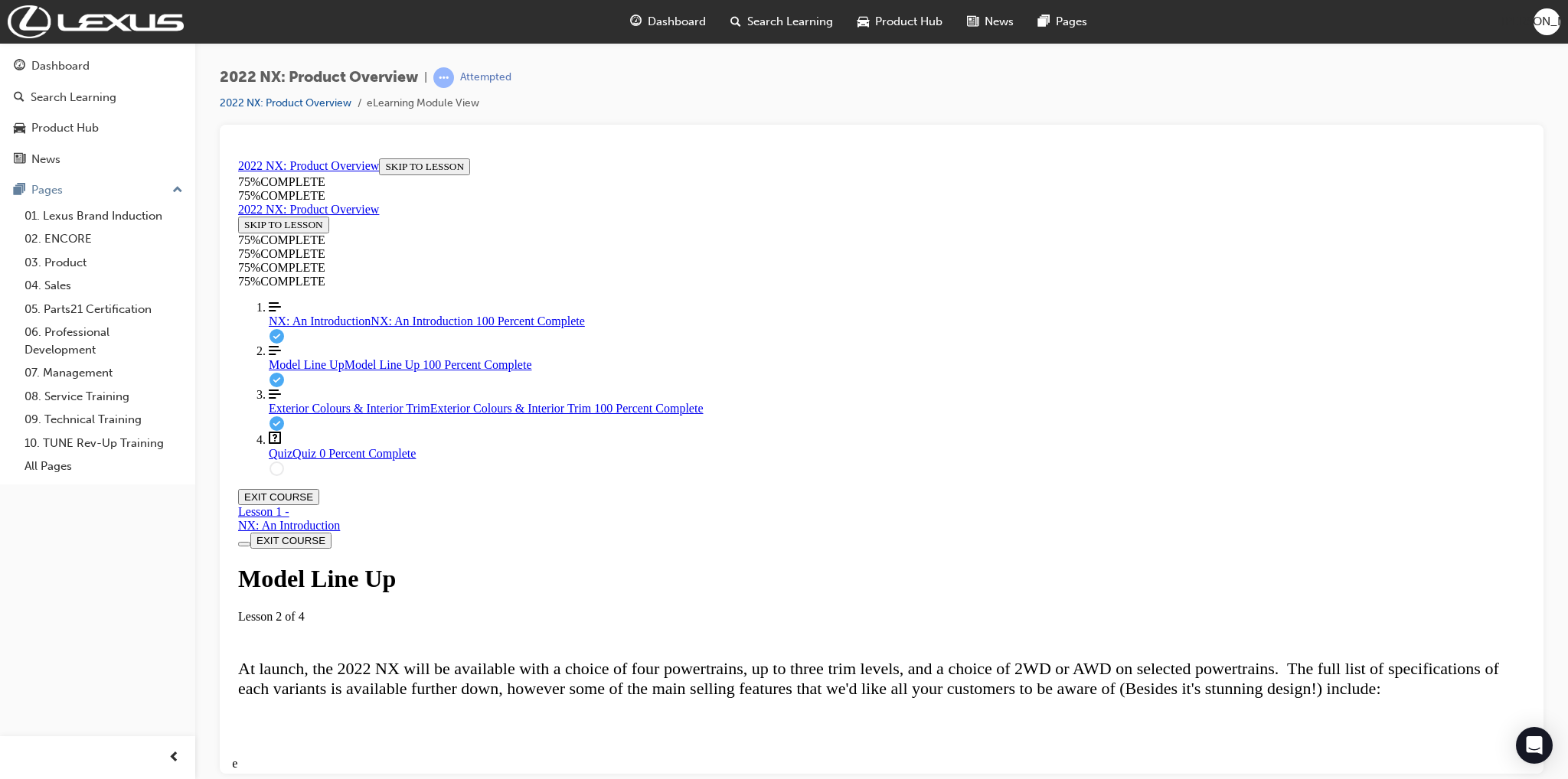
scroll to position [1761, 0]
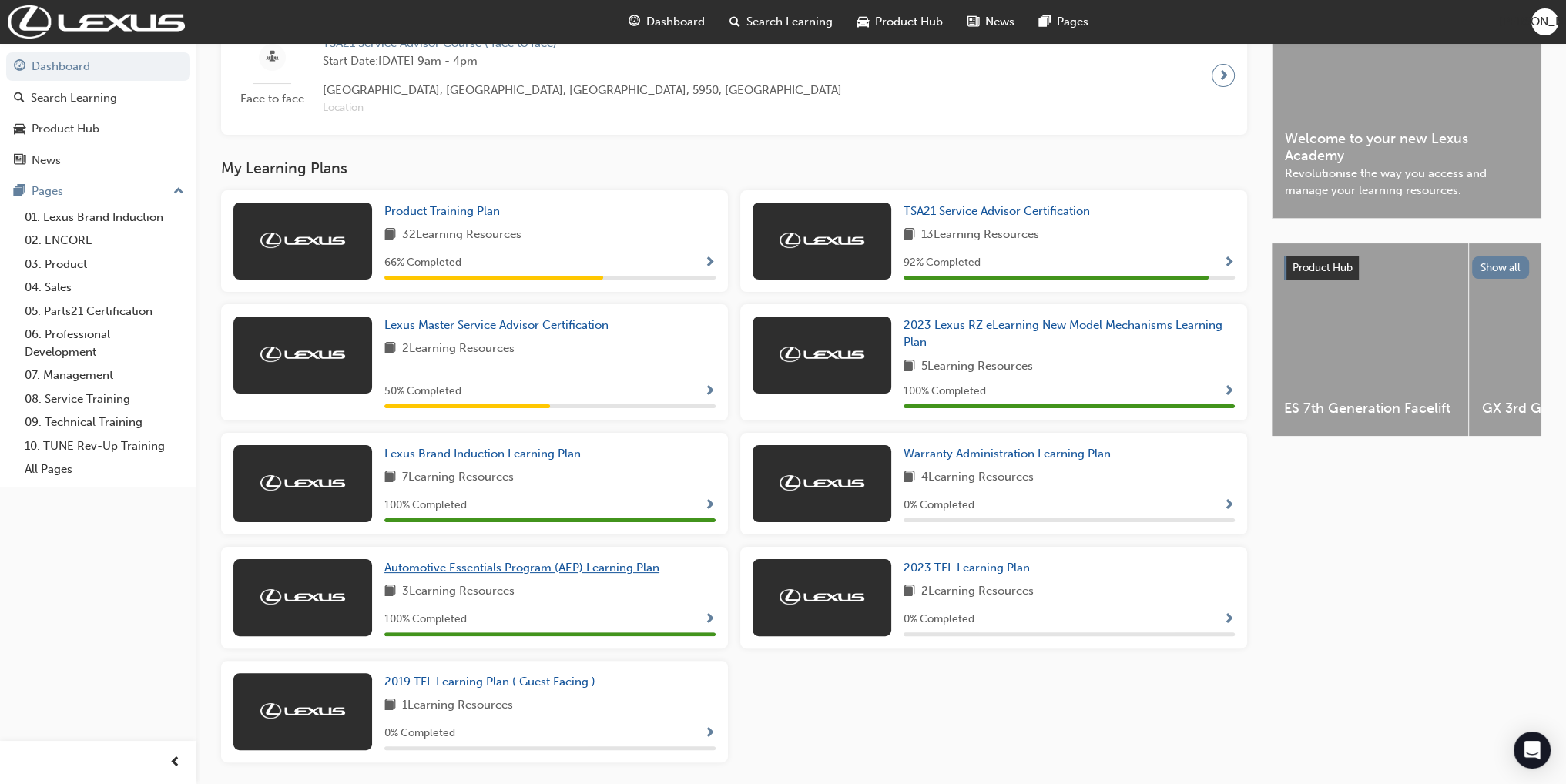
scroll to position [448, 0]
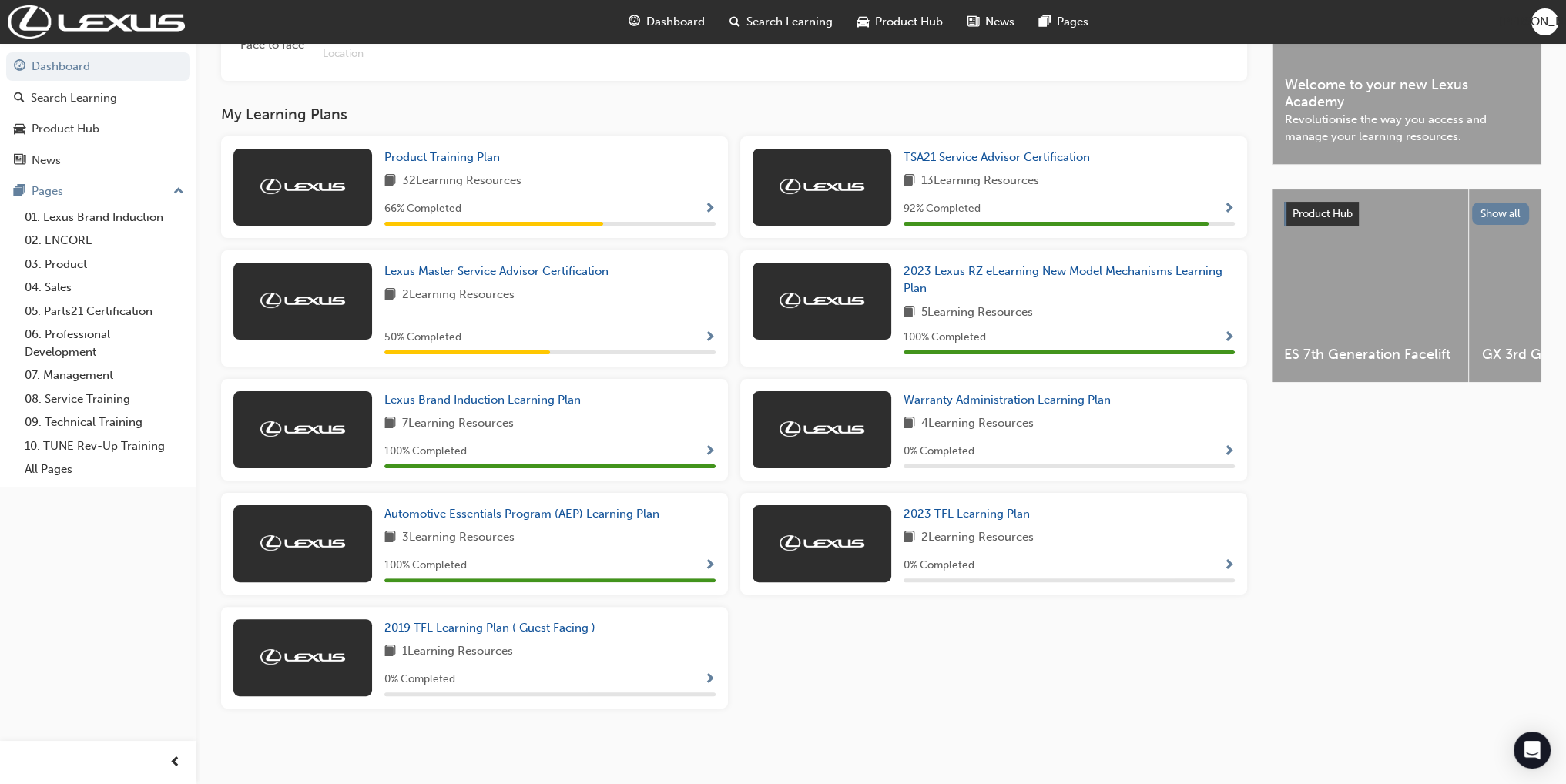
click at [574, 191] on div "Product Training Plan 32 Learning Resources 66 % Completed" at bounding box center [550, 187] width 331 height 77
click at [709, 207] on span "Show Progress" at bounding box center [710, 210] width 12 height 14
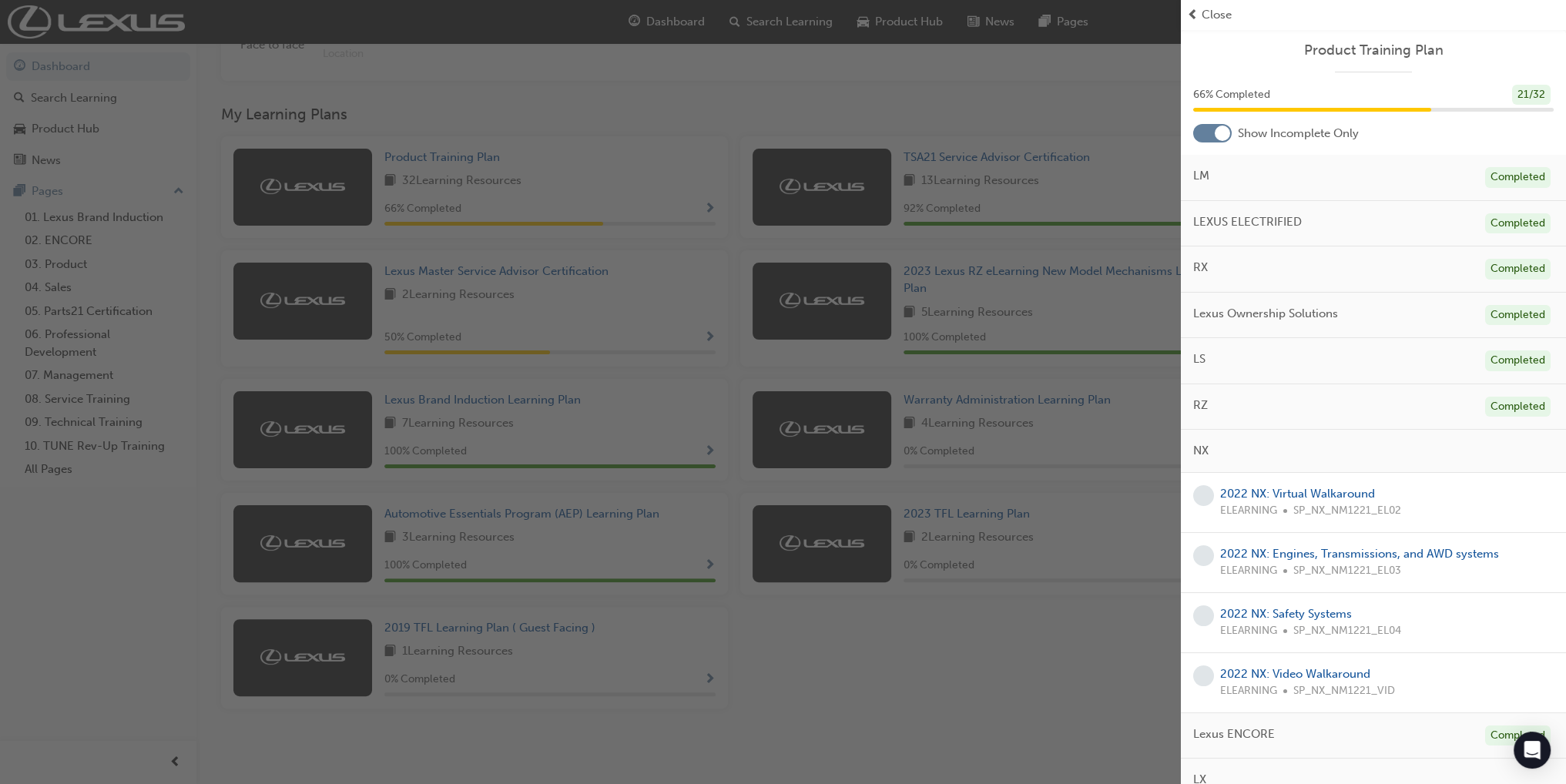
click at [1270, 506] on span "ELEARNING" at bounding box center [1249, 511] width 57 height 18
click at [1267, 490] on link "2022 NX: Virtual Walkaround" at bounding box center [1298, 494] width 155 height 14
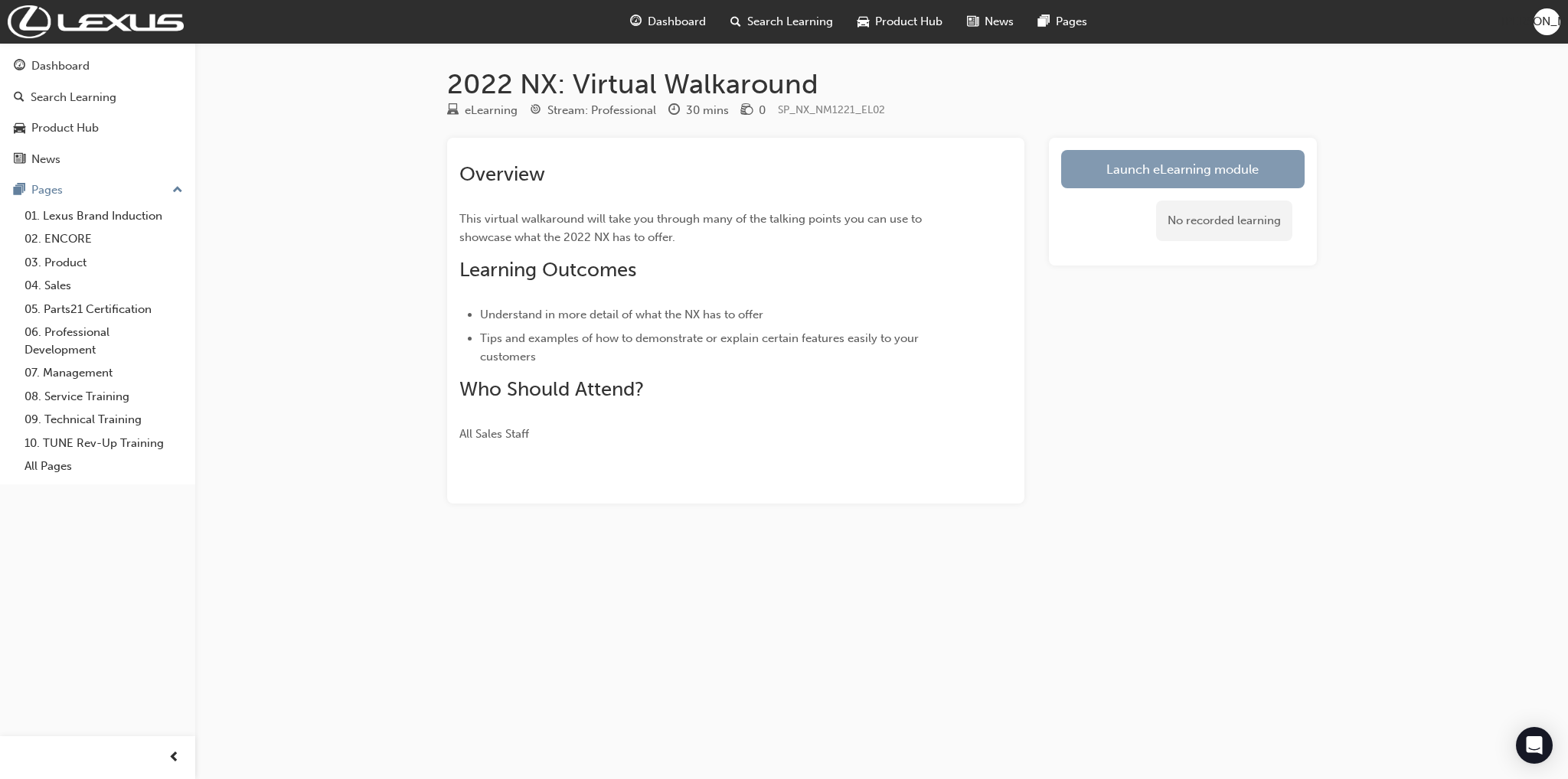
click at [1141, 168] on link "Launch eLearning module" at bounding box center [1183, 168] width 243 height 38
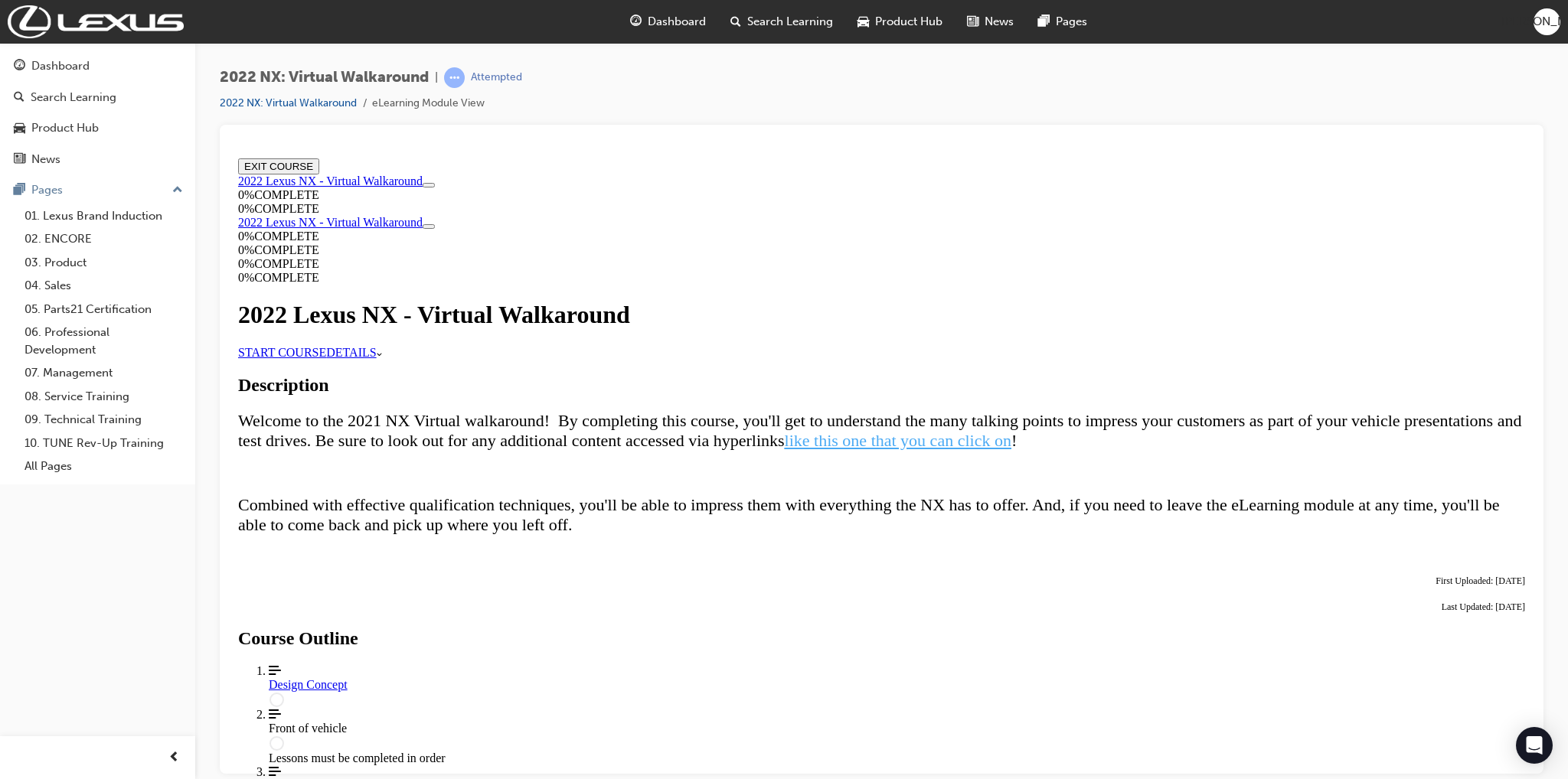
click at [737, 449] on span "Welcome to the 2021 NX Virtual walkaround! By completing this course, you'll ge…" at bounding box center [879, 430] width 1283 height 39
click at [326, 358] on link "START COURSE" at bounding box center [282, 352] width 88 height 13
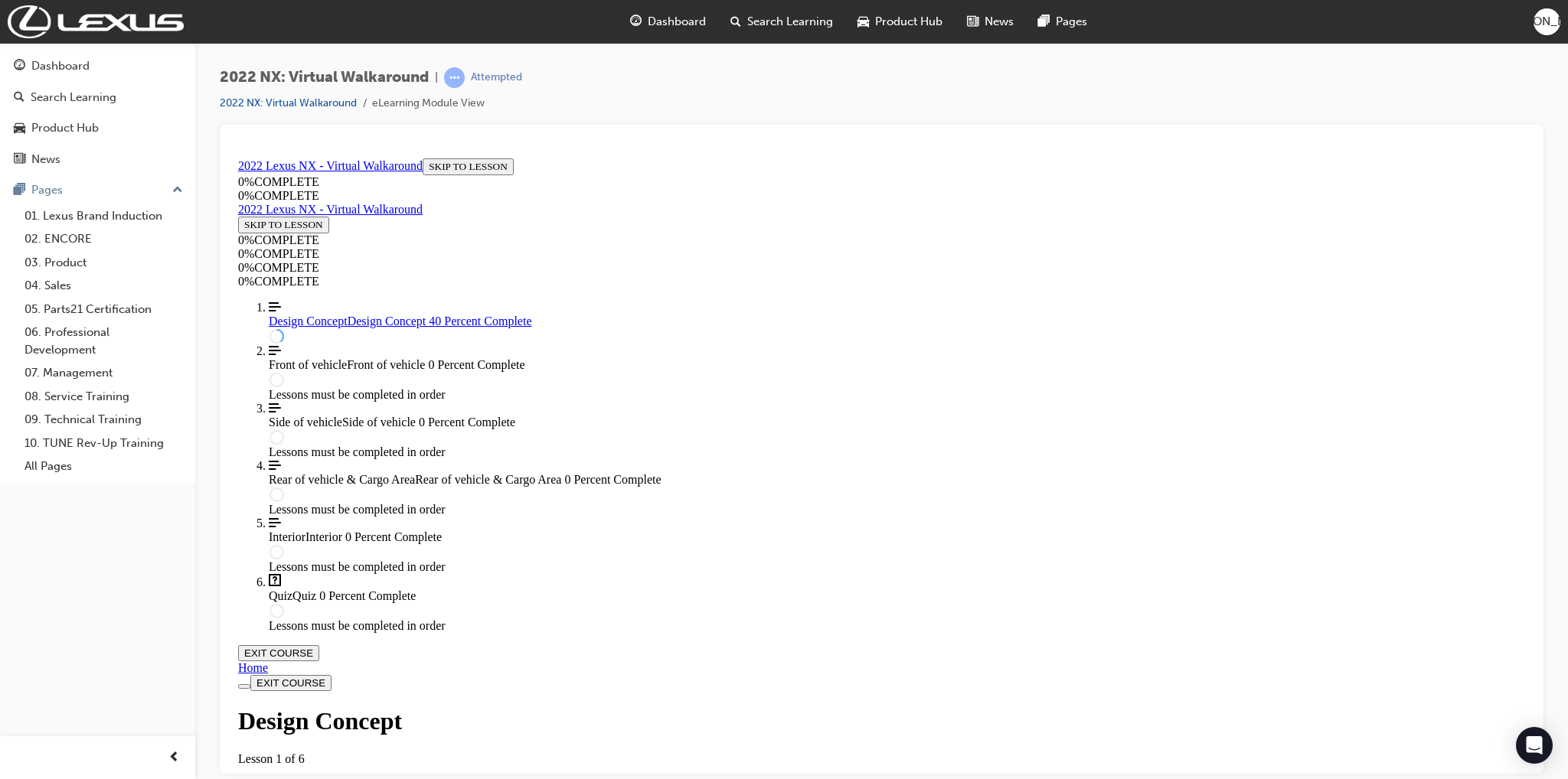
scroll to position [742, 0]
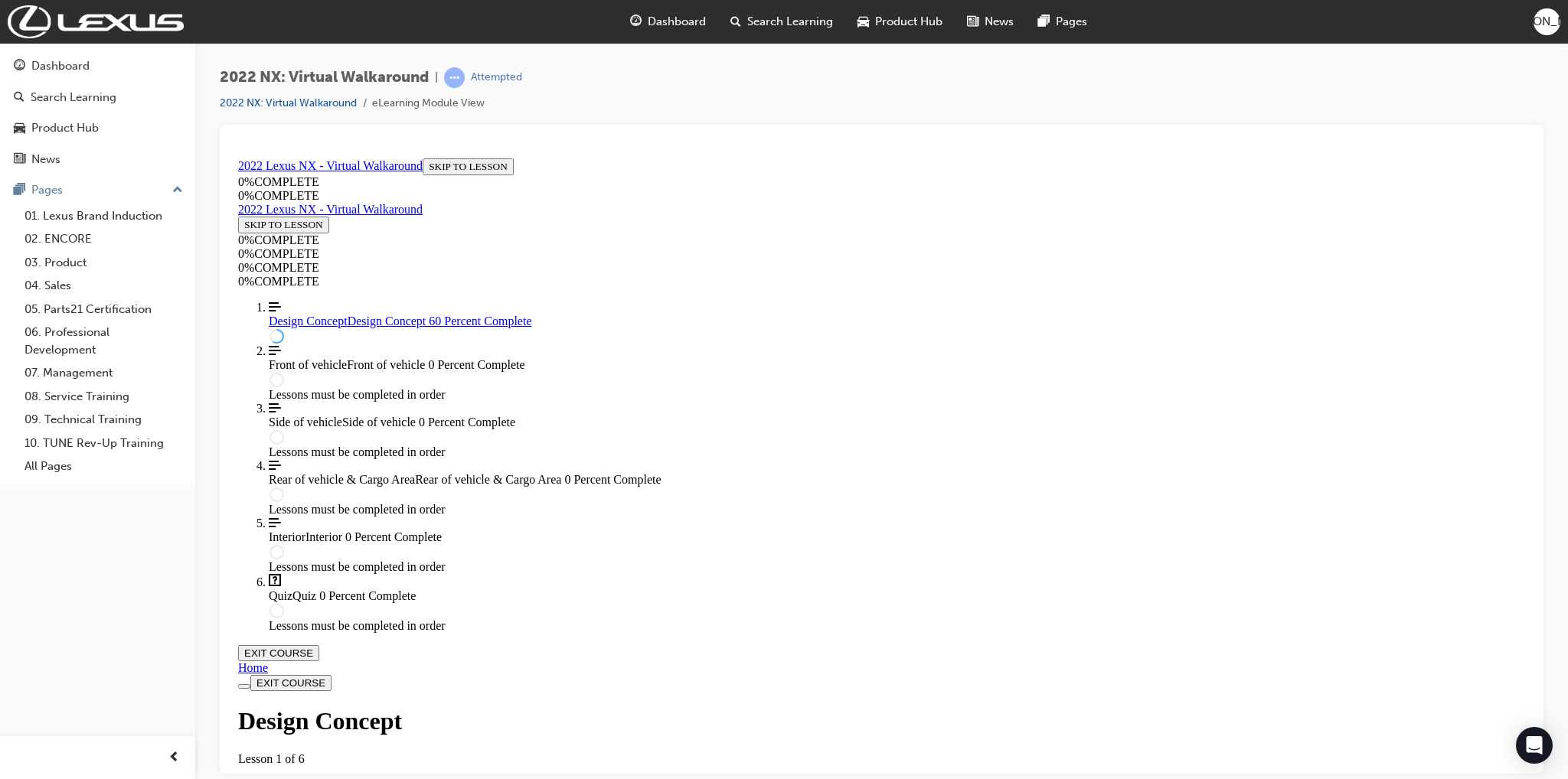
scroll to position [907, 0]
